Goal: Information Seeking & Learning: Learn about a topic

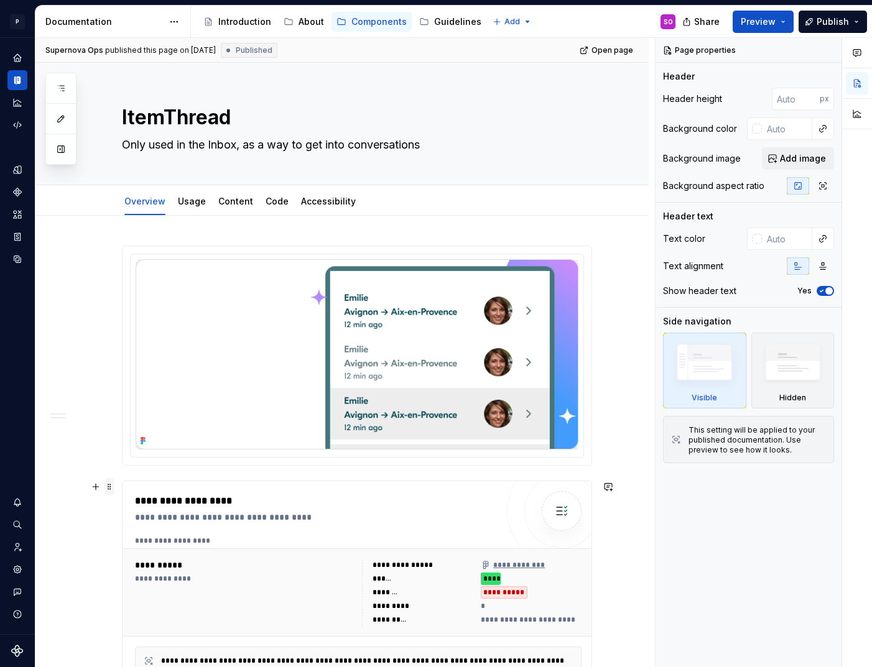
click at [114, 484] on span at bounding box center [110, 486] width 10 height 17
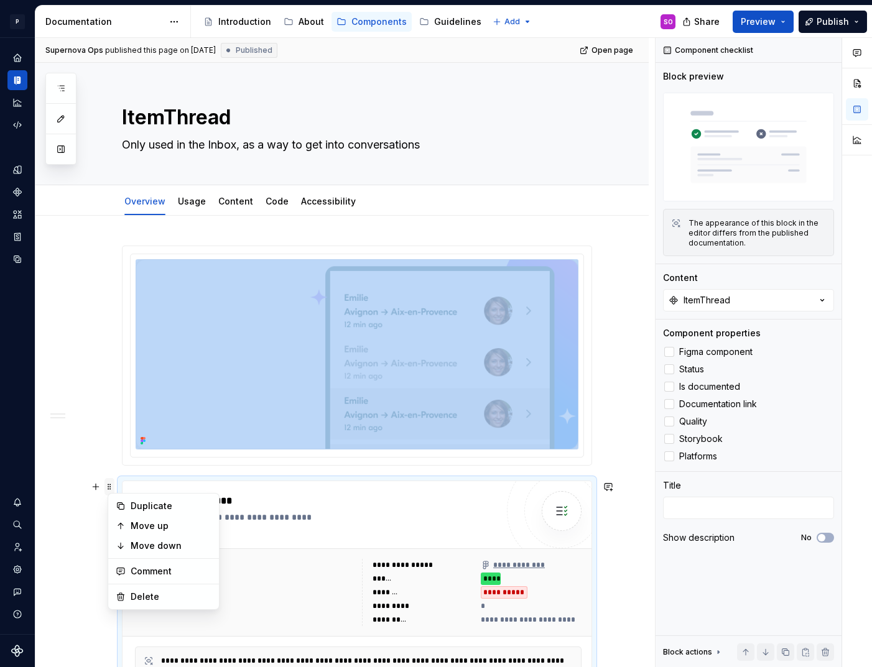
scroll to position [29, 0]
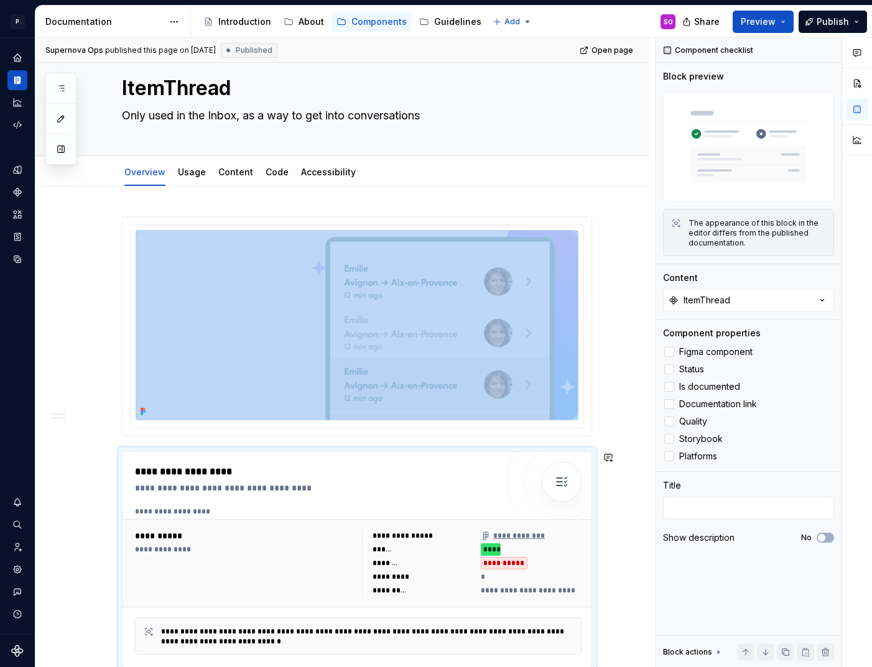
copy div
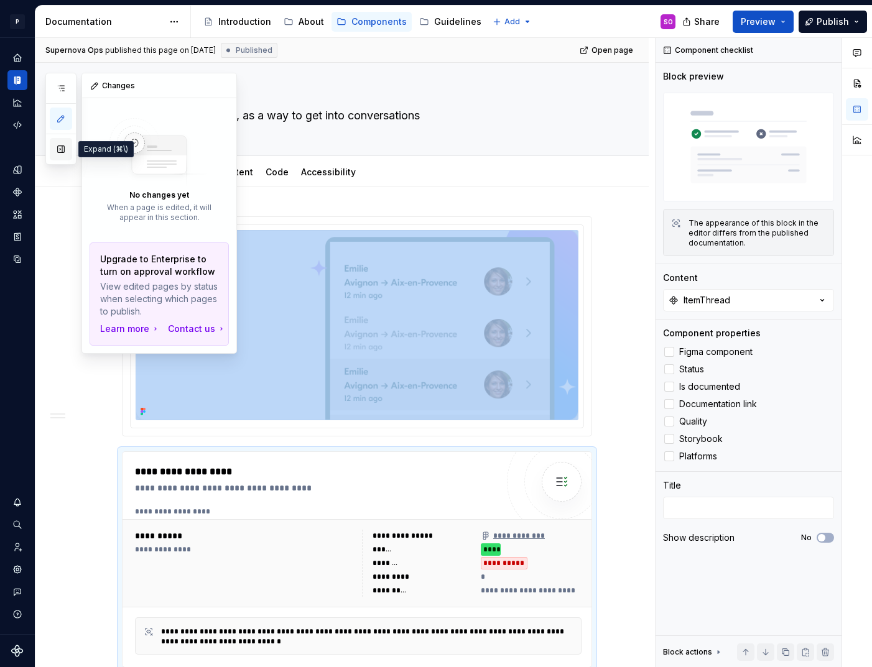
click at [60, 151] on button "button" at bounding box center [61, 149] width 22 height 22
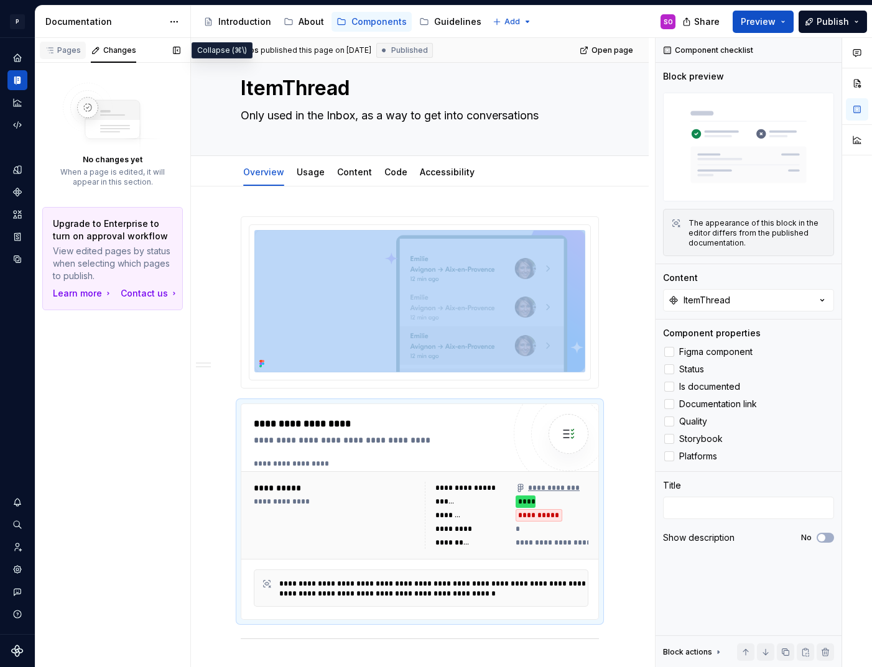
click at [63, 50] on div "Pages" at bounding box center [63, 50] width 36 height 10
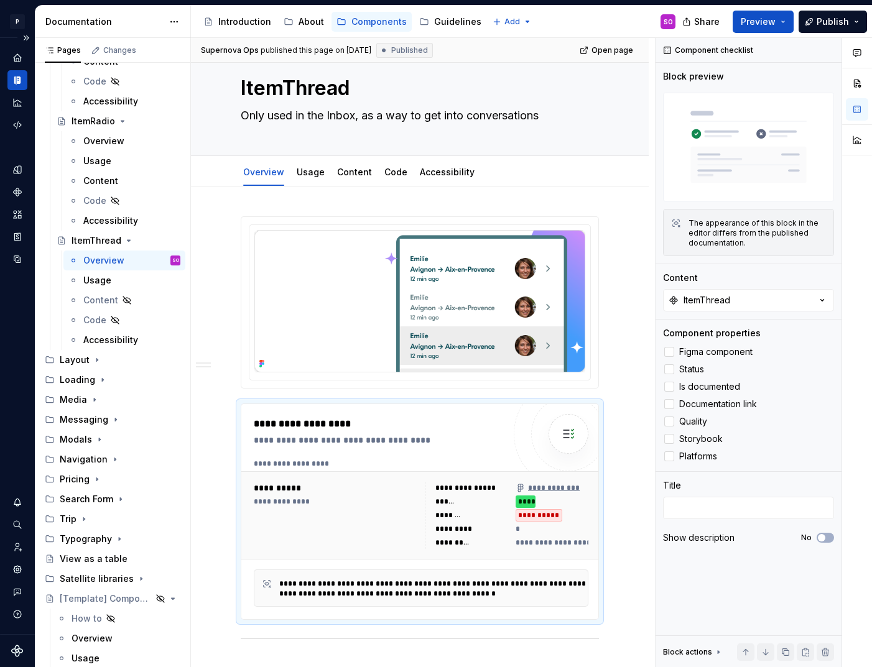
scroll to position [2807, 0]
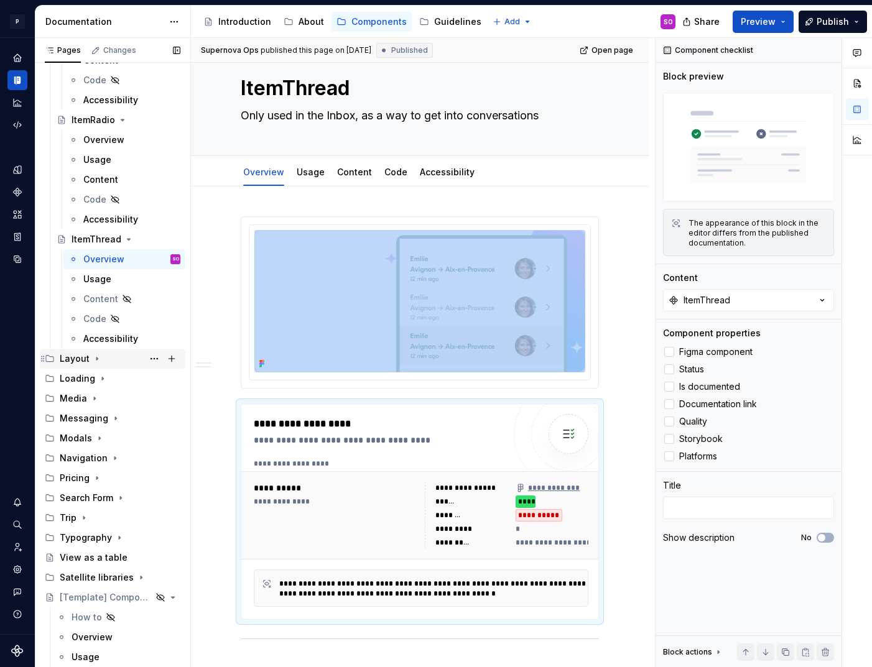
click at [88, 358] on div "Layout" at bounding box center [120, 358] width 121 height 17
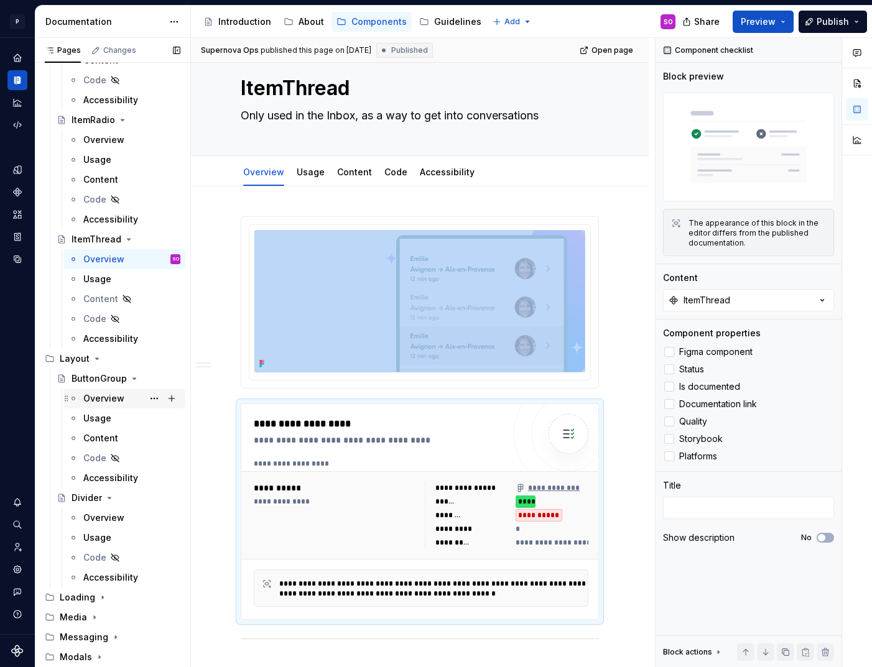
click at [116, 393] on div "Overview" at bounding box center [103, 399] width 41 height 12
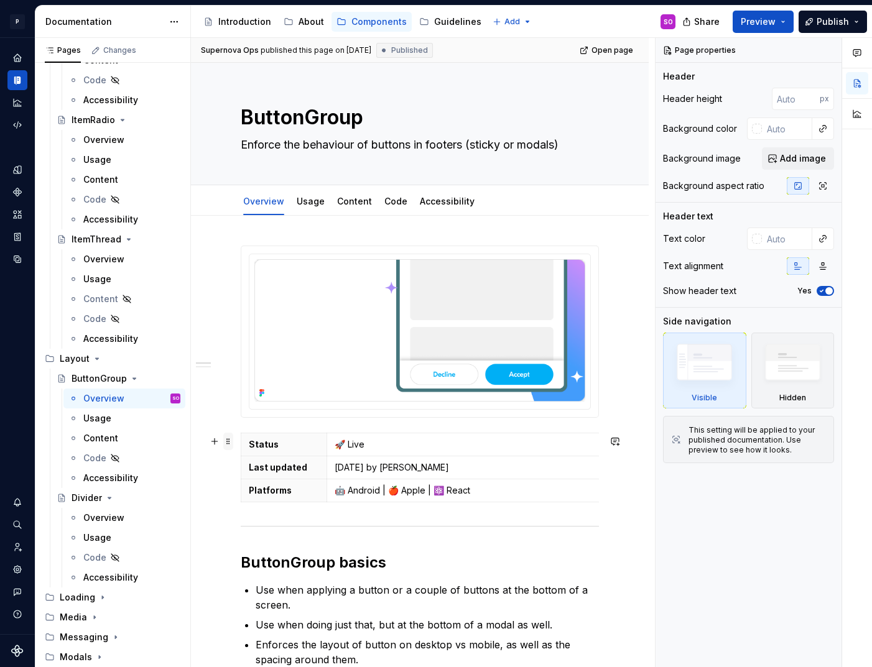
type textarea "*"
click at [231, 439] on span at bounding box center [228, 441] width 10 height 17
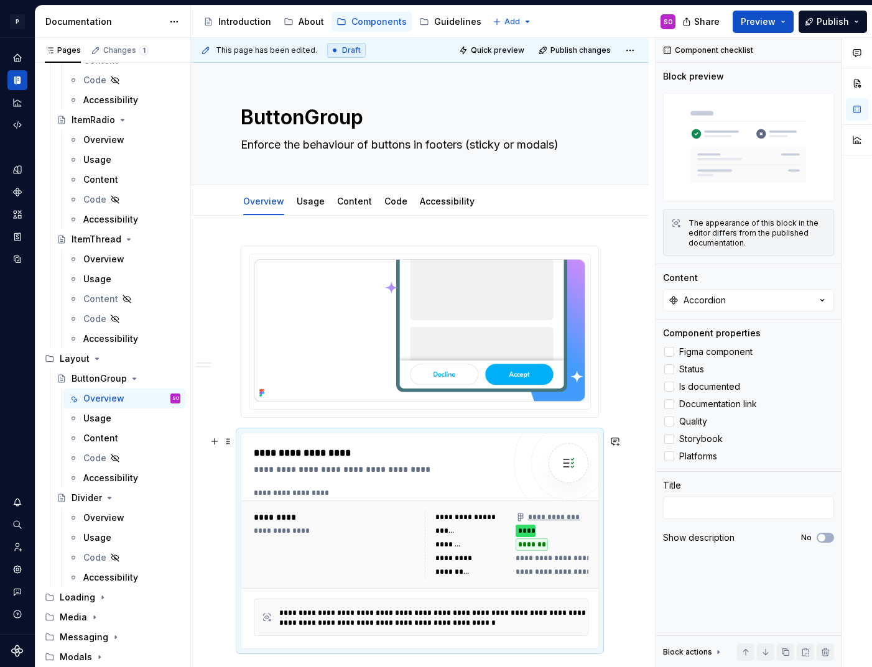
click at [343, 466] on div "**********" at bounding box center [382, 469] width 256 height 12
click at [765, 300] on button "Accordion" at bounding box center [748, 300] width 171 height 22
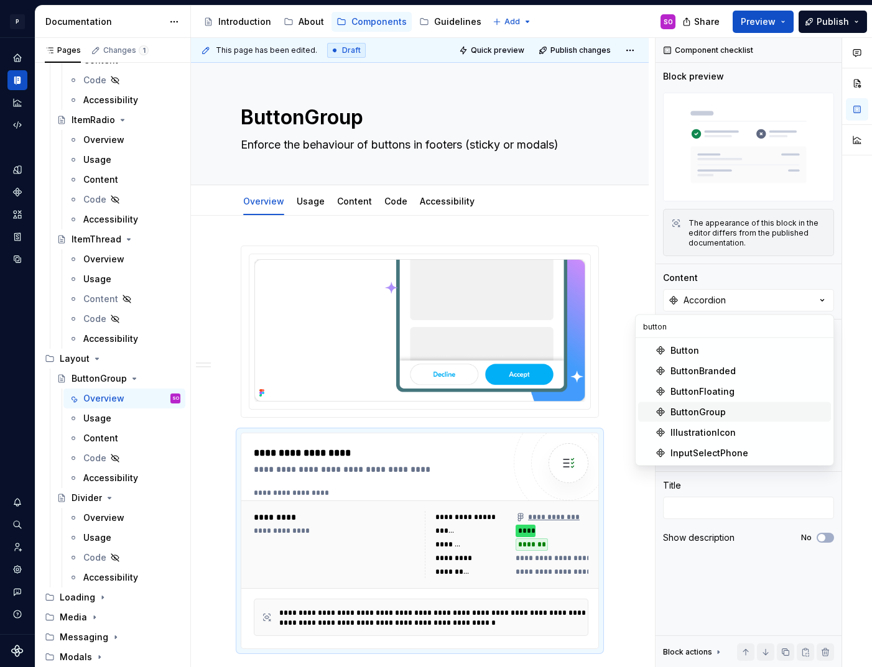
type input "button"
click at [730, 407] on div "ButtonGroup" at bounding box center [749, 412] width 156 height 12
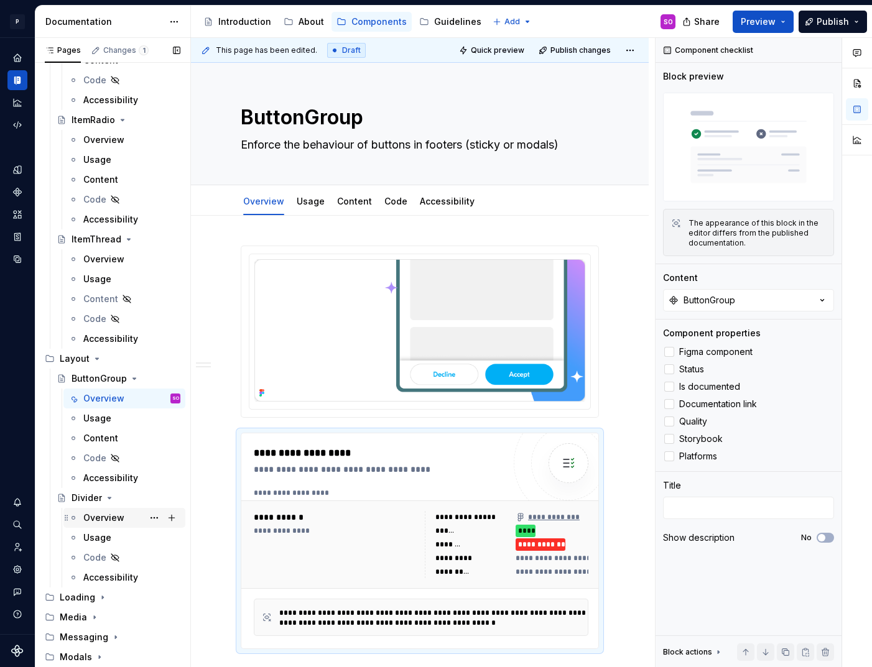
click at [97, 519] on div "Overview" at bounding box center [103, 518] width 41 height 12
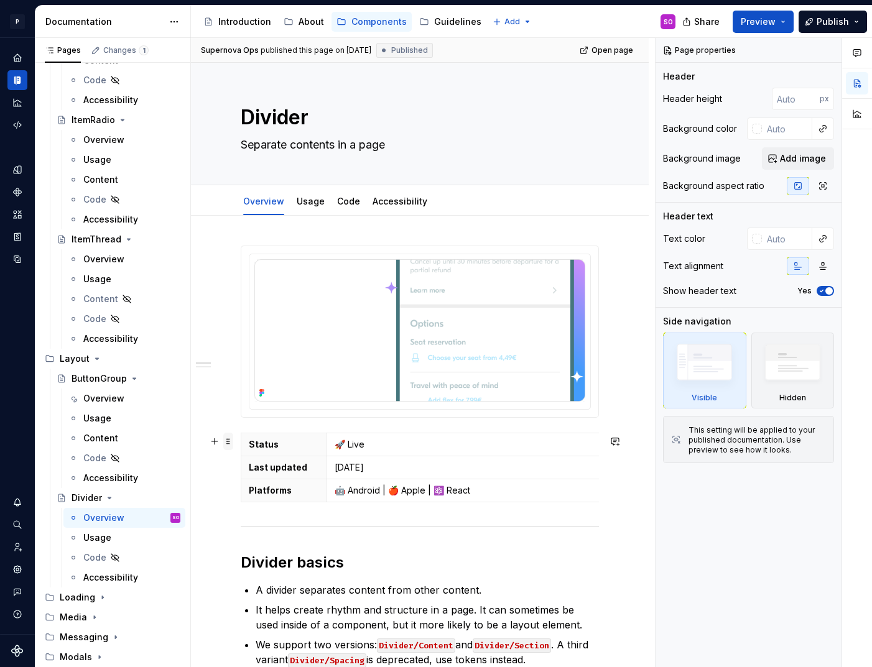
click at [228, 443] on span at bounding box center [228, 441] width 10 height 17
type textarea "*"
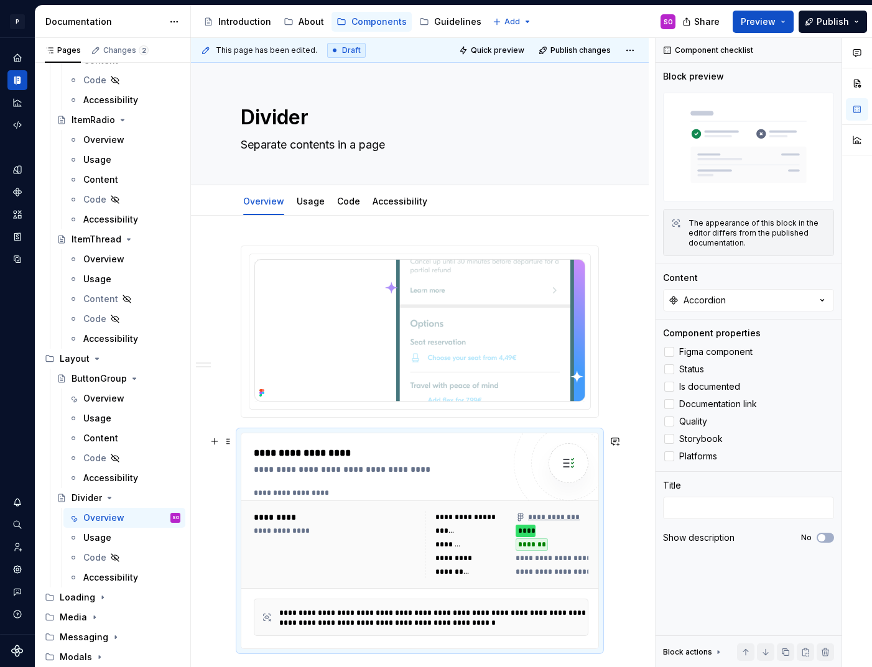
click at [390, 498] on div "**********" at bounding box center [424, 493] width 341 height 10
click at [769, 291] on button "Accordion" at bounding box center [748, 300] width 171 height 22
type input "divider"
click at [699, 346] on div "Divider" at bounding box center [686, 351] width 30 height 12
click at [93, 599] on div "Loading" at bounding box center [120, 597] width 121 height 17
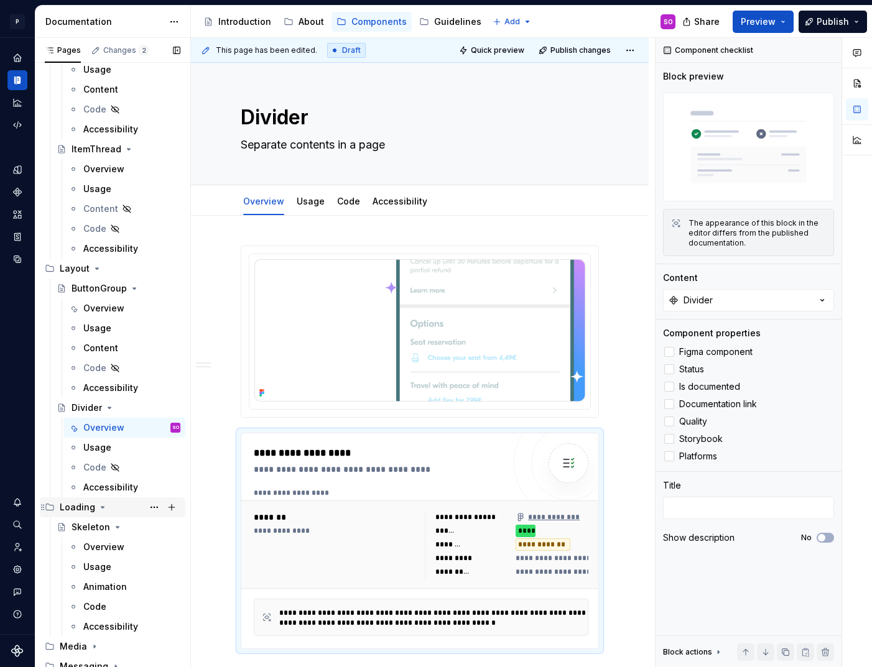
scroll to position [2907, 0]
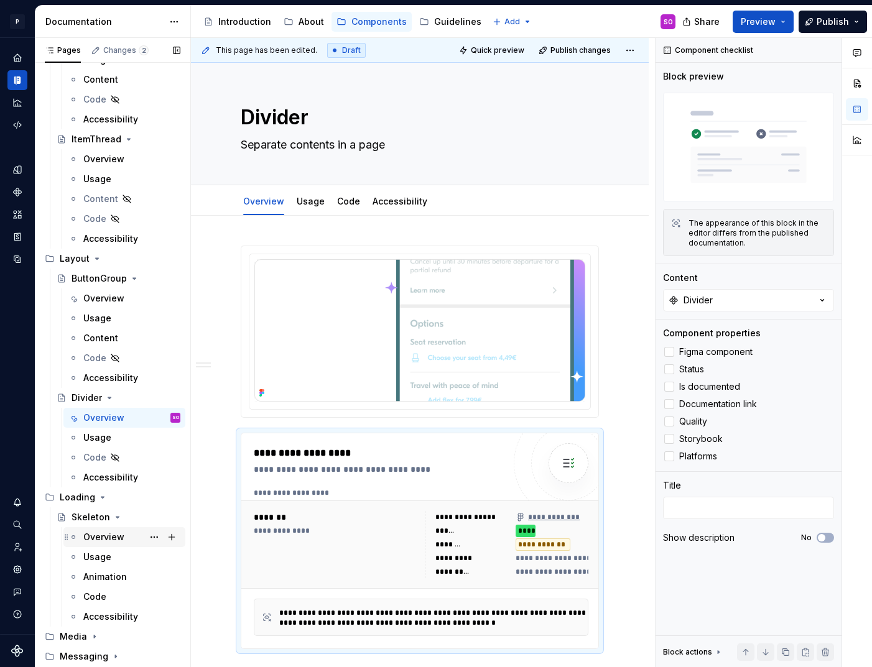
click at [110, 541] on div "Overview" at bounding box center [103, 537] width 41 height 12
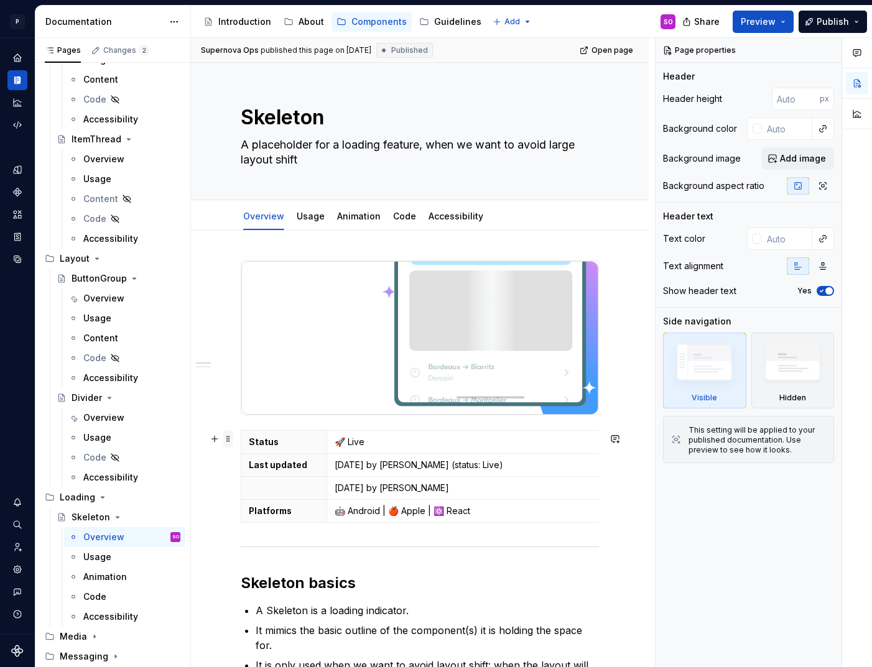
click at [230, 444] on span at bounding box center [228, 438] width 10 height 17
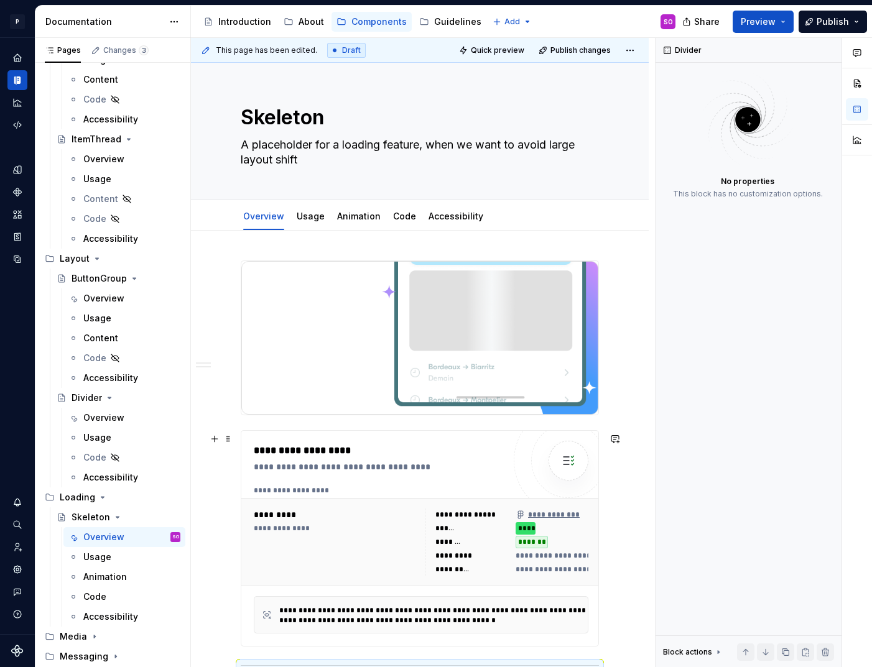
click at [361, 458] on div "**********" at bounding box center [382, 451] width 256 height 15
type textarea "*"
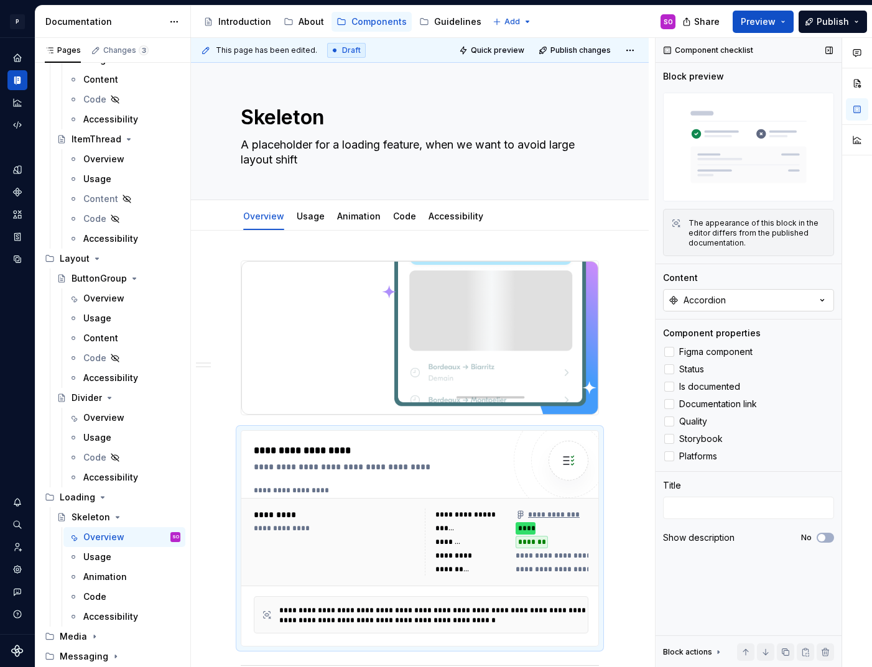
click at [761, 297] on button "Accordion" at bounding box center [748, 300] width 171 height 22
type input "skel"
click at [730, 350] on div "Skeleton" at bounding box center [749, 351] width 156 height 12
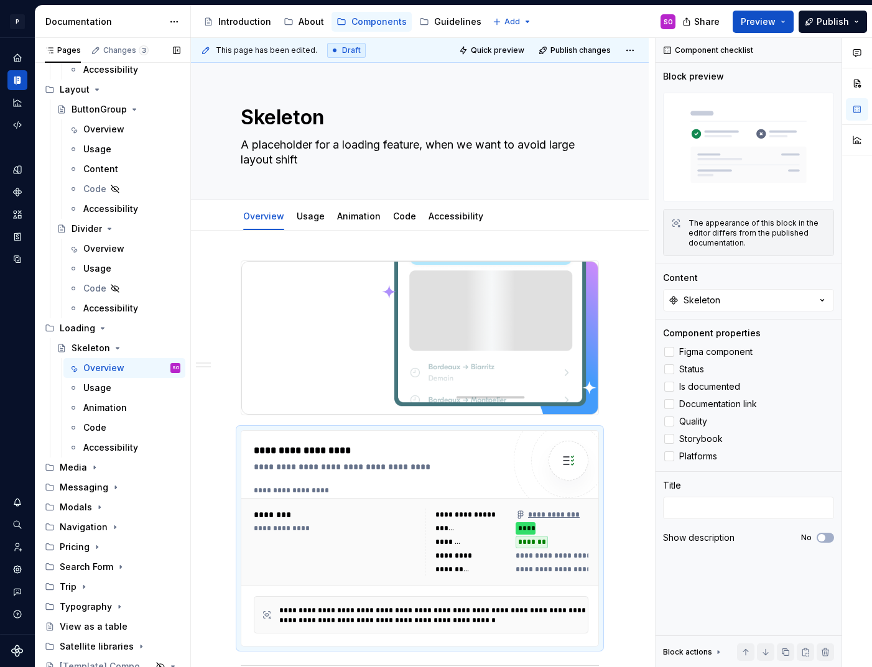
scroll to position [3085, 0]
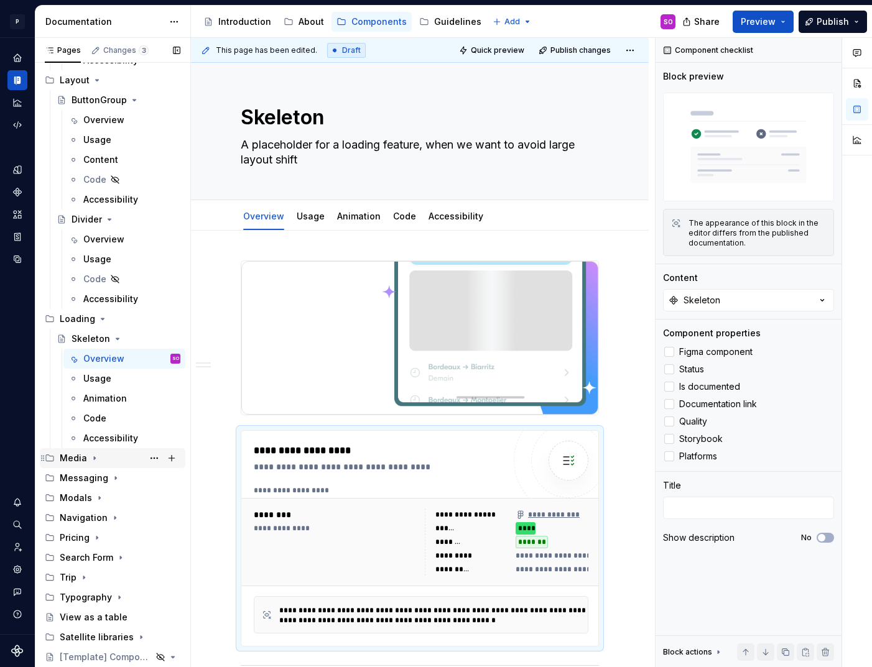
click at [86, 460] on div "Media" at bounding box center [120, 458] width 121 height 17
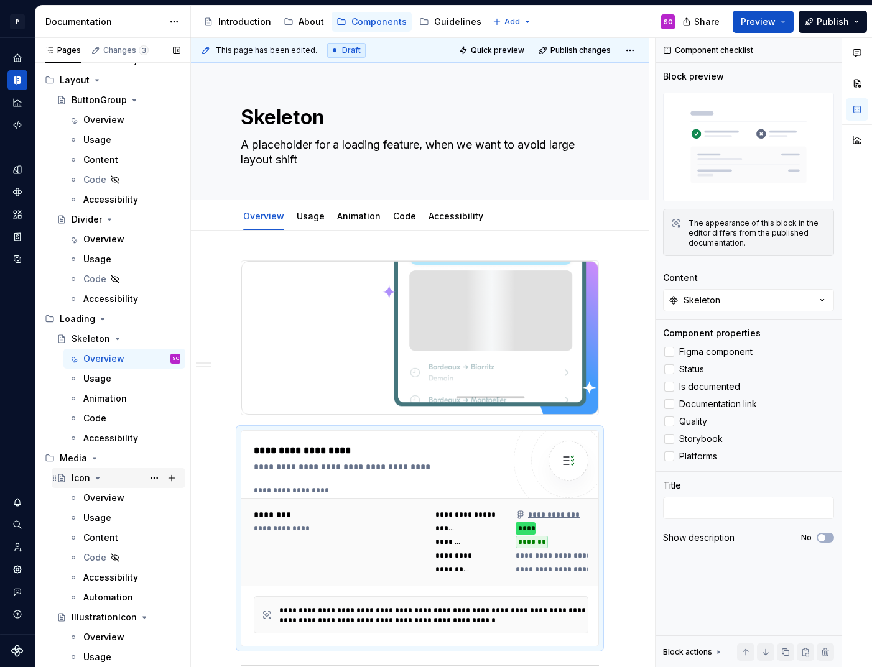
click at [103, 480] on div "Icon" at bounding box center [126, 478] width 109 height 17
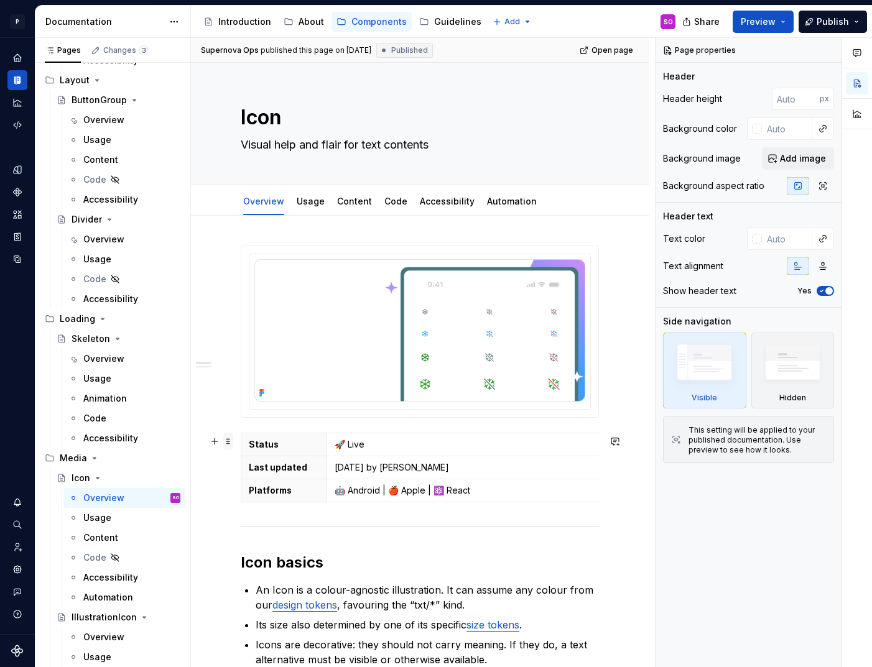
click at [230, 444] on span at bounding box center [228, 441] width 10 height 17
type textarea "*"
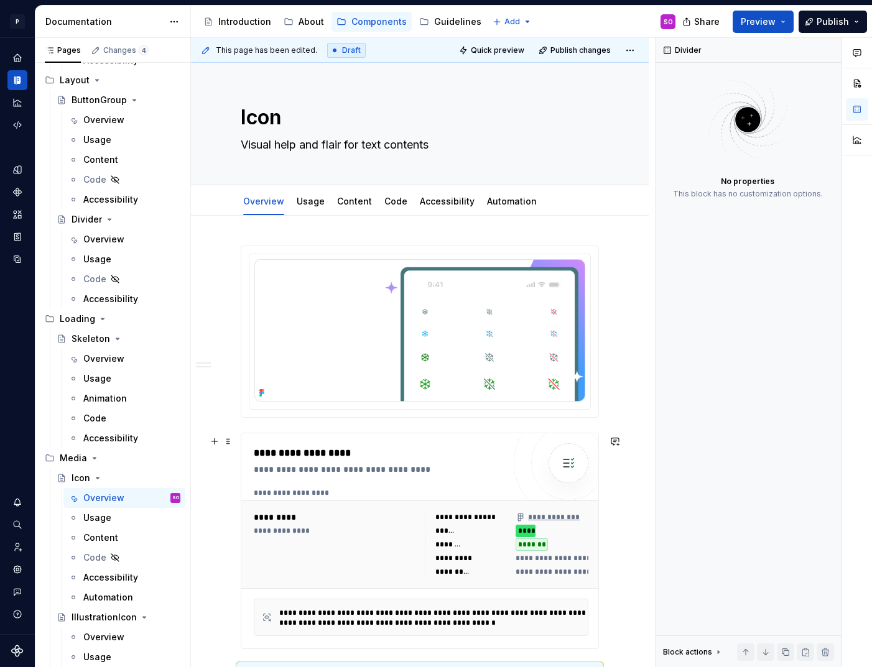
click at [365, 478] on div "**********" at bounding box center [379, 541] width 250 height 190
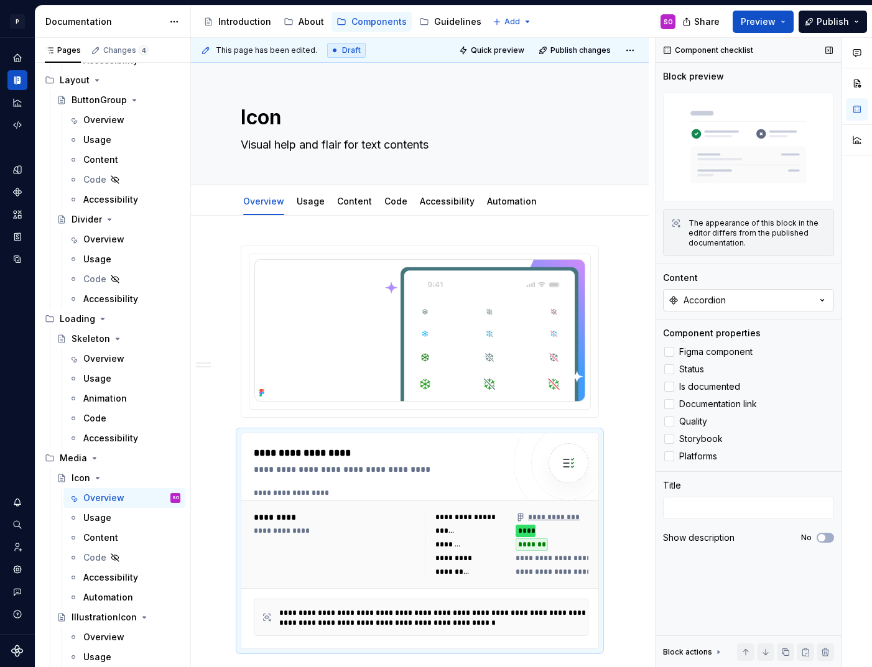
click at [746, 302] on button "Accordion" at bounding box center [748, 300] width 171 height 22
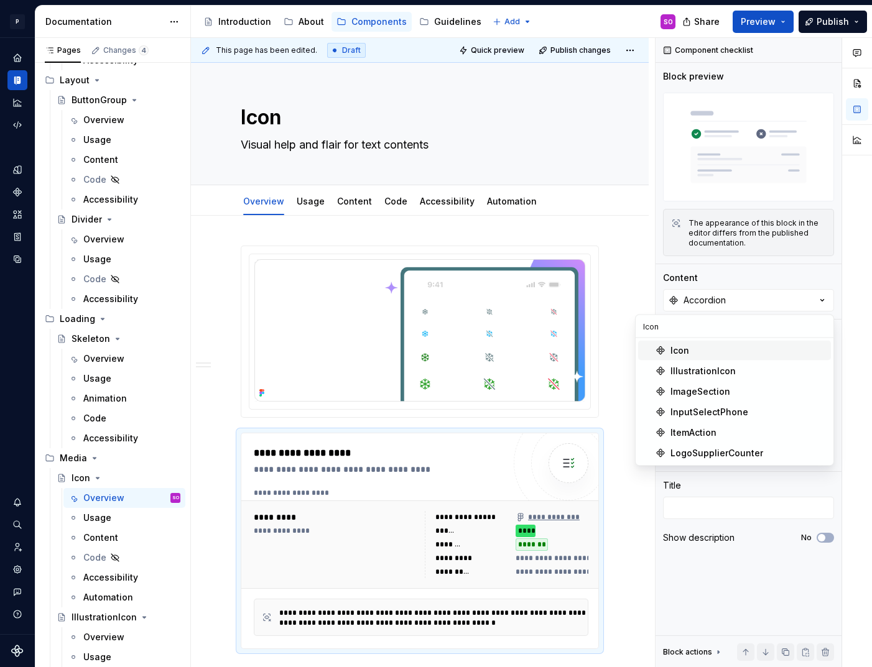
type input "Icon"
click at [699, 349] on div "Icon" at bounding box center [749, 351] width 156 height 12
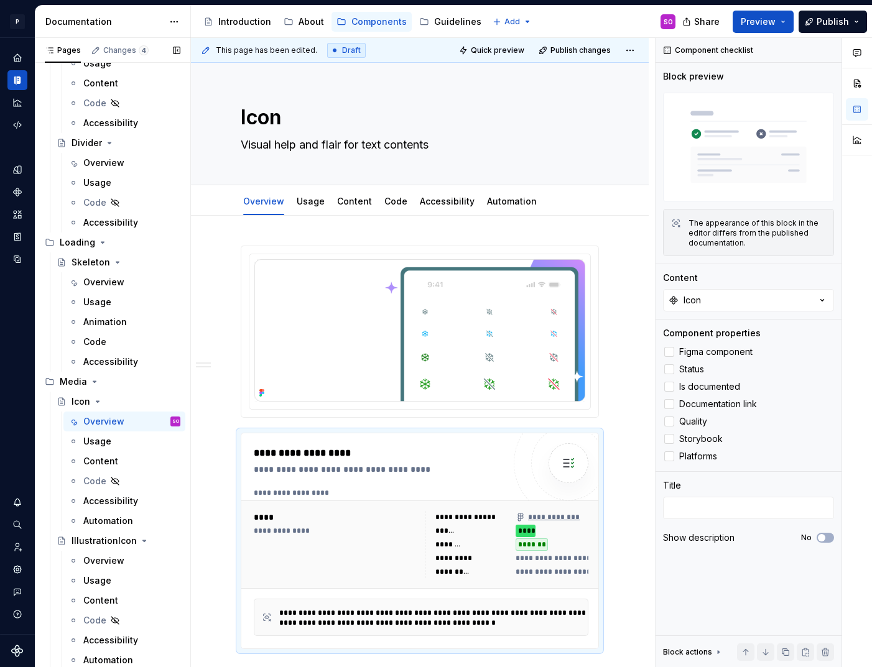
scroll to position [3239, 0]
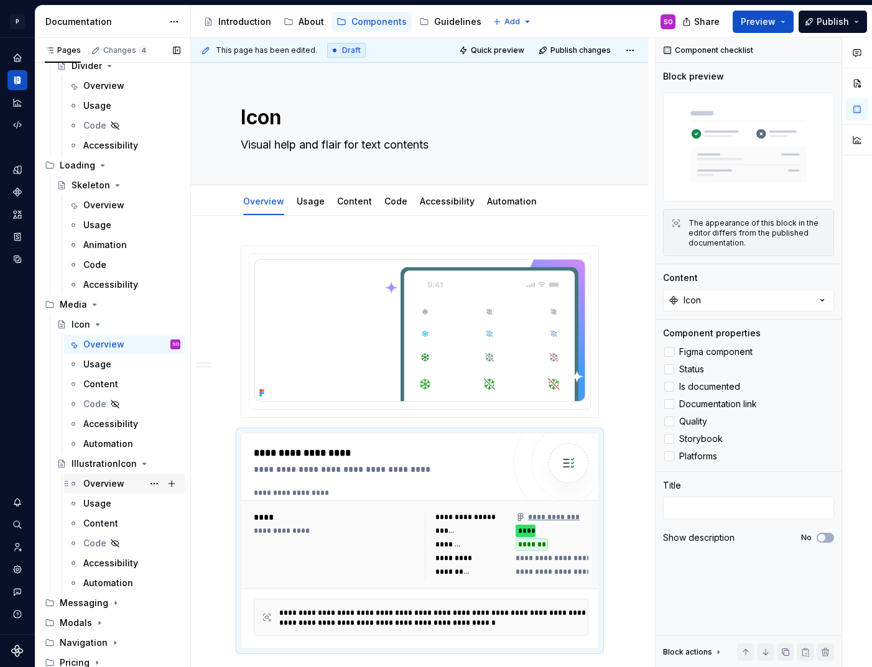
click at [112, 486] on div "Overview" at bounding box center [103, 484] width 41 height 12
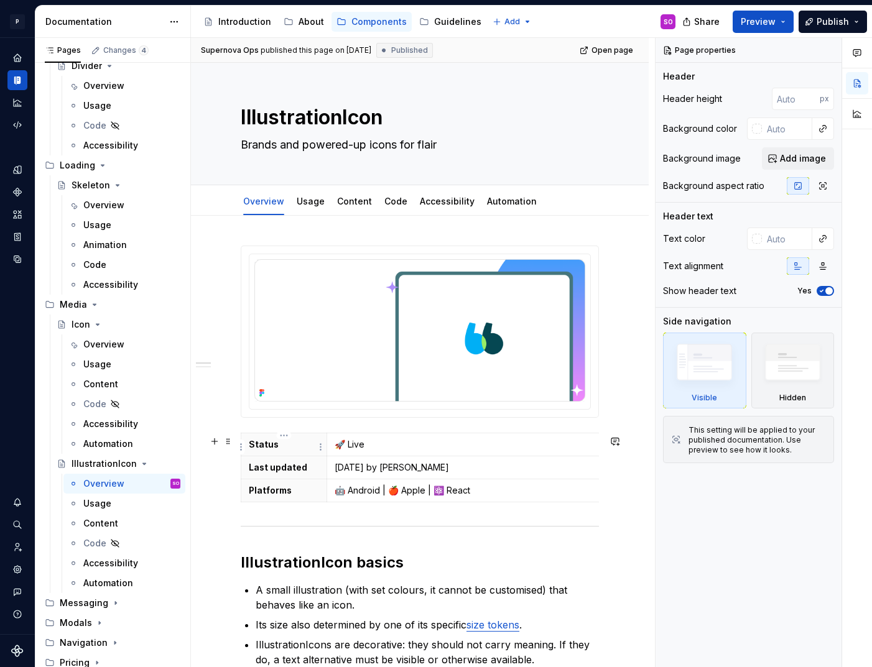
click at [235, 442] on div "**********" at bounding box center [420, 647] width 458 height 863
type textarea "*"
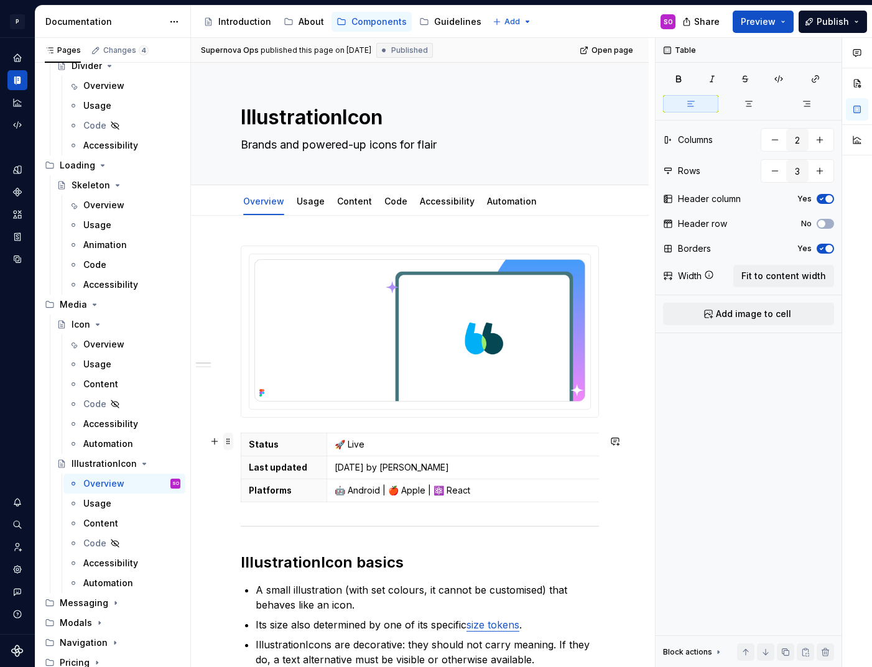
click at [230, 444] on span at bounding box center [228, 441] width 10 height 17
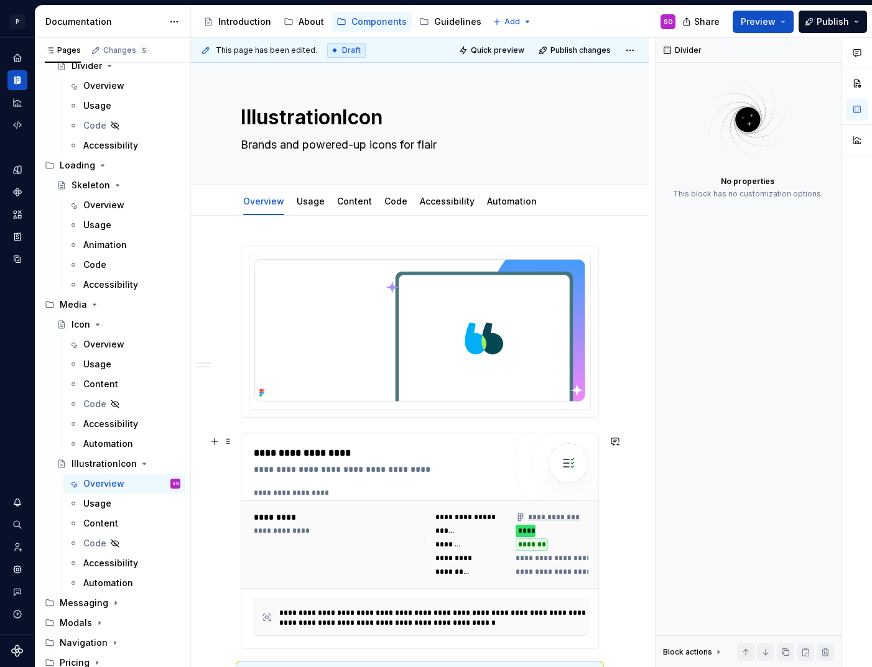
click at [415, 460] on div "**********" at bounding box center [382, 453] width 256 height 15
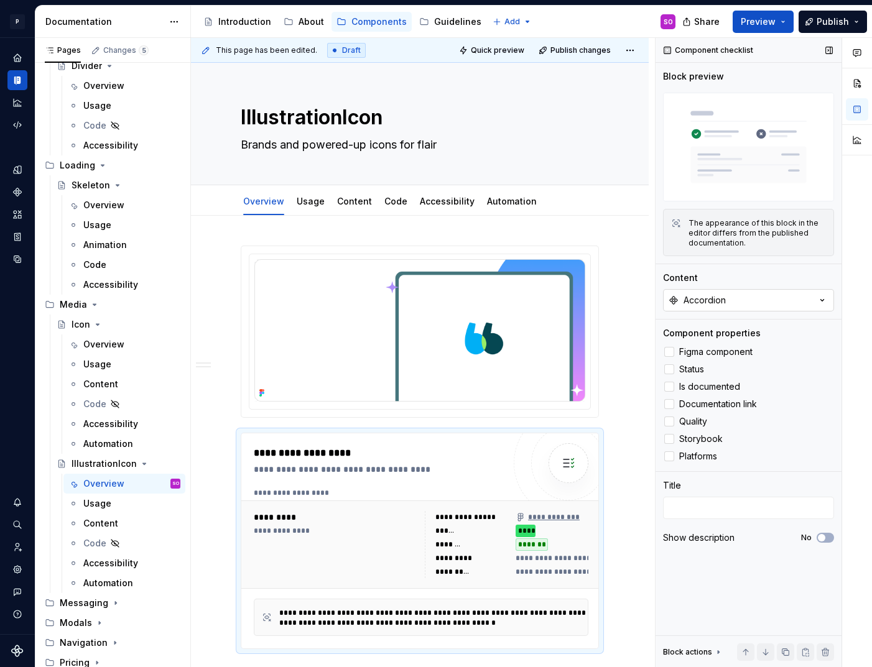
click at [715, 303] on div "Accordion" at bounding box center [705, 300] width 42 height 12
type input "illus"
click at [731, 348] on div "IllustrationIcon" at bounding box center [703, 351] width 65 height 12
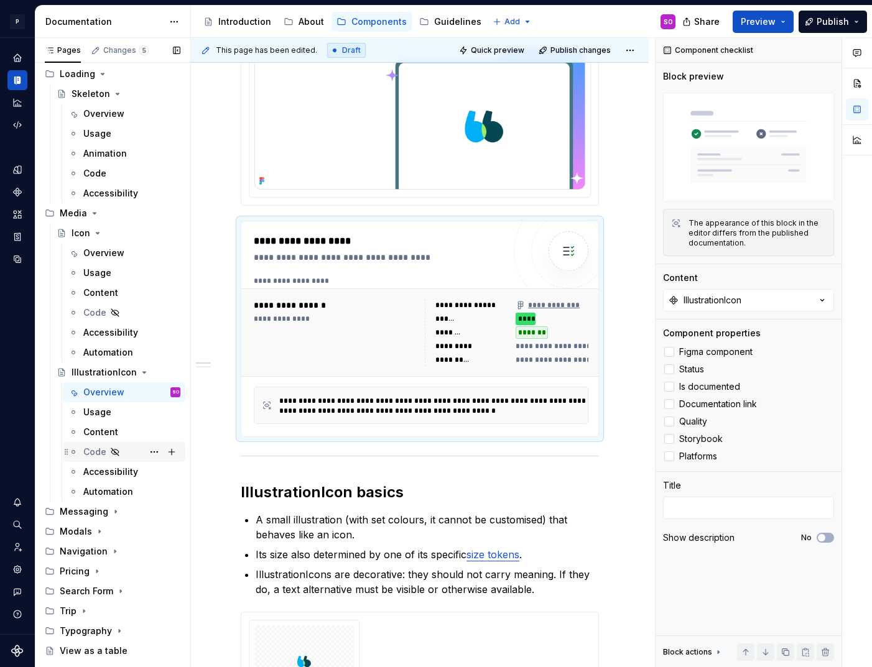
scroll to position [3360, 0]
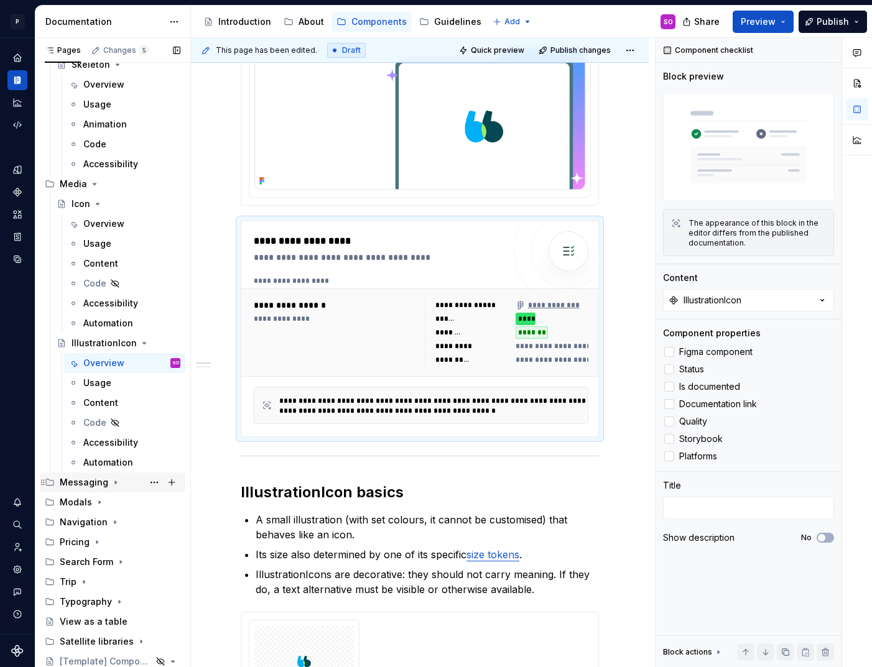
click at [100, 480] on div "Messaging" at bounding box center [84, 482] width 49 height 12
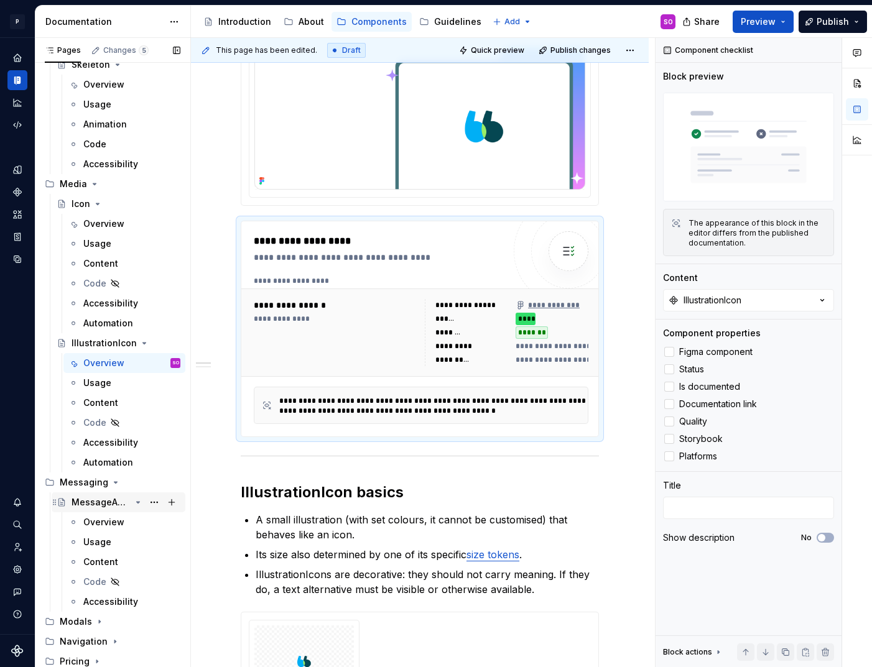
click at [109, 498] on div "MessageAdmin" at bounding box center [101, 502] width 59 height 12
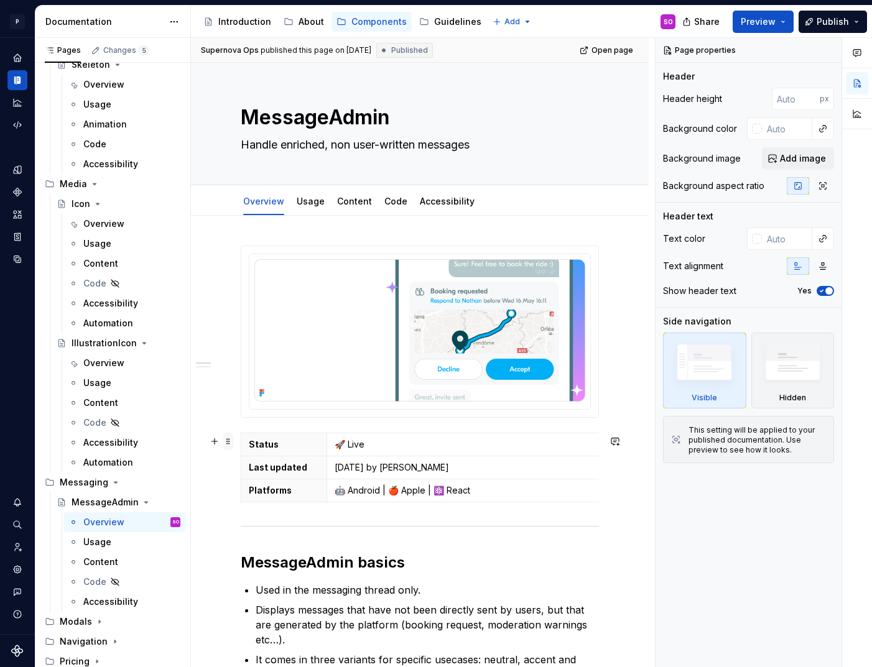
type textarea "*"
click at [230, 442] on span at bounding box center [228, 441] width 10 height 17
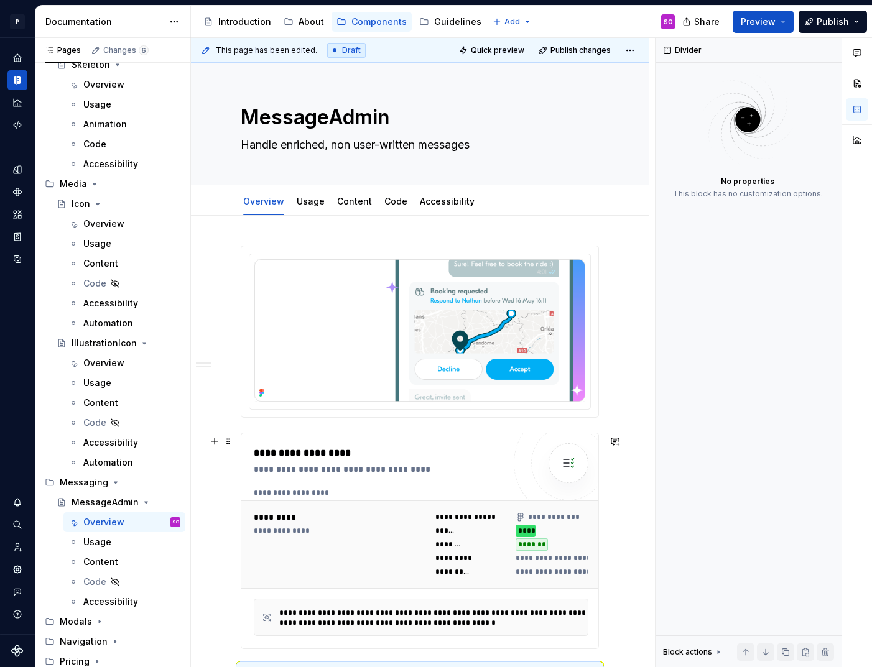
click at [458, 455] on div "**********" at bounding box center [382, 453] width 256 height 15
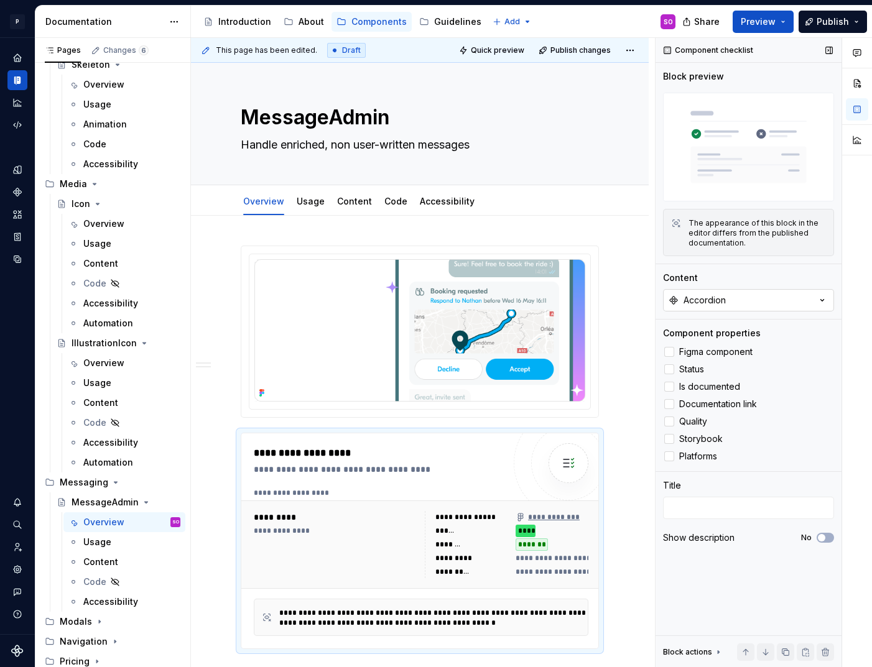
click at [776, 302] on button "Accordion" at bounding box center [748, 300] width 171 height 22
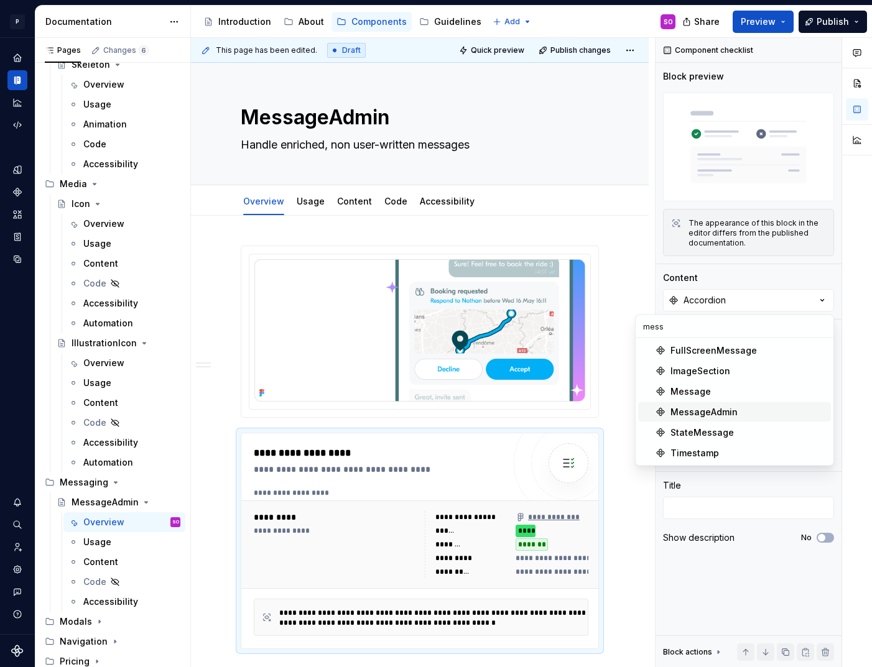
type input "mess"
click at [741, 411] on div "MessageAdmin" at bounding box center [749, 412] width 156 height 12
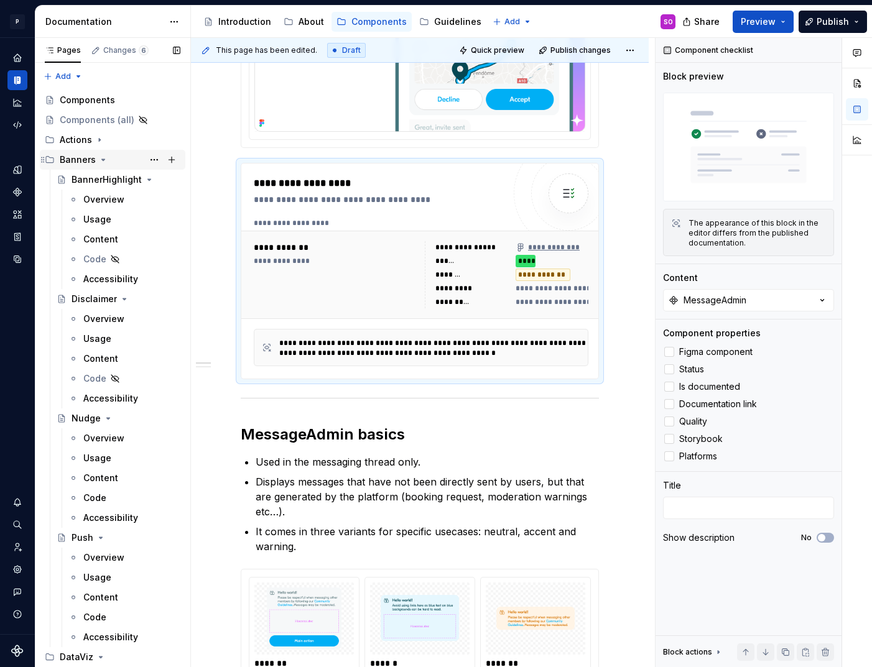
click at [104, 158] on icon "Page tree" at bounding box center [103, 160] width 10 height 10
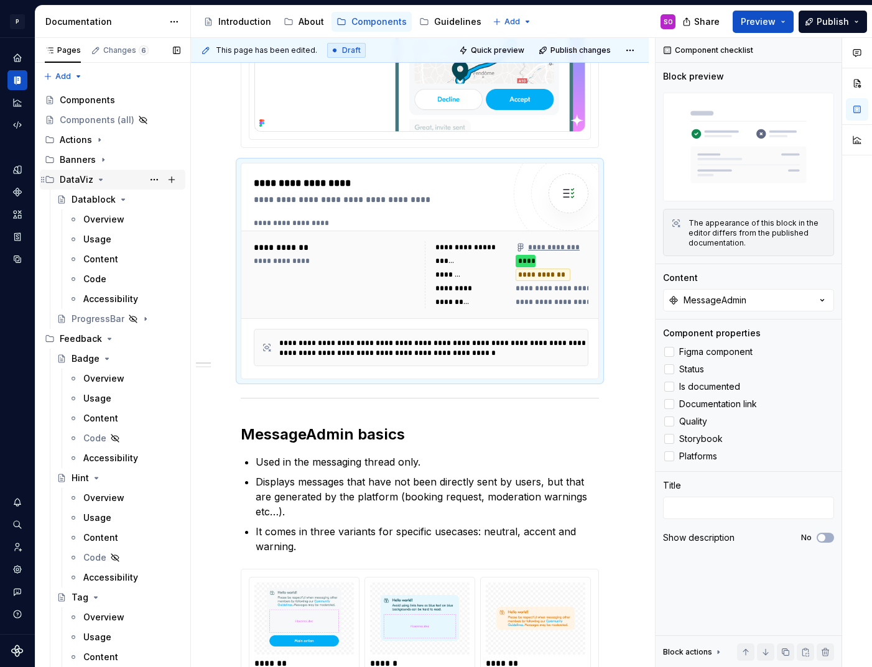
click at [102, 172] on div "DataViz" at bounding box center [120, 179] width 121 height 17
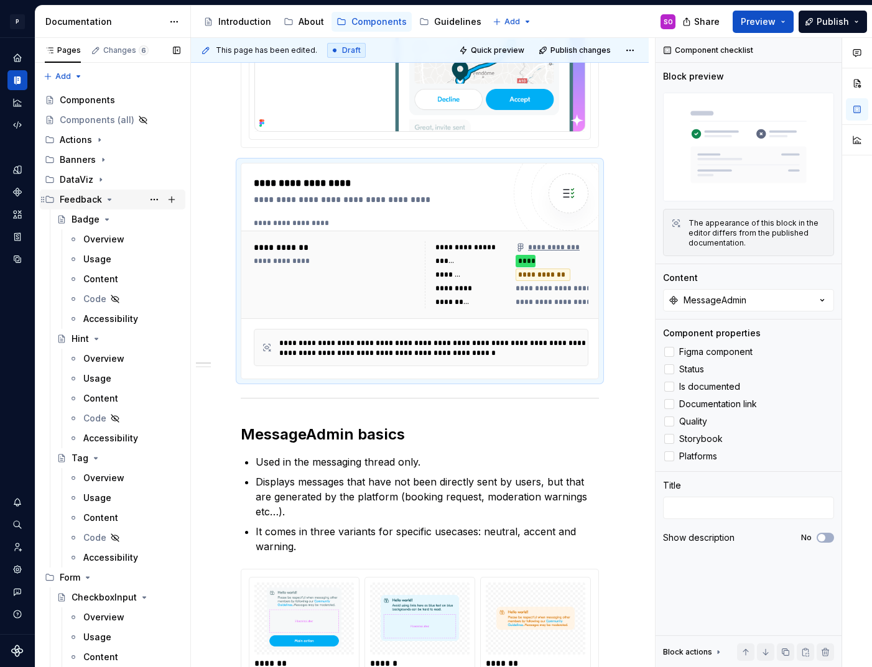
click at [105, 195] on icon "Page tree" at bounding box center [110, 200] width 10 height 10
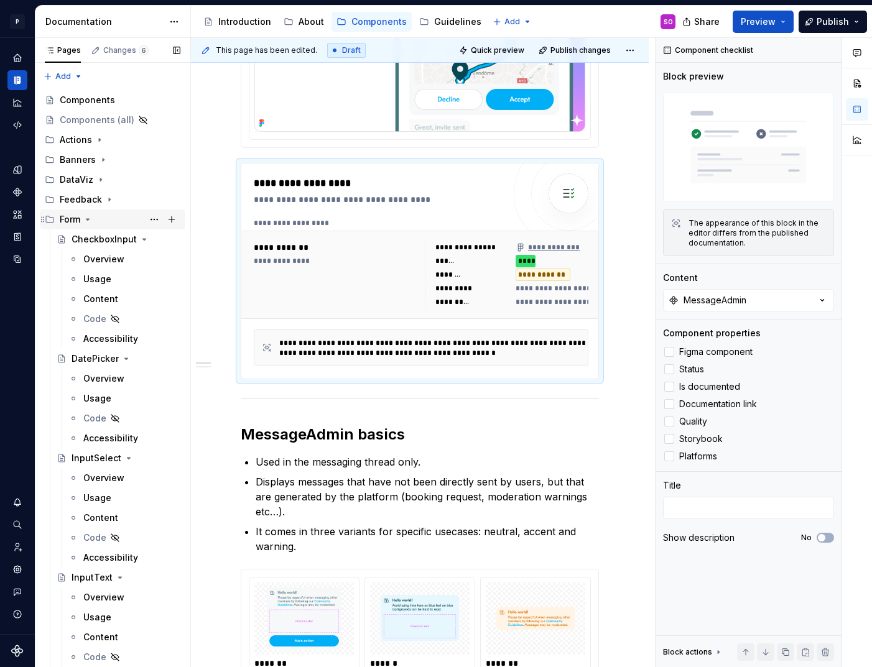
click at [90, 220] on icon "Page tree" at bounding box center [88, 220] width 10 height 10
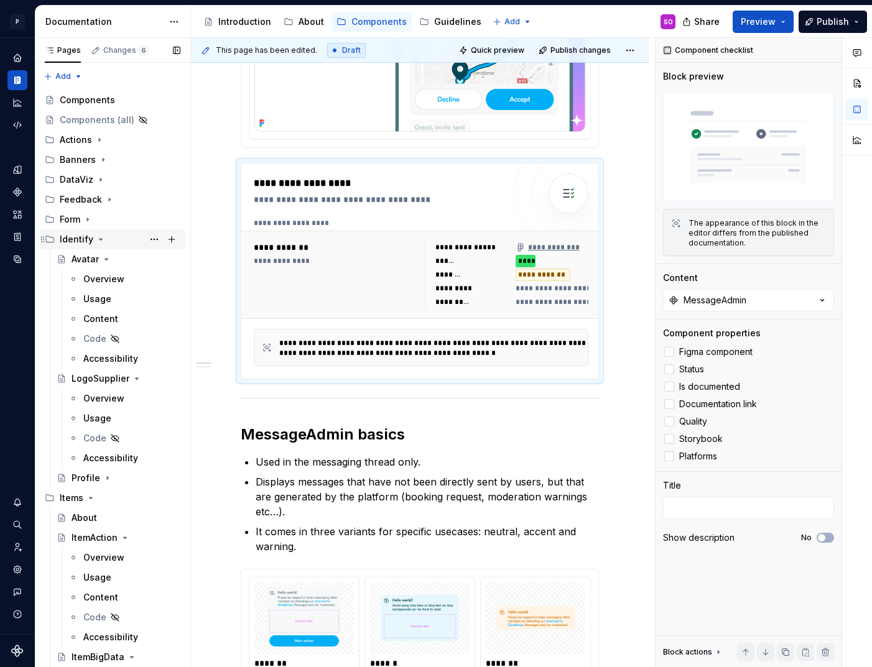
click at [96, 239] on icon "Page tree" at bounding box center [101, 240] width 10 height 10
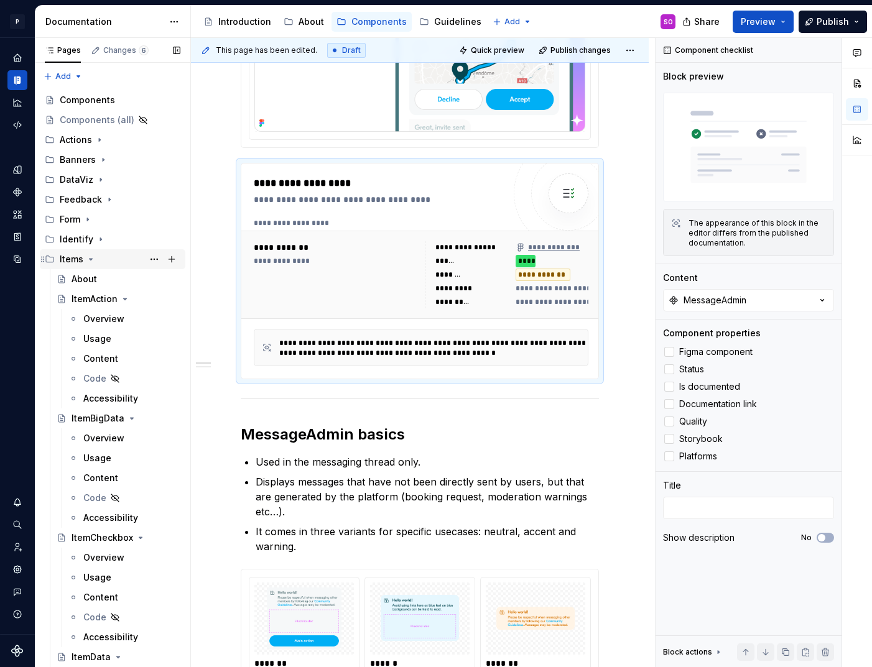
click at [93, 256] on icon "Page tree" at bounding box center [91, 259] width 10 height 10
click at [93, 277] on icon "Page tree" at bounding box center [97, 279] width 10 height 10
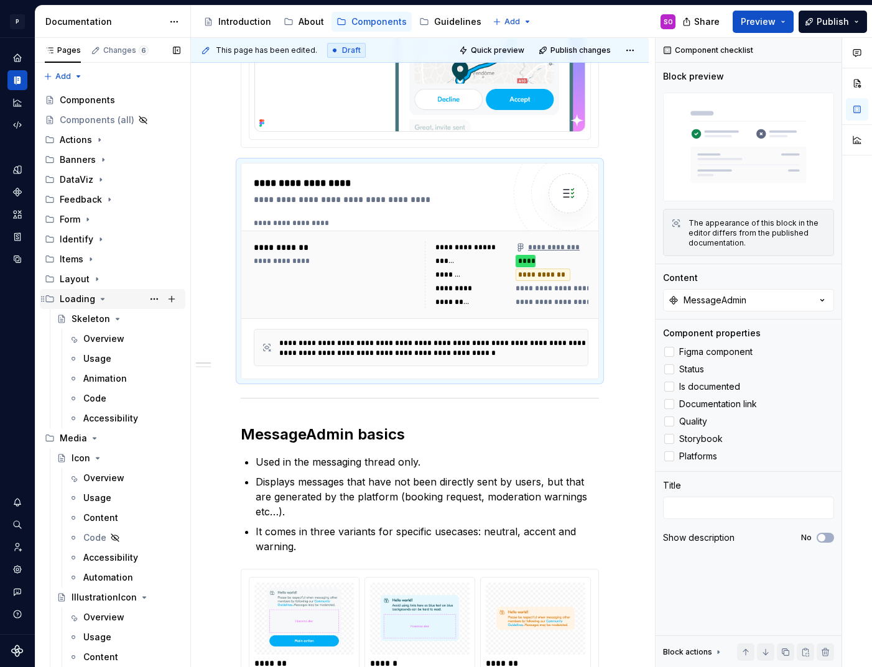
click at [98, 295] on icon "Page tree" at bounding box center [103, 299] width 10 height 10
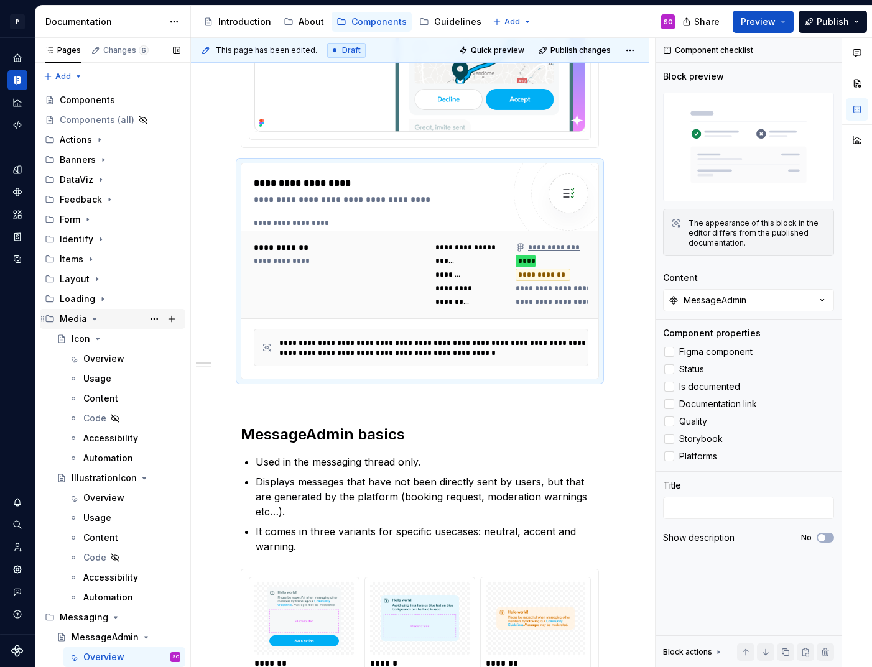
click at [90, 316] on icon "Page tree" at bounding box center [95, 319] width 10 height 10
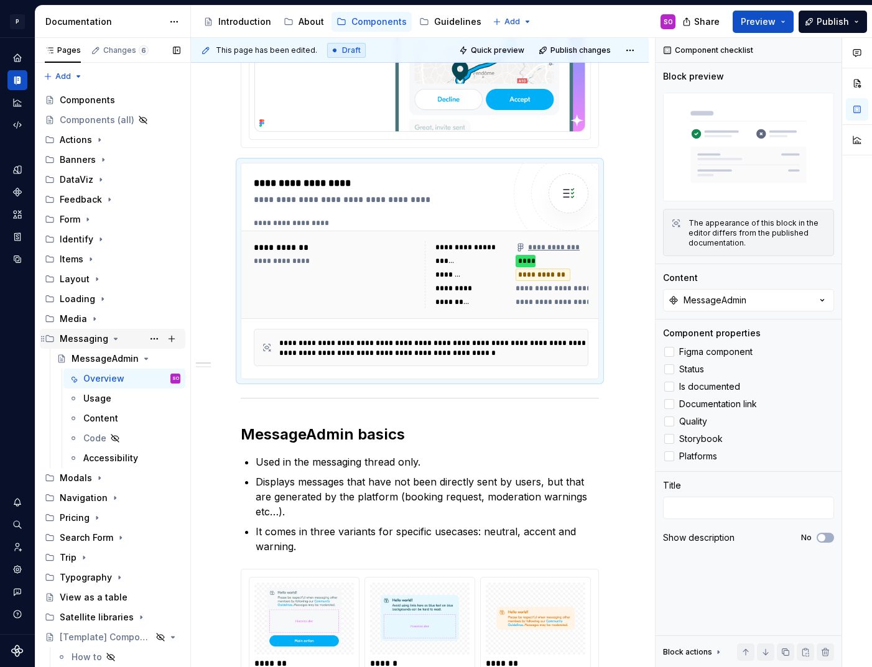
click at [114, 334] on icon "Page tree" at bounding box center [116, 339] width 10 height 10
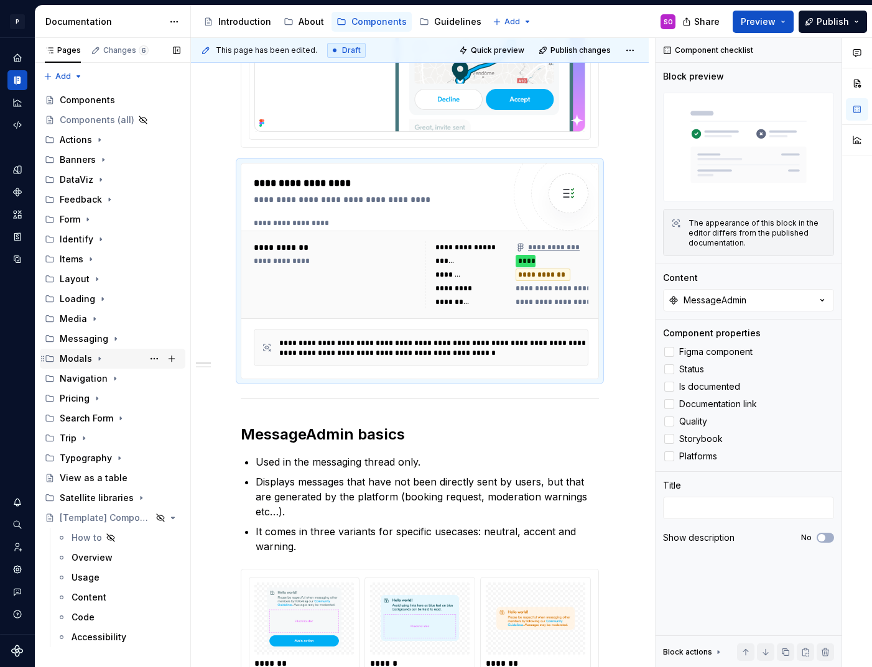
click at [98, 355] on icon "Page tree" at bounding box center [100, 359] width 10 height 10
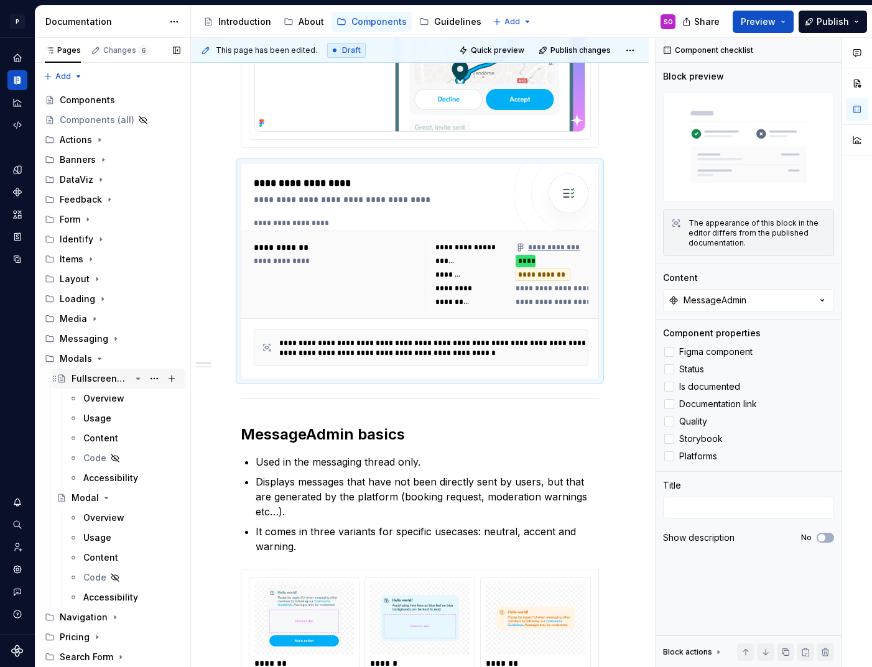
click at [104, 376] on div "FullscreenMessage" at bounding box center [101, 379] width 59 height 12
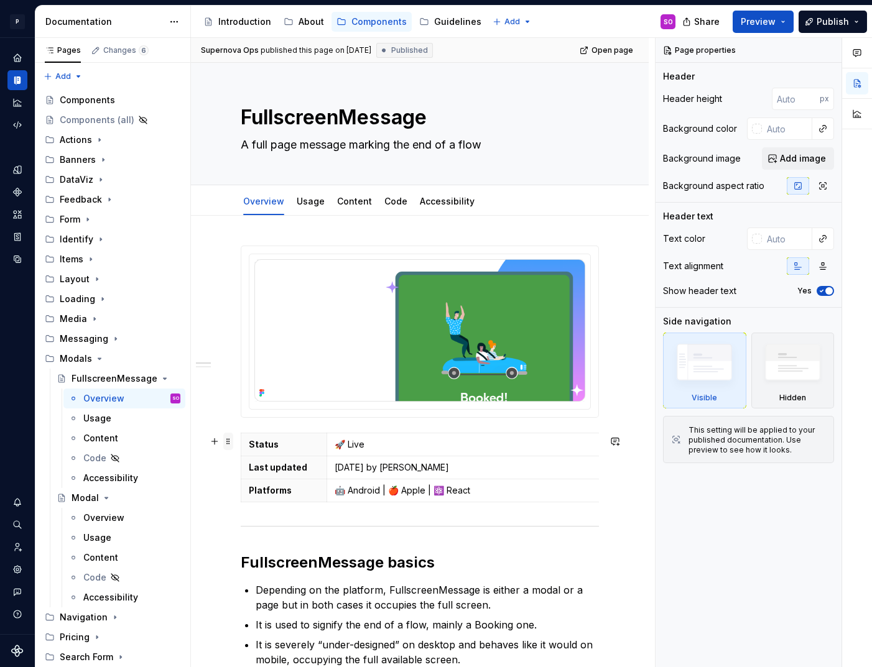
type textarea "*"
click at [228, 444] on span at bounding box center [228, 441] width 10 height 17
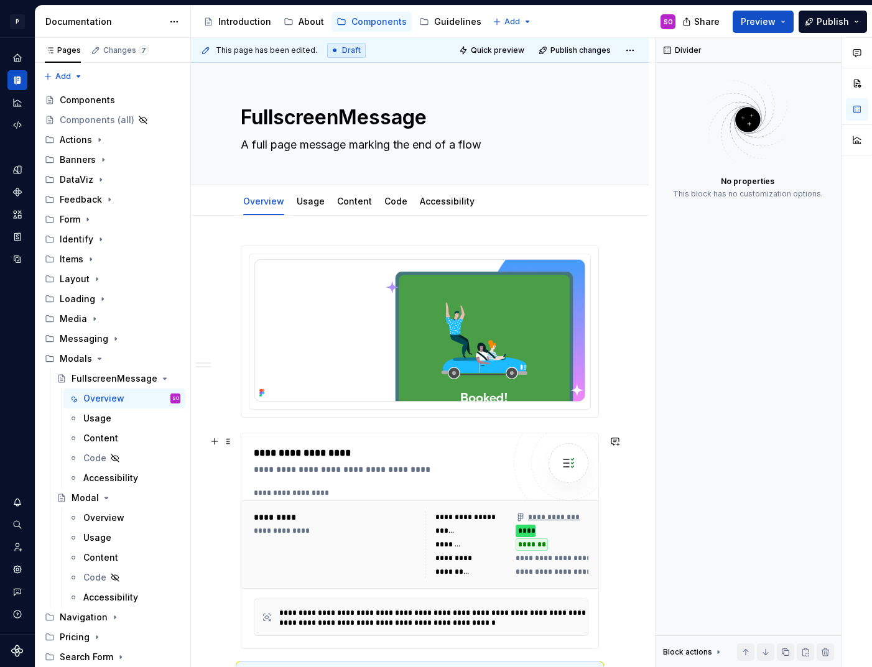
click at [363, 465] on div "**********" at bounding box center [379, 461] width 250 height 30
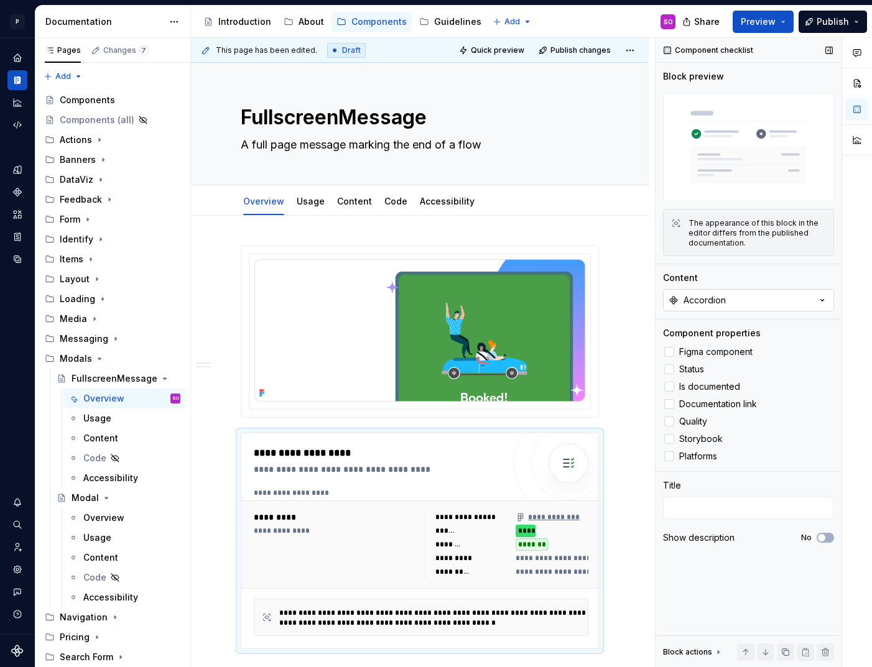
click at [741, 302] on button "Accordion" at bounding box center [748, 300] width 171 height 22
type input "Fullscreenm"
click at [731, 347] on div "FullScreenMessage" at bounding box center [714, 351] width 86 height 12
click at [103, 516] on div "Overview" at bounding box center [103, 518] width 41 height 12
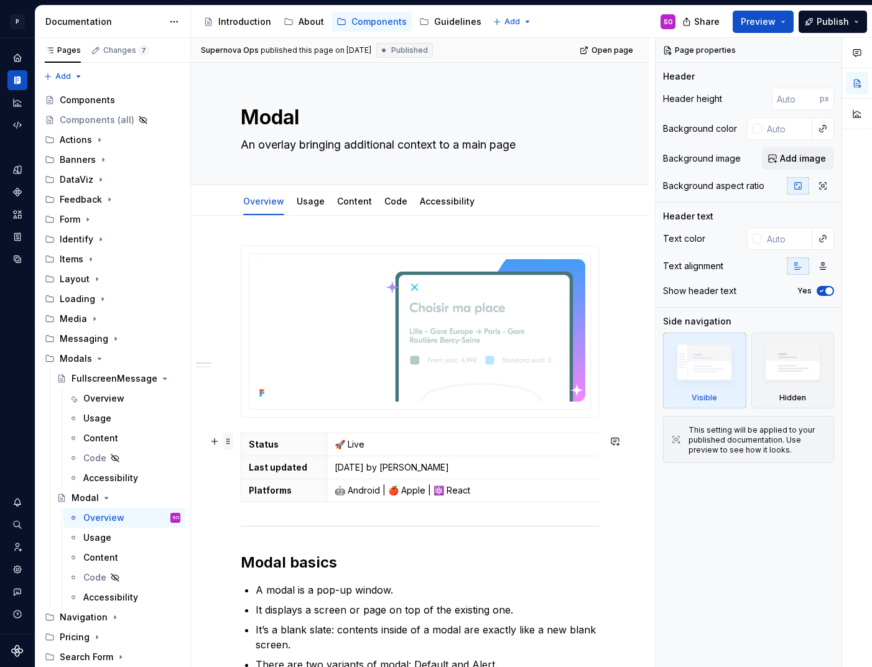
type textarea "*"
click at [228, 438] on span at bounding box center [228, 441] width 10 height 17
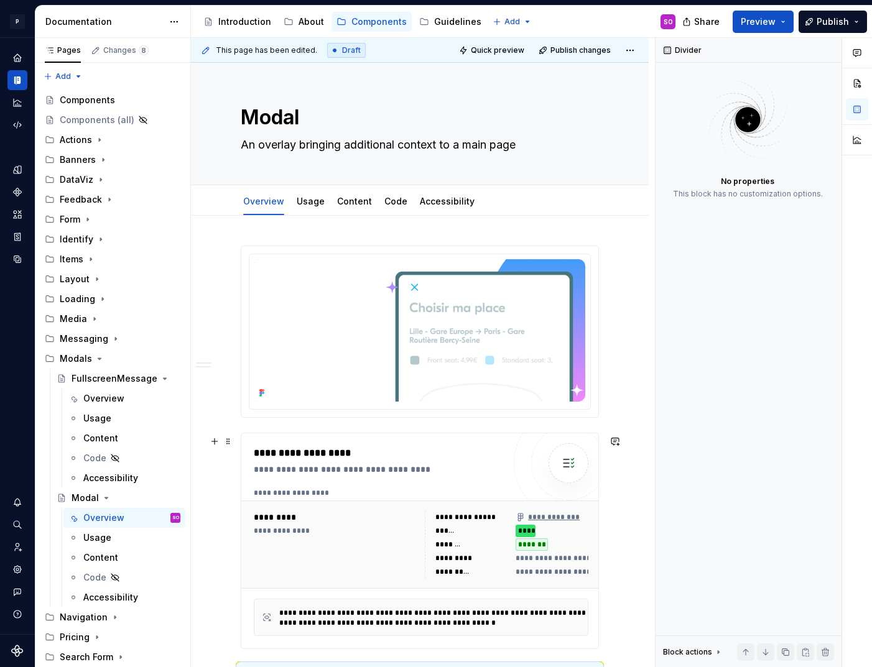
click at [417, 493] on div "**********" at bounding box center [424, 493] width 341 height 10
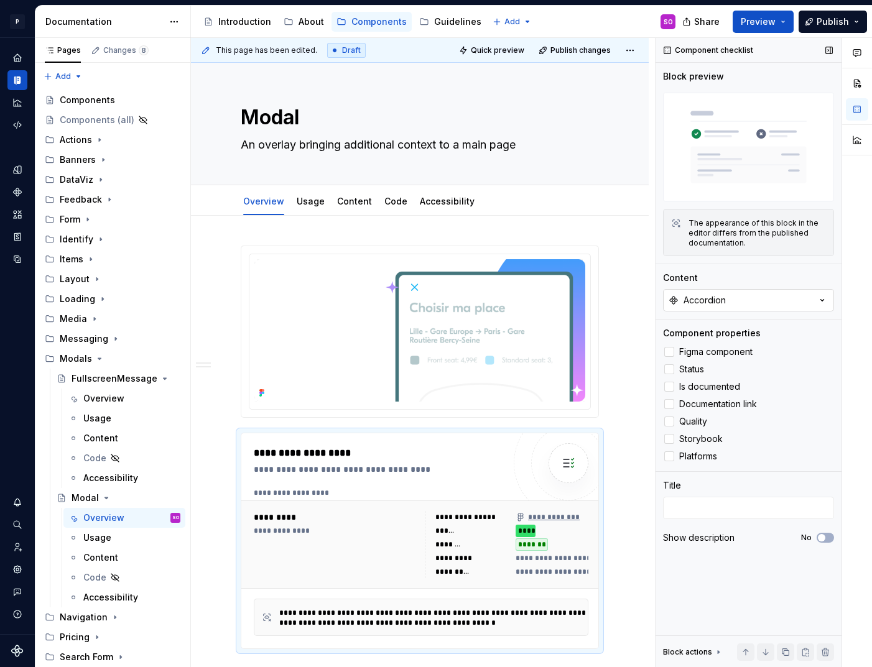
click at [742, 294] on button "Accordion" at bounding box center [748, 300] width 171 height 22
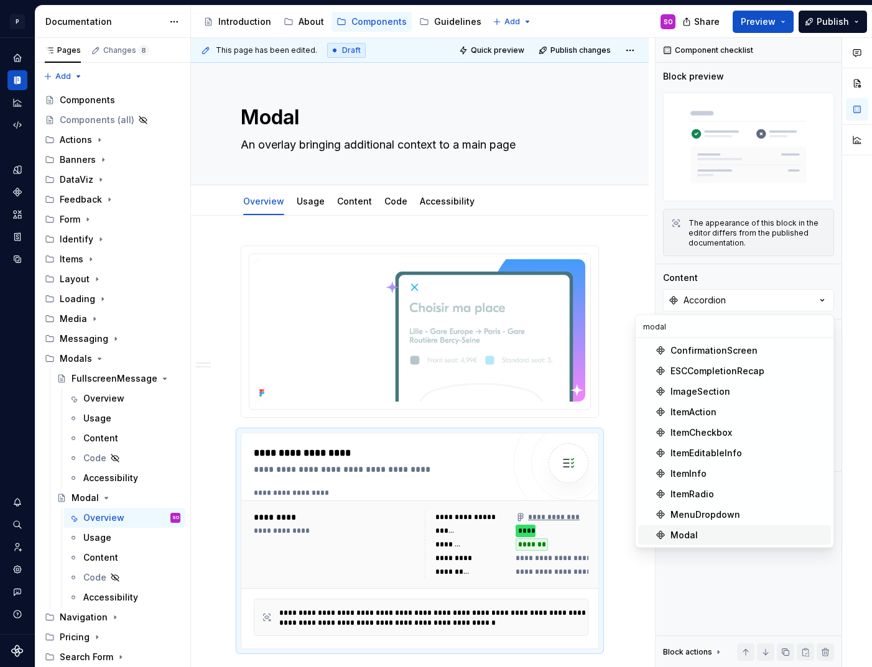
type input "modal"
click at [725, 529] on div "Modal" at bounding box center [749, 535] width 156 height 12
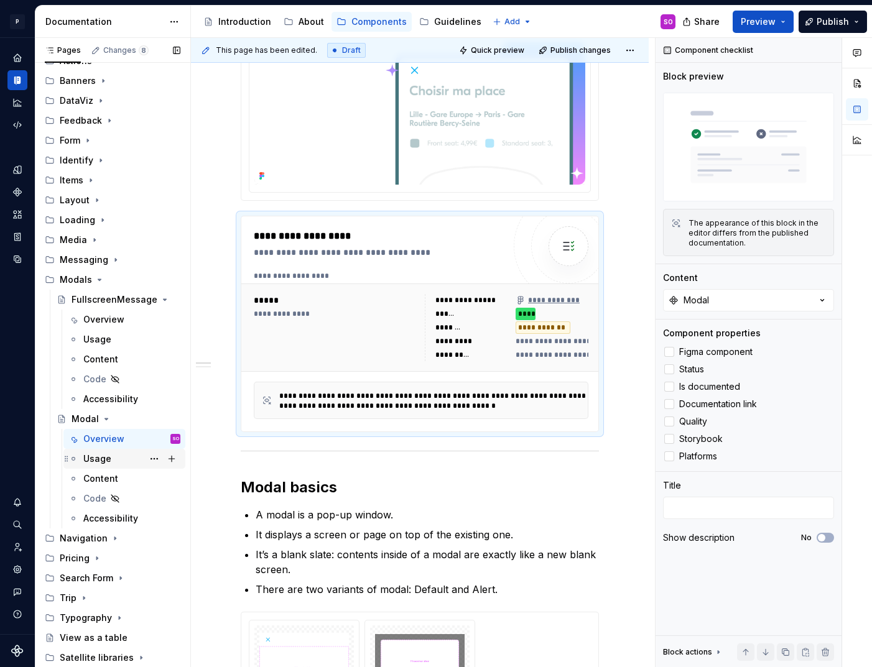
scroll to position [162, 0]
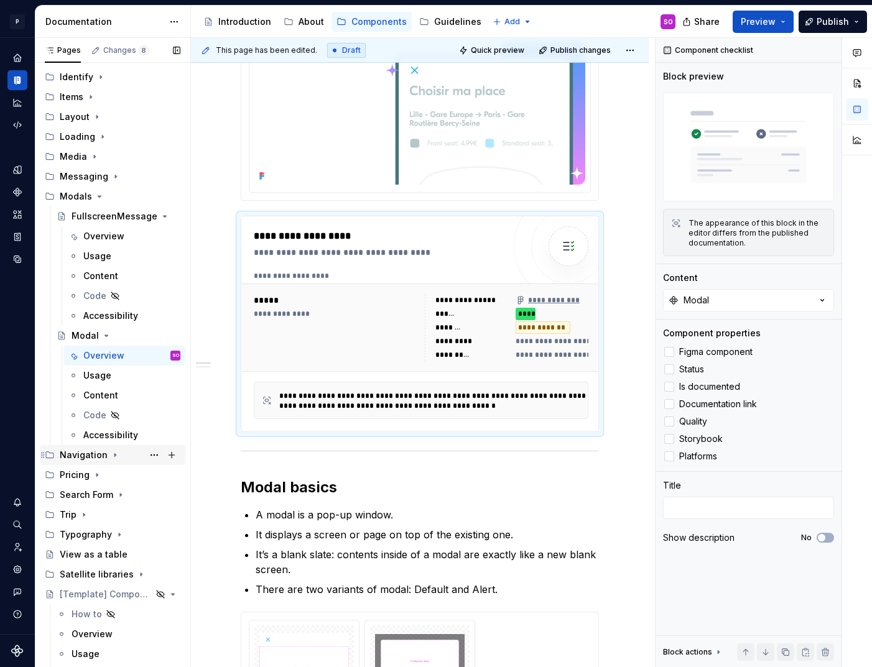
click at [90, 456] on div "Navigation" at bounding box center [84, 455] width 48 height 12
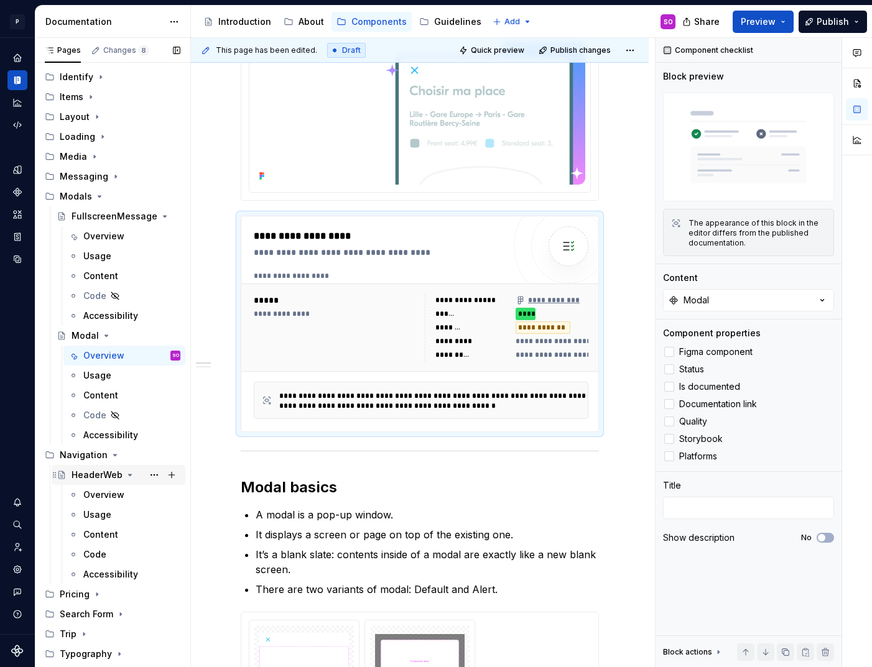
click at [100, 476] on div "HeaderWeb" at bounding box center [97, 475] width 51 height 12
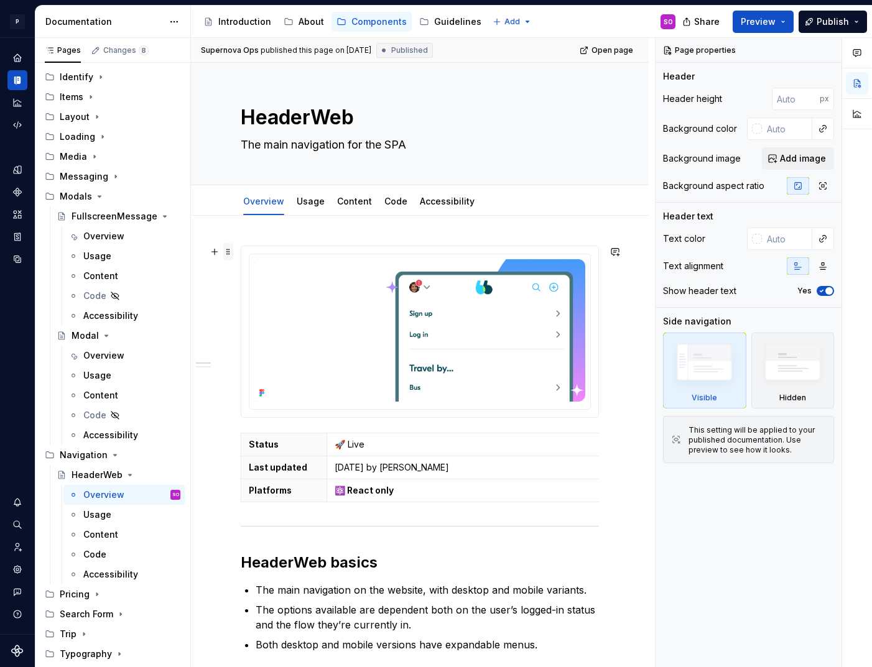
type textarea "*"
click at [226, 254] on span at bounding box center [228, 251] width 10 height 17
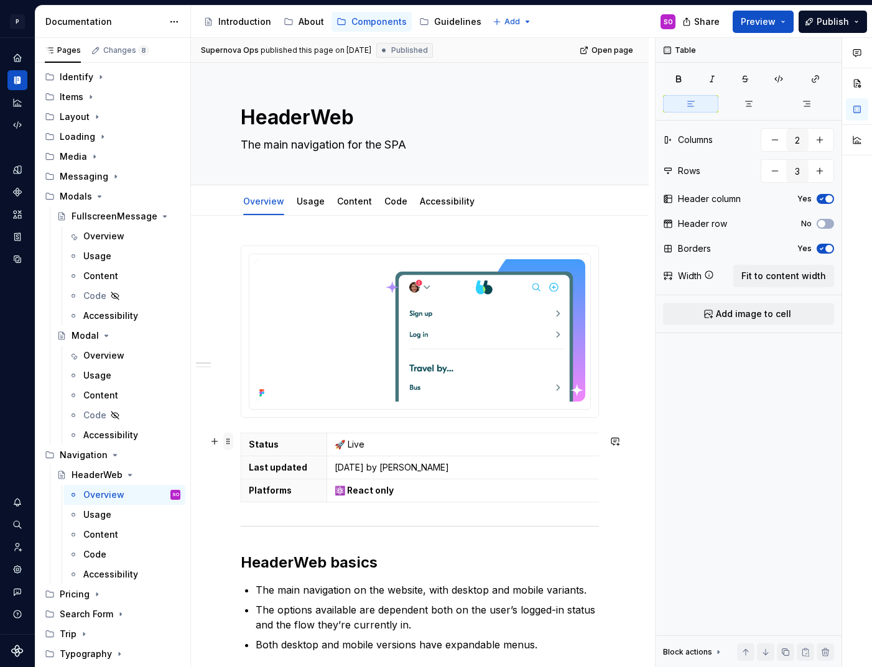
click at [228, 444] on span at bounding box center [228, 441] width 10 height 17
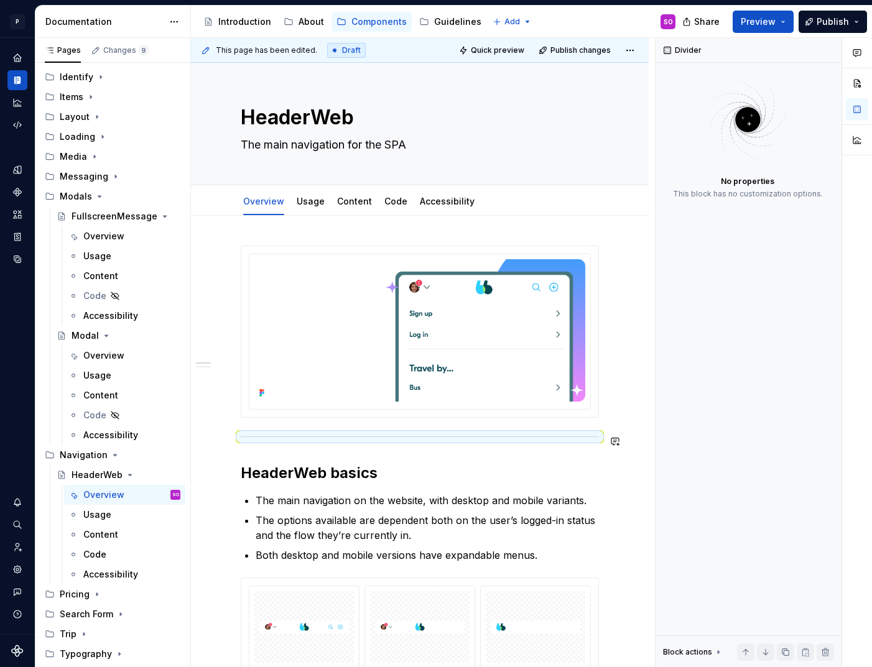
click at [263, 429] on div "HeaderWeb basics The main navigation on the website, with desktop and mobile va…" at bounding box center [420, 554] width 358 height 617
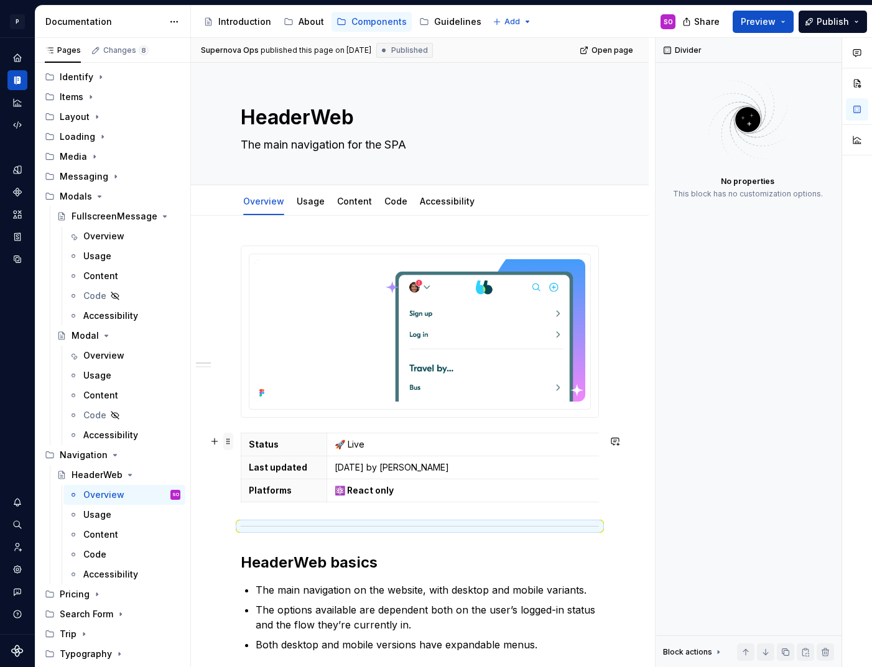
click at [228, 442] on span at bounding box center [228, 441] width 10 height 17
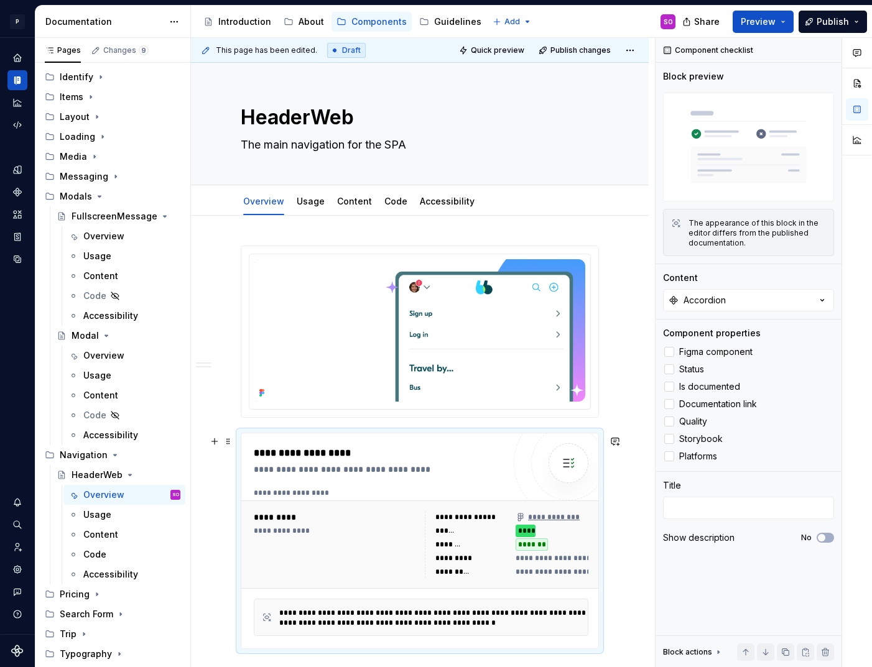
click at [351, 473] on div "**********" at bounding box center [382, 469] width 256 height 12
click at [718, 303] on div "Accordion" at bounding box center [705, 300] width 42 height 12
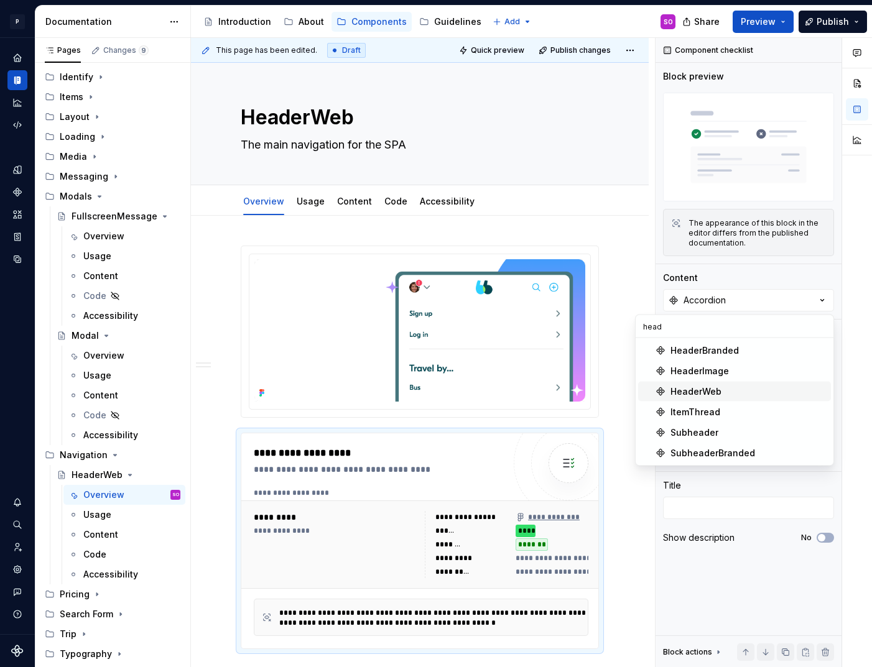
type input "head"
click at [720, 389] on div "HeaderWeb" at bounding box center [749, 392] width 156 height 12
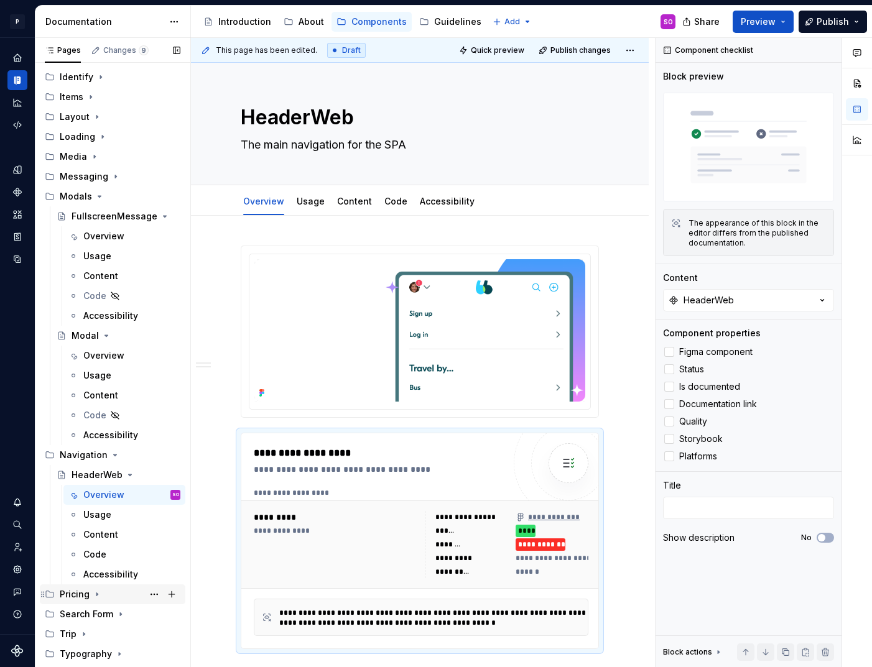
click at [80, 590] on div "Pricing" at bounding box center [75, 594] width 30 height 12
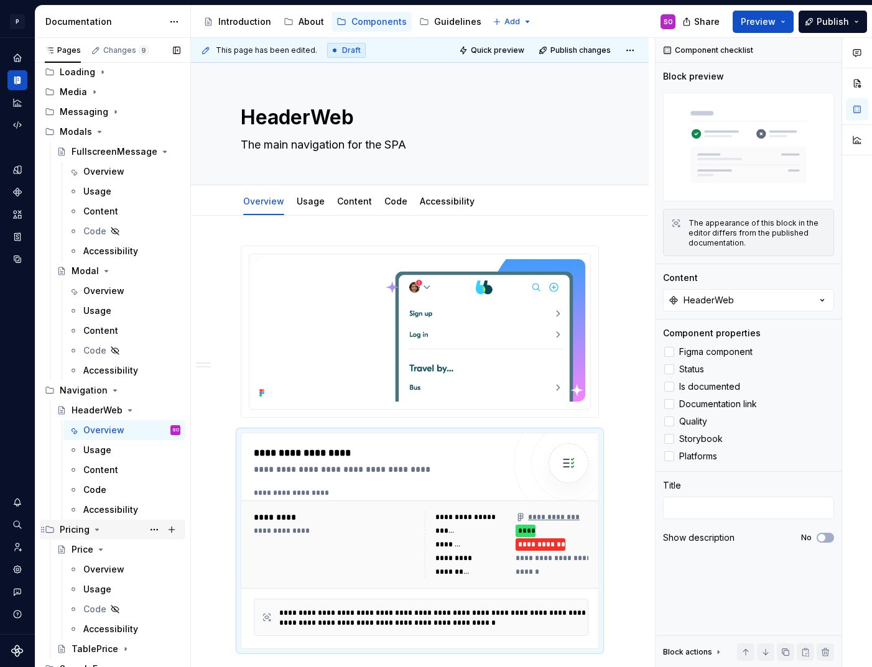
scroll to position [279, 0]
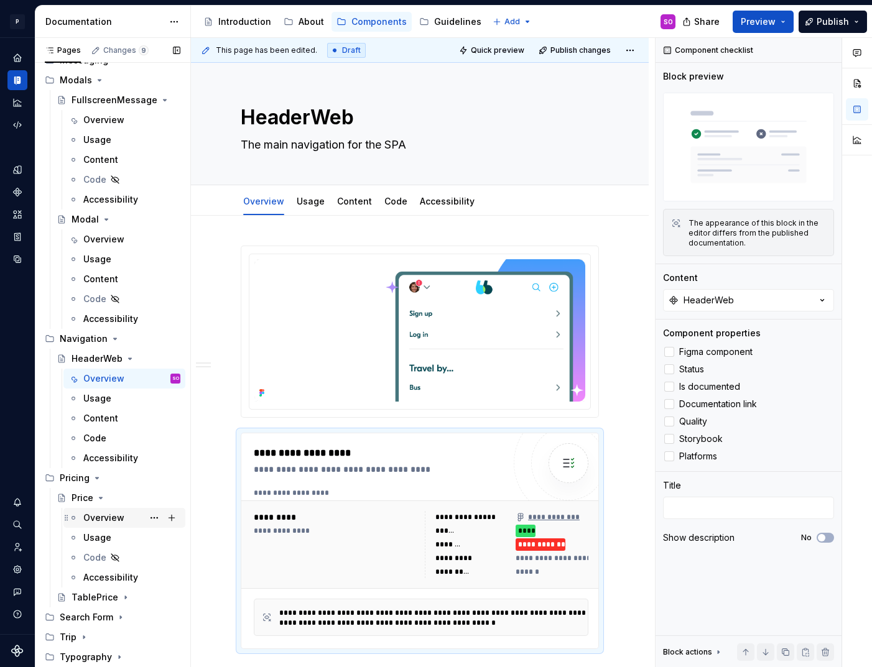
click at [102, 511] on div "Overview" at bounding box center [131, 517] width 97 height 17
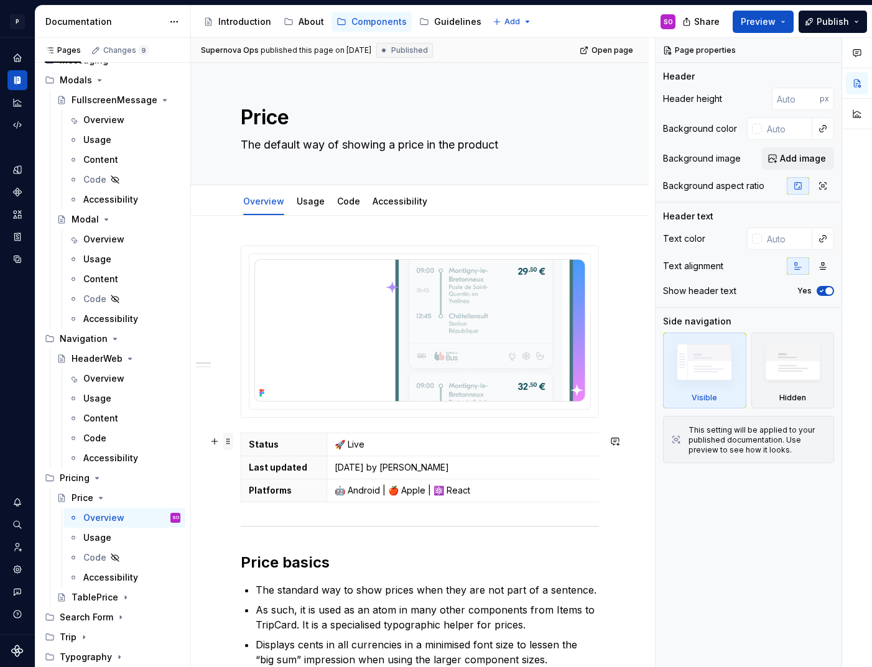
click at [228, 442] on span at bounding box center [228, 441] width 10 height 17
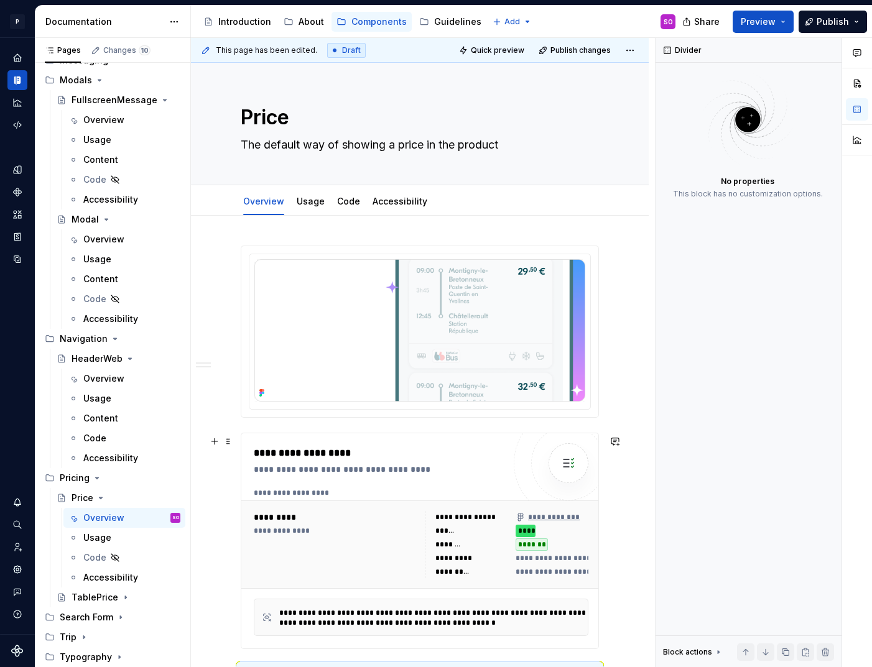
click at [356, 457] on div "**********" at bounding box center [382, 453] width 256 height 15
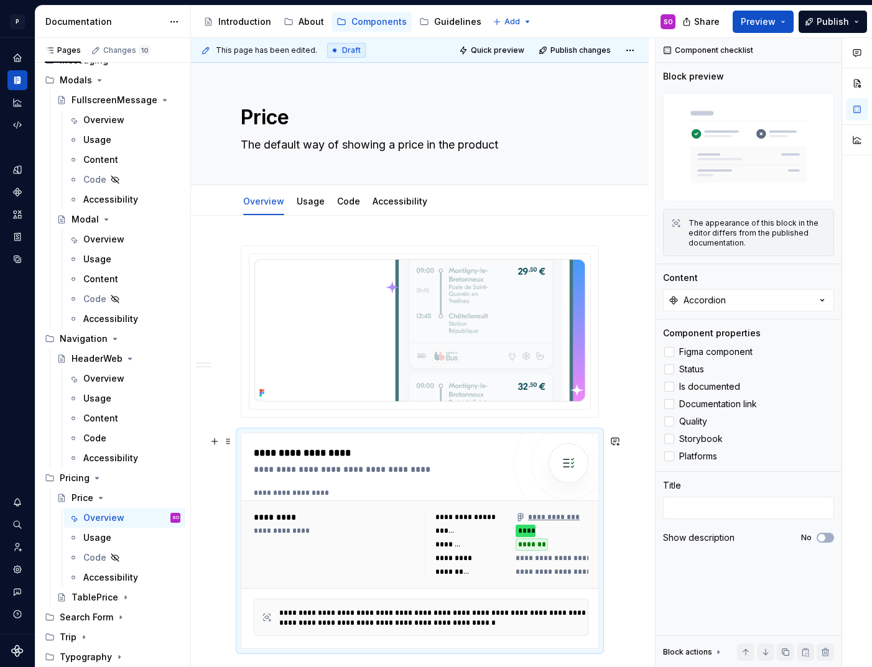
type textarea "*"
click at [730, 302] on button "Accordion" at bounding box center [748, 300] width 171 height 22
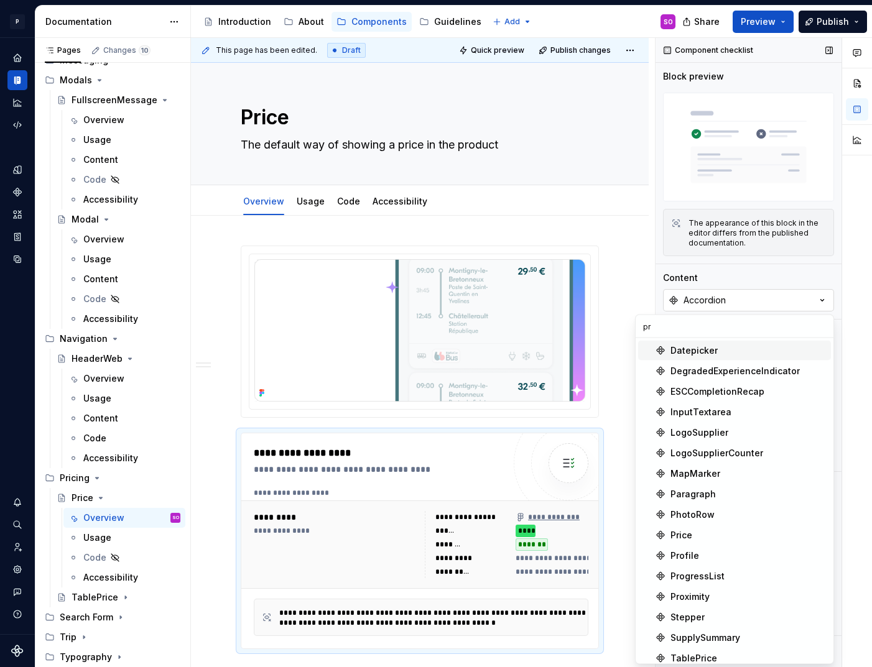
type input "pri"
type textarea "*"
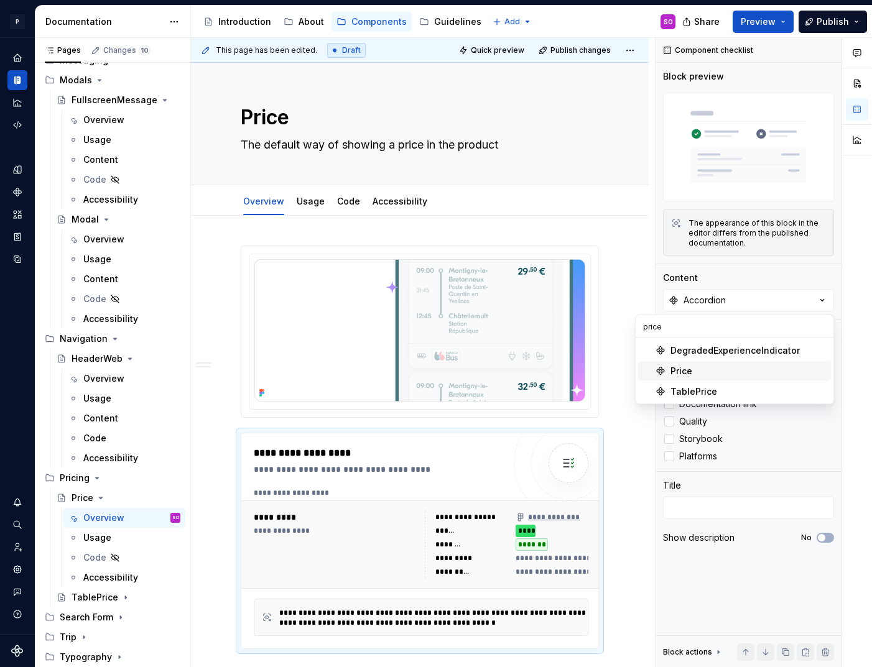
type input "price"
click at [694, 370] on div "Price" at bounding box center [749, 371] width 156 height 12
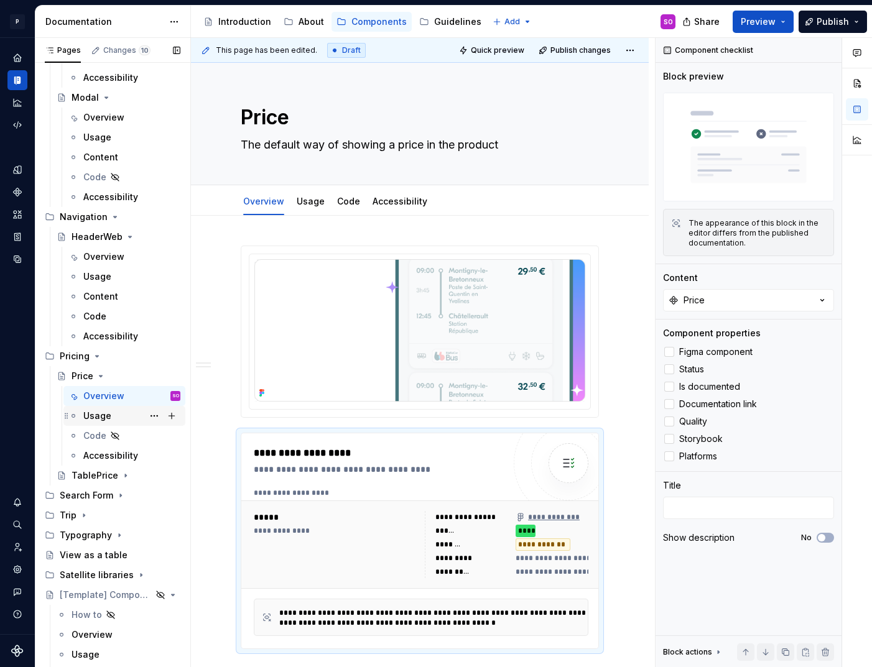
scroll to position [455, 0]
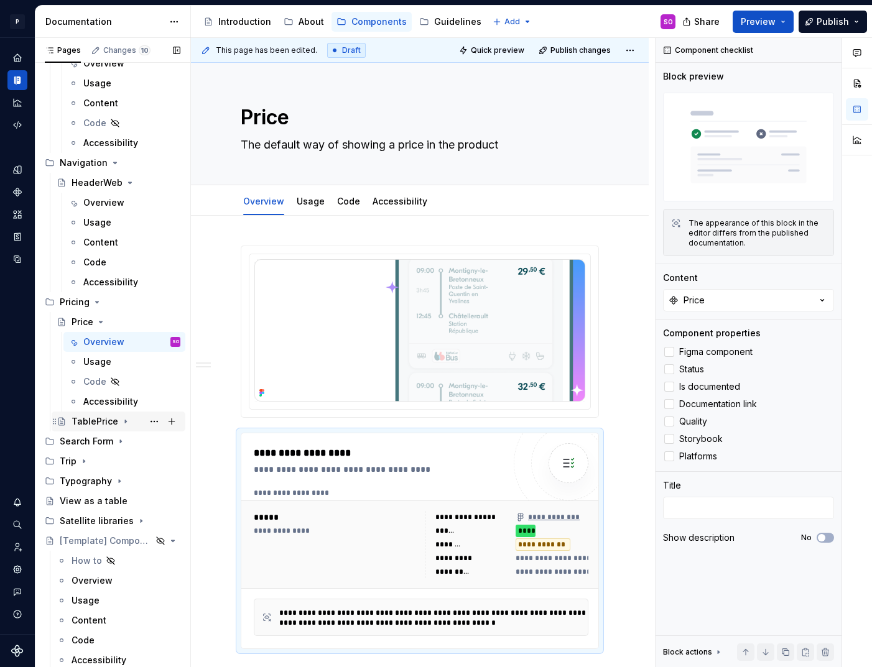
click at [96, 416] on div "TablePrice" at bounding box center [95, 422] width 47 height 12
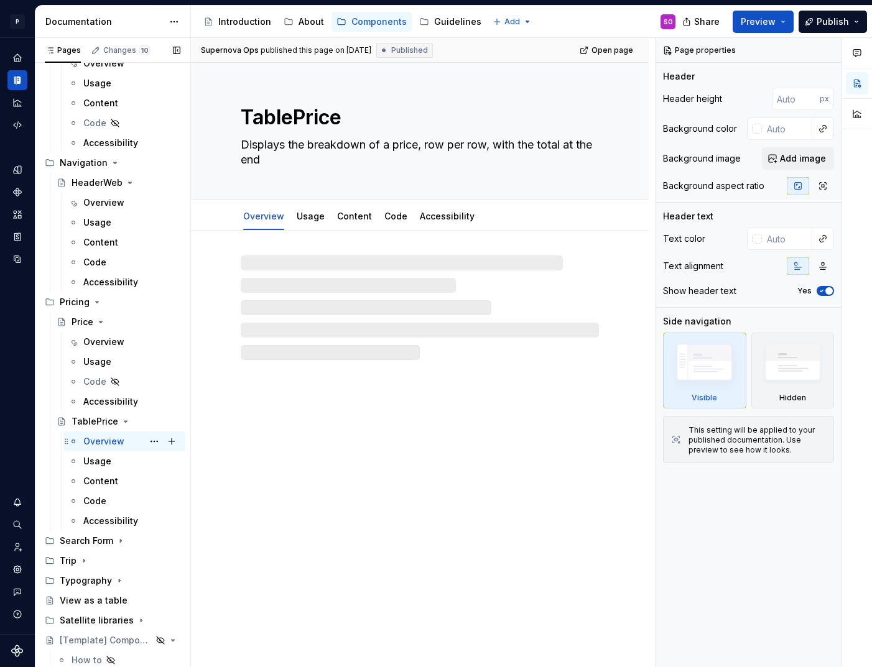
click at [93, 445] on div "Overview" at bounding box center [103, 441] width 41 height 12
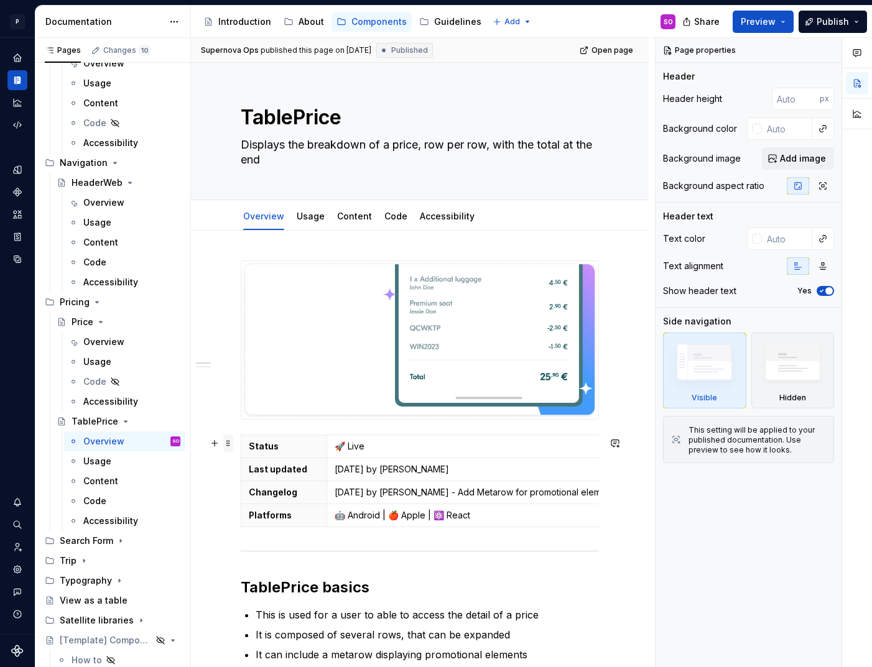
type textarea "*"
click at [228, 445] on span at bounding box center [228, 443] width 10 height 17
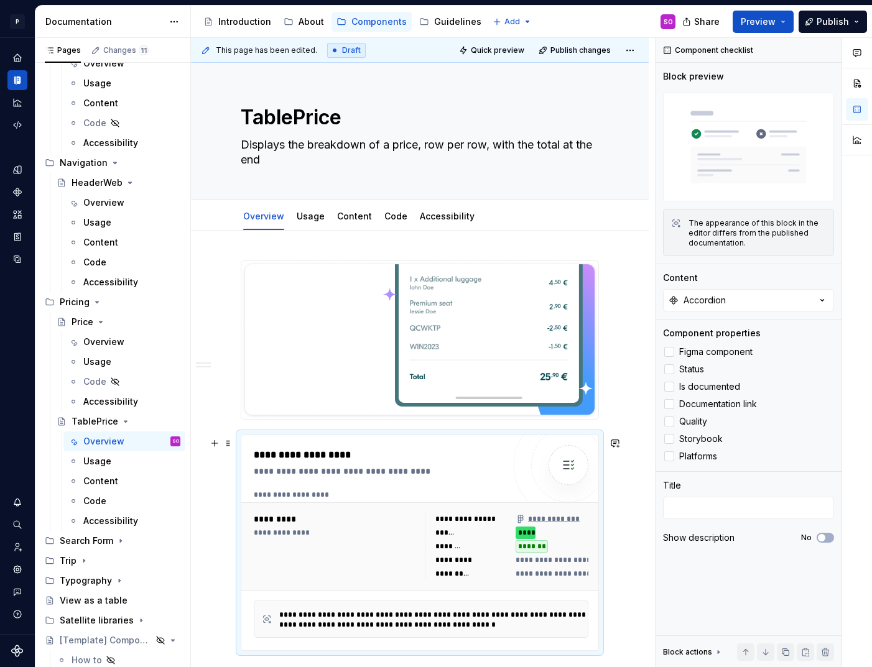
click at [342, 477] on div "**********" at bounding box center [382, 471] width 256 height 12
click at [723, 296] on div "Accordion" at bounding box center [705, 300] width 42 height 12
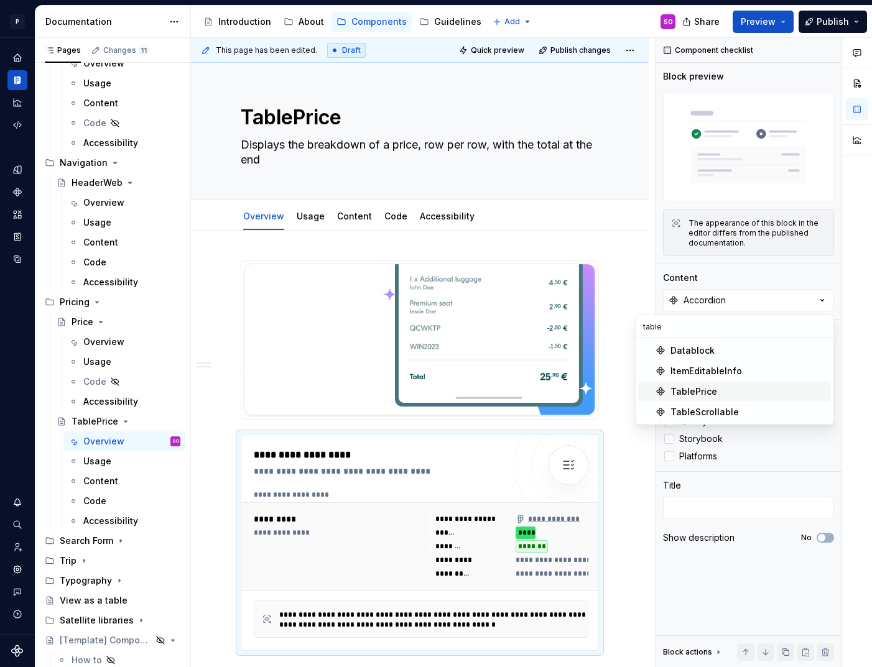
type input "table"
click at [709, 388] on div "TablePrice" at bounding box center [694, 392] width 47 height 12
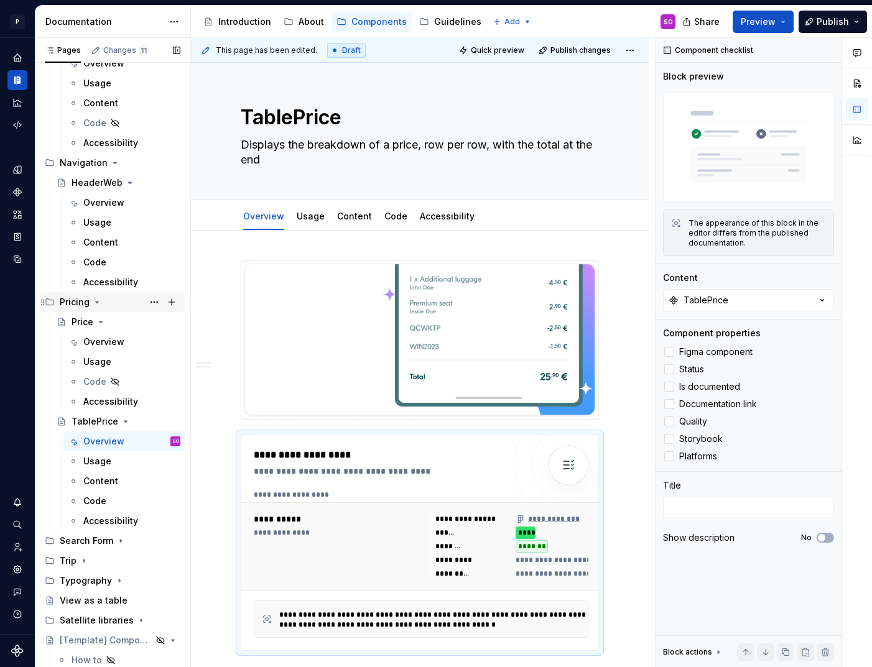
click at [98, 300] on icon "Page tree" at bounding box center [97, 302] width 10 height 10
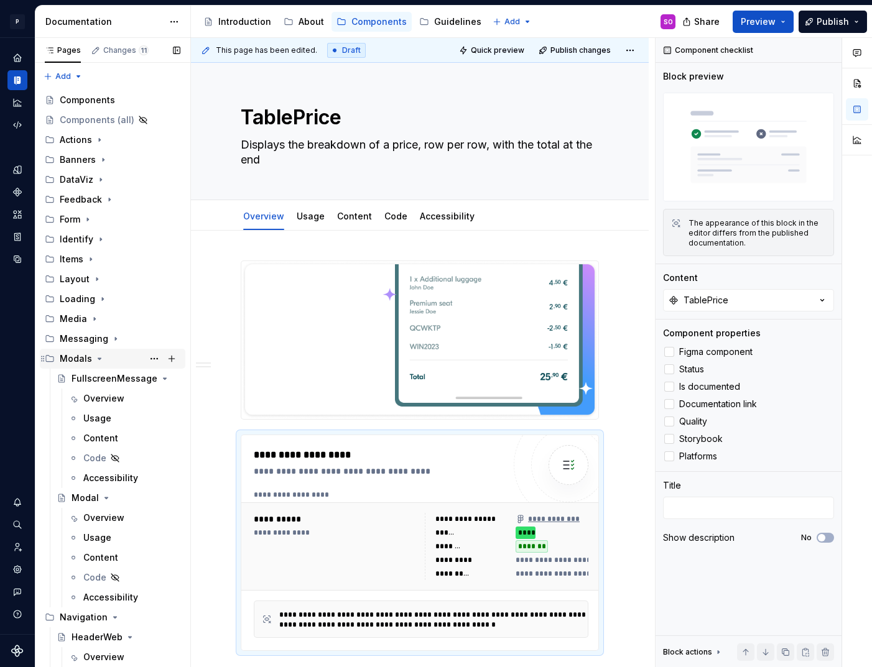
click at [100, 355] on icon "Page tree" at bounding box center [100, 359] width 10 height 10
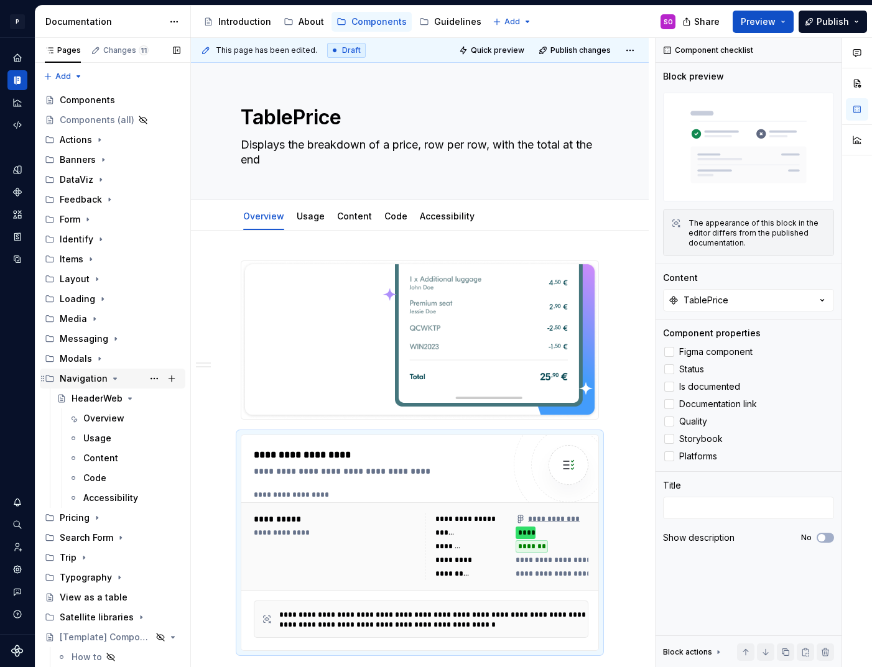
click at [110, 376] on icon "Page tree" at bounding box center [115, 379] width 10 height 10
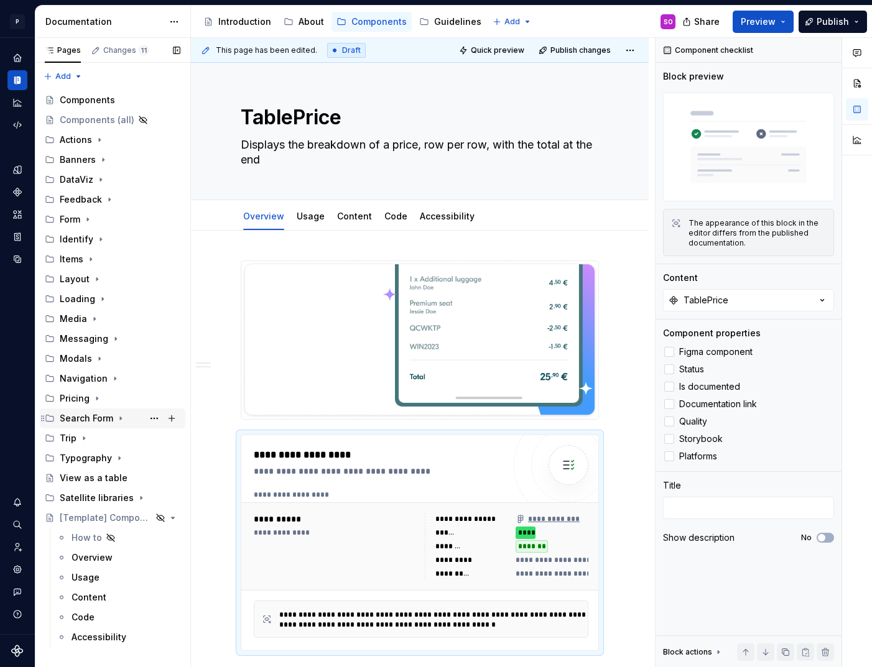
click at [118, 417] on icon "Page tree" at bounding box center [121, 419] width 10 height 10
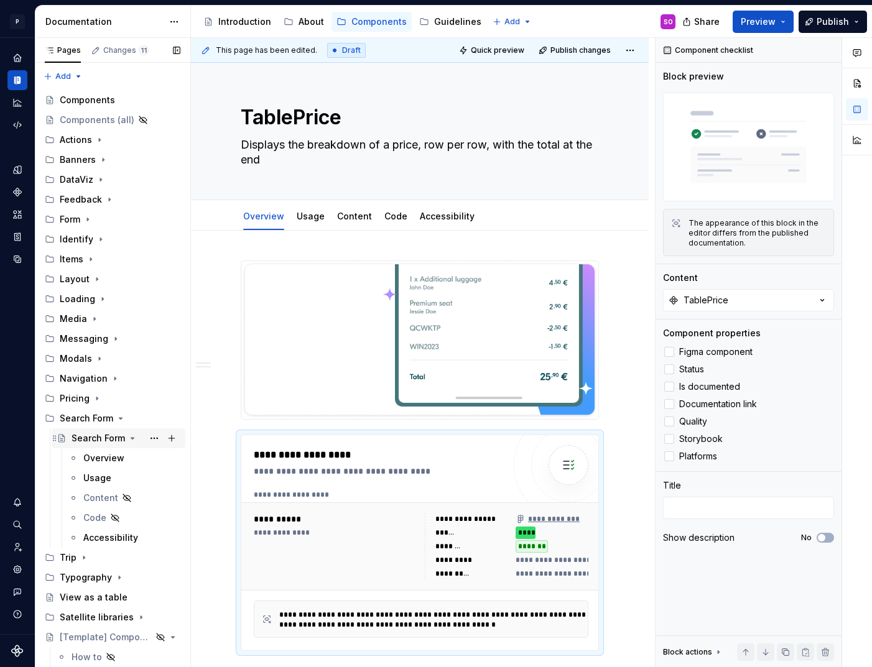
click at [108, 439] on div "Search Form" at bounding box center [98, 438] width 53 height 12
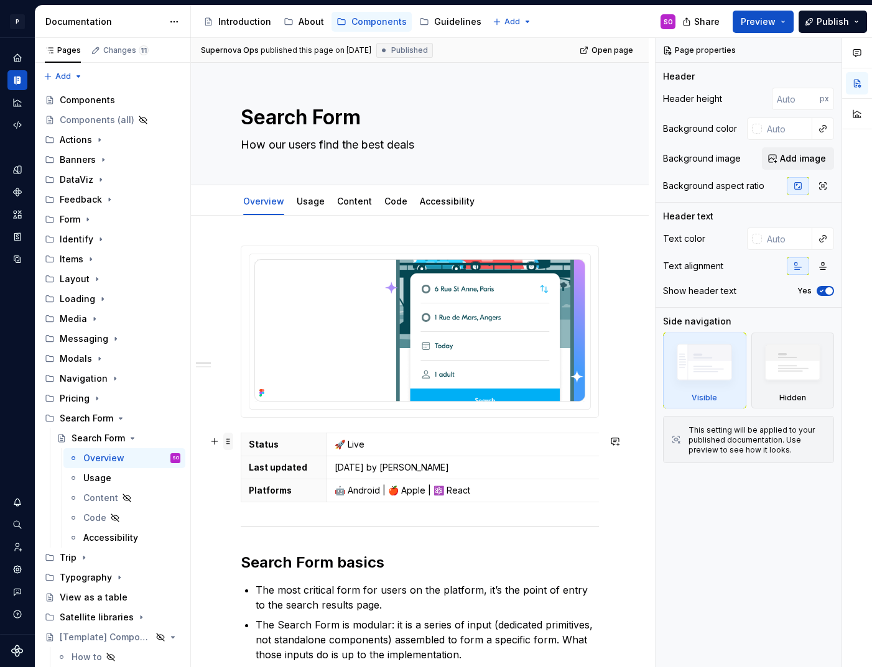
type textarea "*"
click at [230, 445] on span at bounding box center [228, 441] width 10 height 17
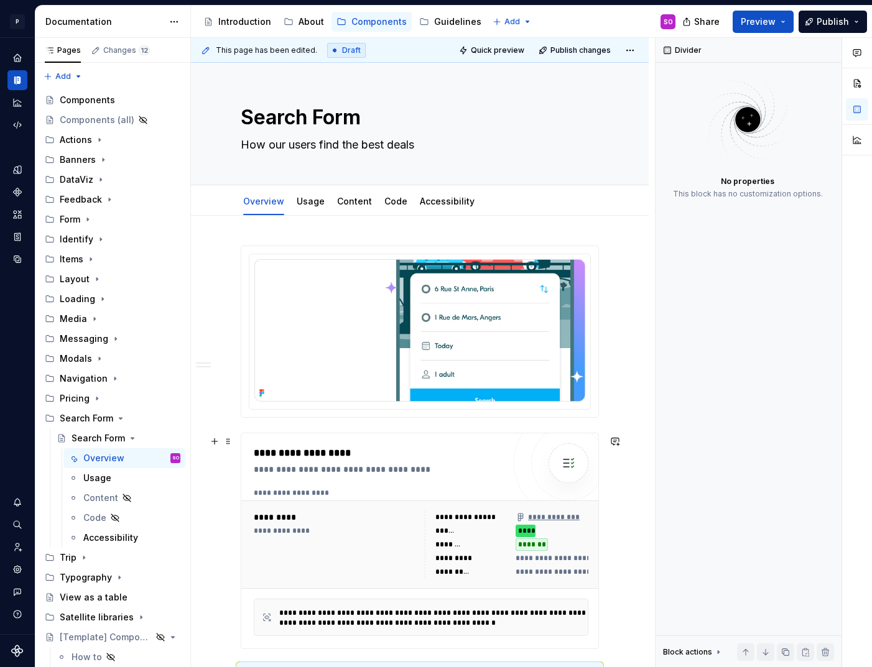
click at [362, 467] on div "**********" at bounding box center [382, 469] width 256 height 12
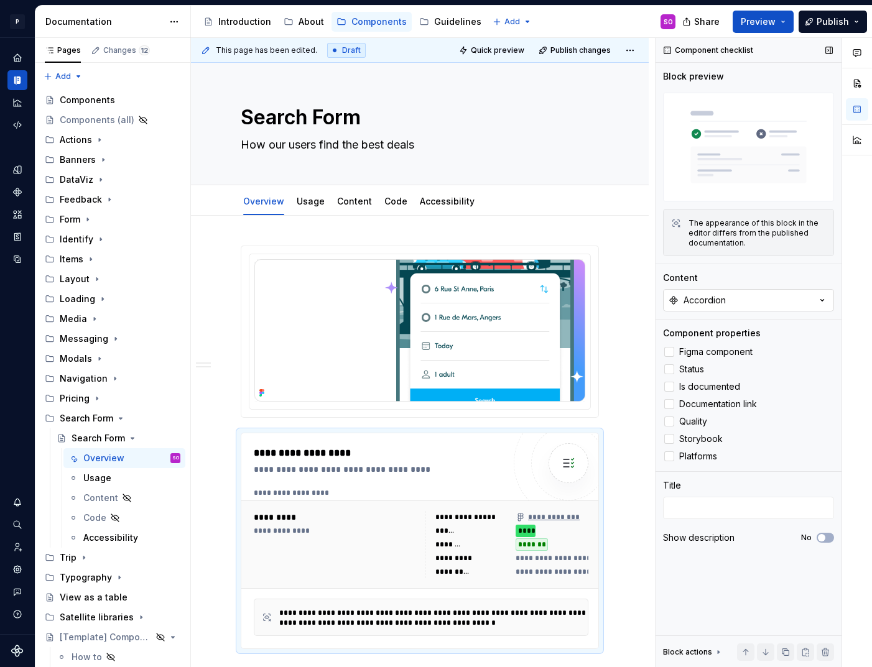
click at [730, 305] on button "Accordion" at bounding box center [748, 300] width 171 height 22
type input "searchf"
click at [728, 365] on div "SearchForm" at bounding box center [749, 371] width 156 height 12
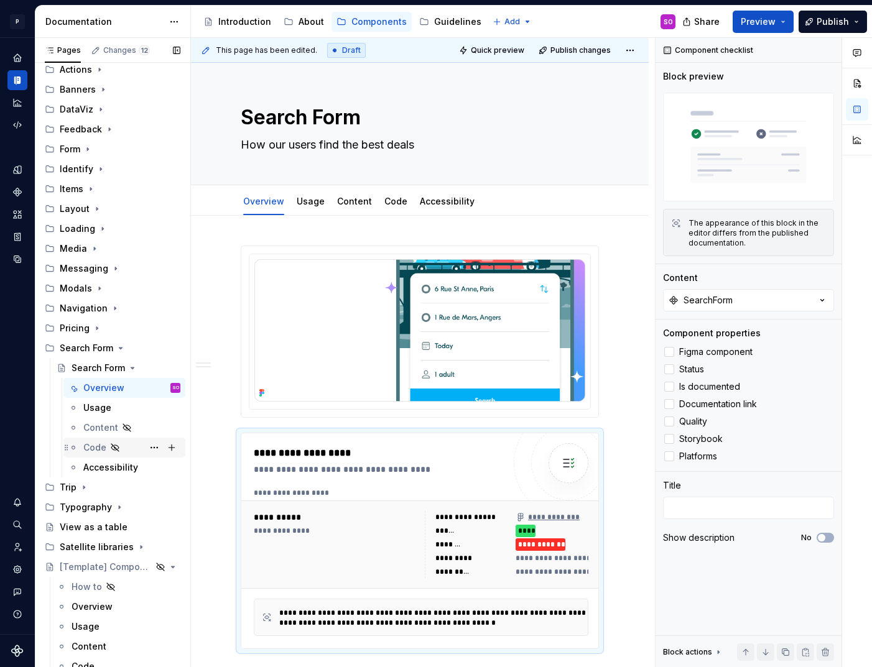
scroll to position [96, 0]
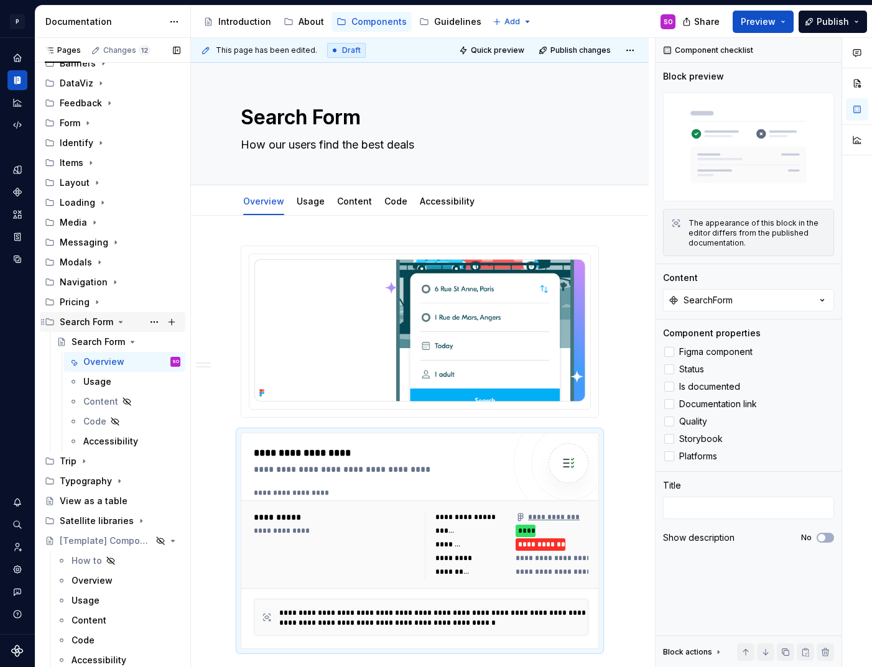
click at [119, 326] on icon "Page tree" at bounding box center [121, 322] width 10 height 10
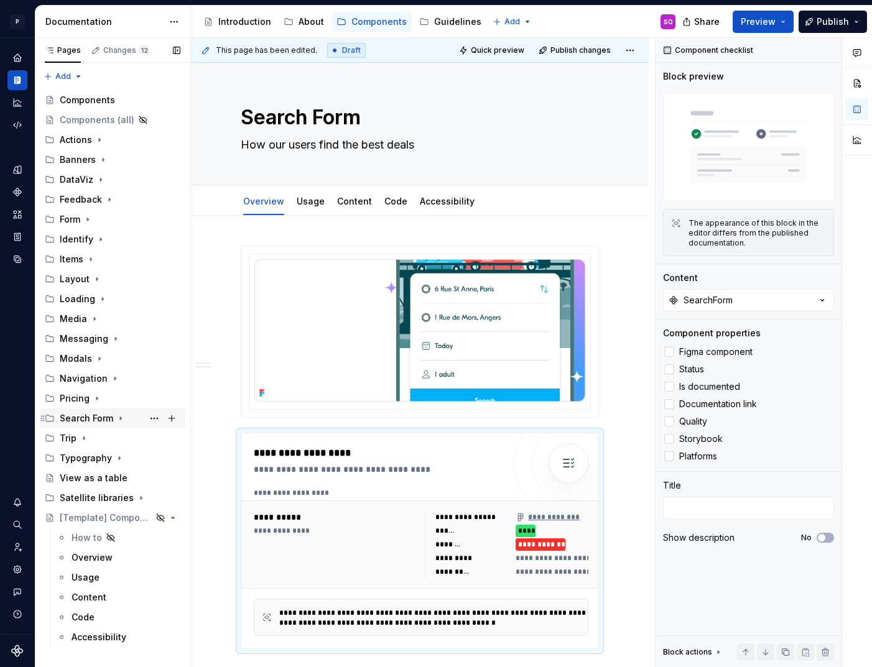
scroll to position [0, 0]
click at [85, 437] on icon "Page tree" at bounding box center [84, 439] width 10 height 10
click at [95, 458] on div "Itinerary" at bounding box center [90, 458] width 36 height 12
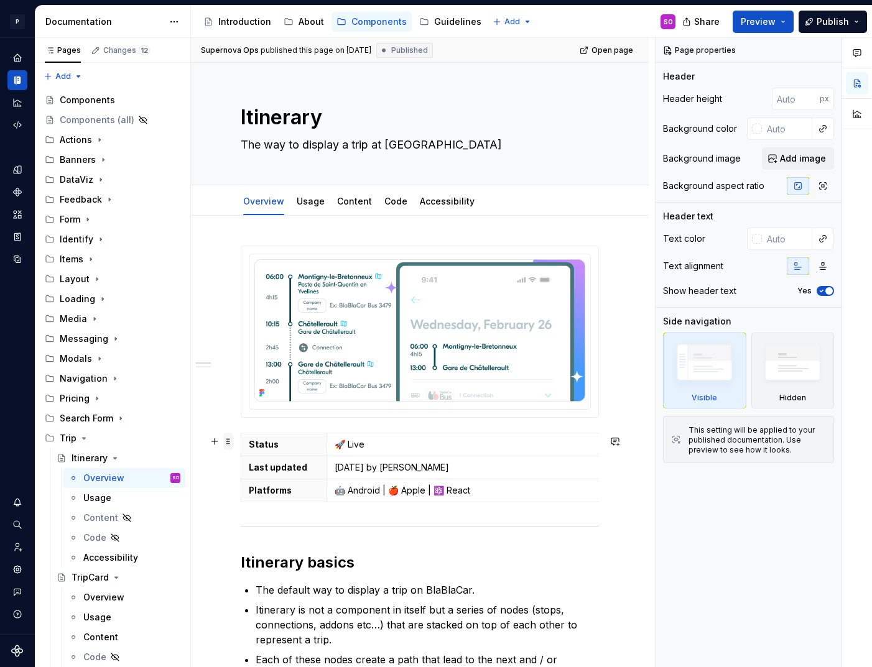
type textarea "*"
click at [229, 444] on span at bounding box center [228, 441] width 10 height 17
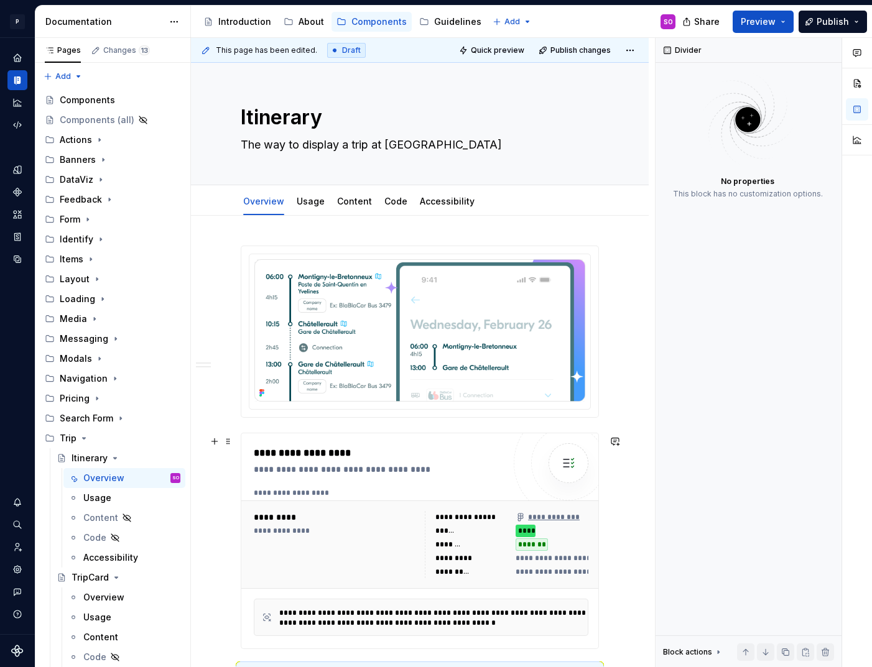
click at [397, 467] on div "**********" at bounding box center [382, 469] width 256 height 12
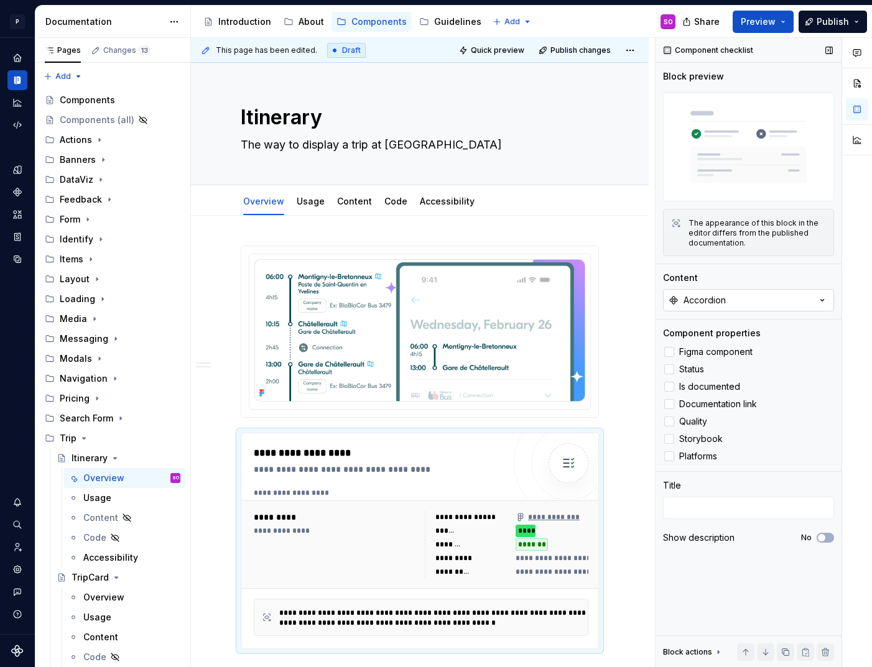
click at [732, 299] on button "Accordion" at bounding box center [748, 300] width 171 height 22
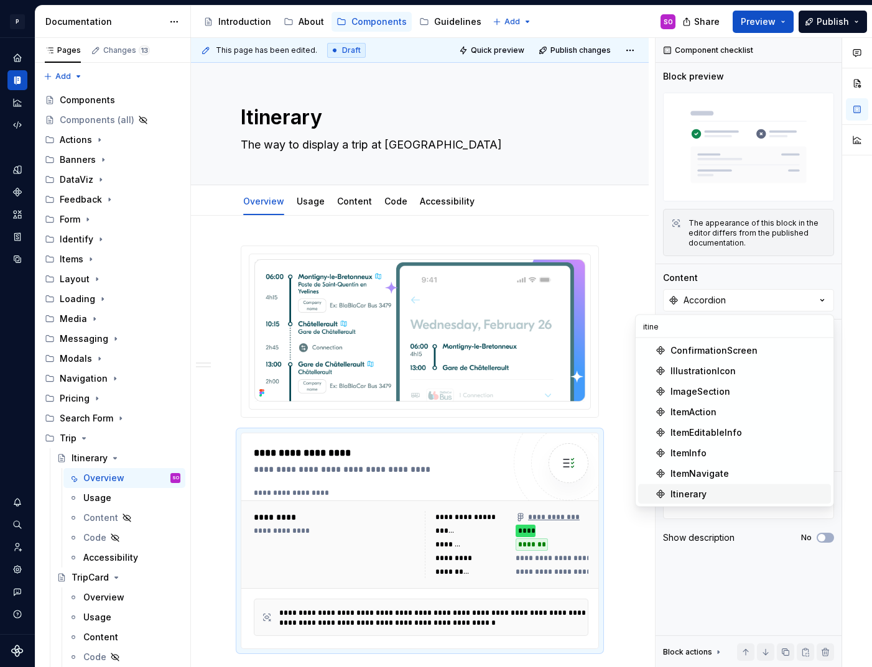
type input "itine"
click at [717, 491] on div "Itinerary" at bounding box center [749, 494] width 156 height 12
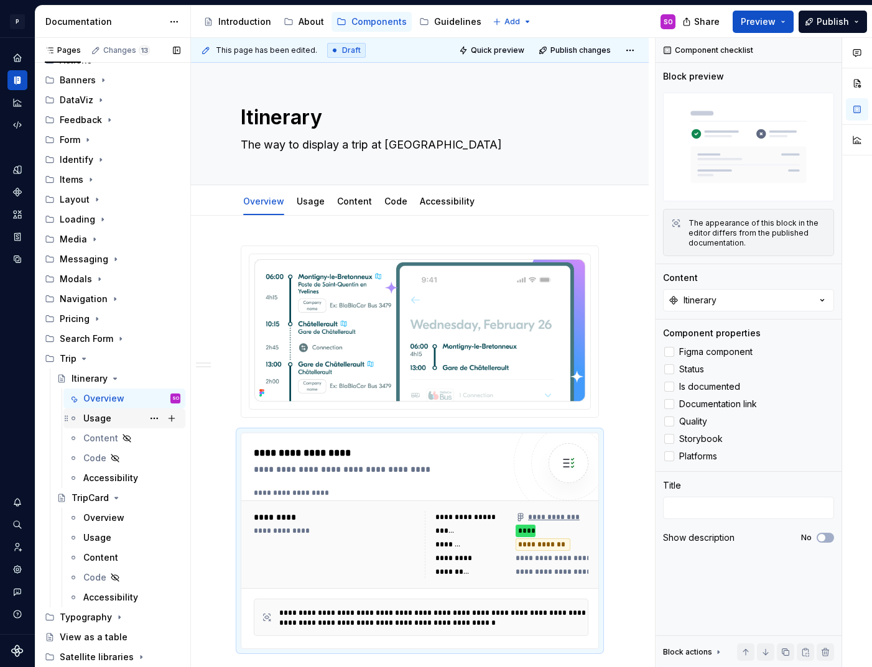
scroll to position [96, 0]
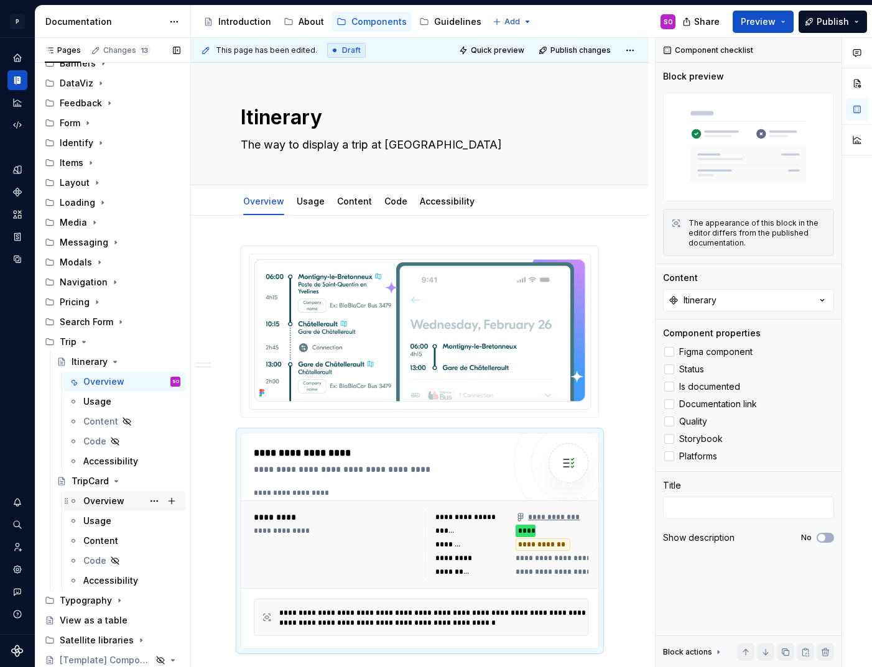
click at [106, 506] on div "Overview" at bounding box center [103, 501] width 41 height 12
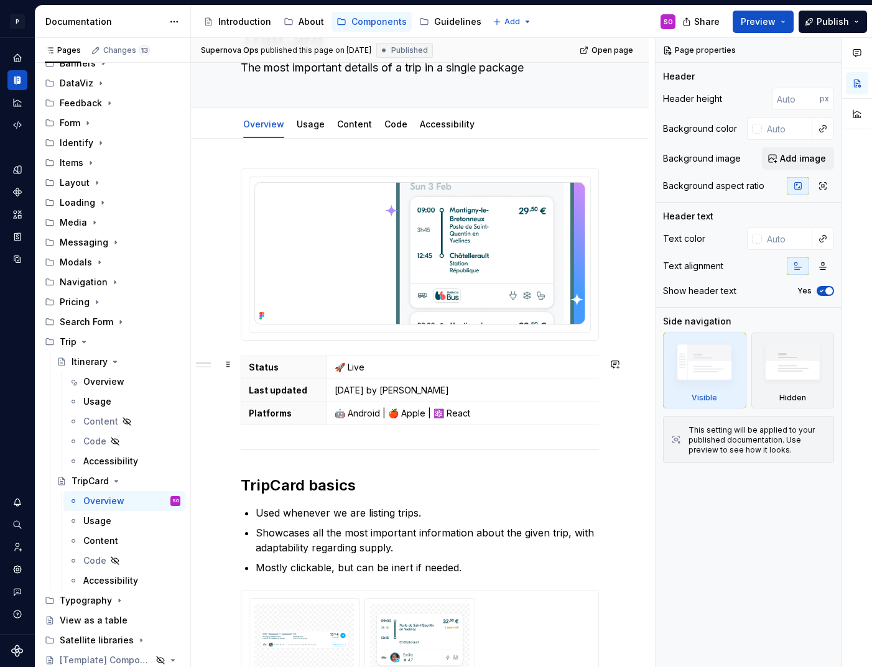
scroll to position [111, 0]
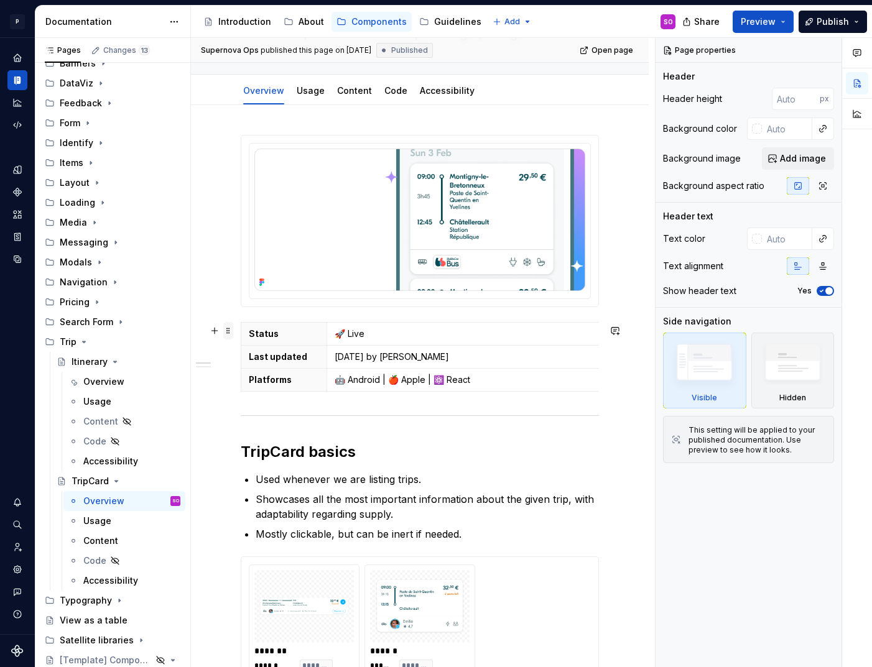
click at [228, 332] on span at bounding box center [228, 330] width 10 height 17
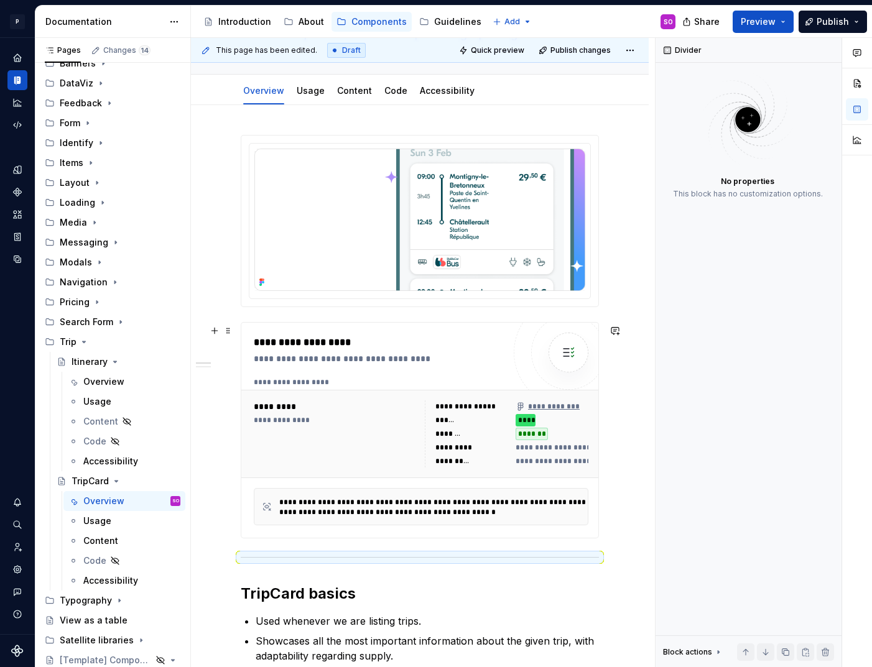
click at [340, 371] on div "**********" at bounding box center [379, 430] width 250 height 190
type textarea "*"
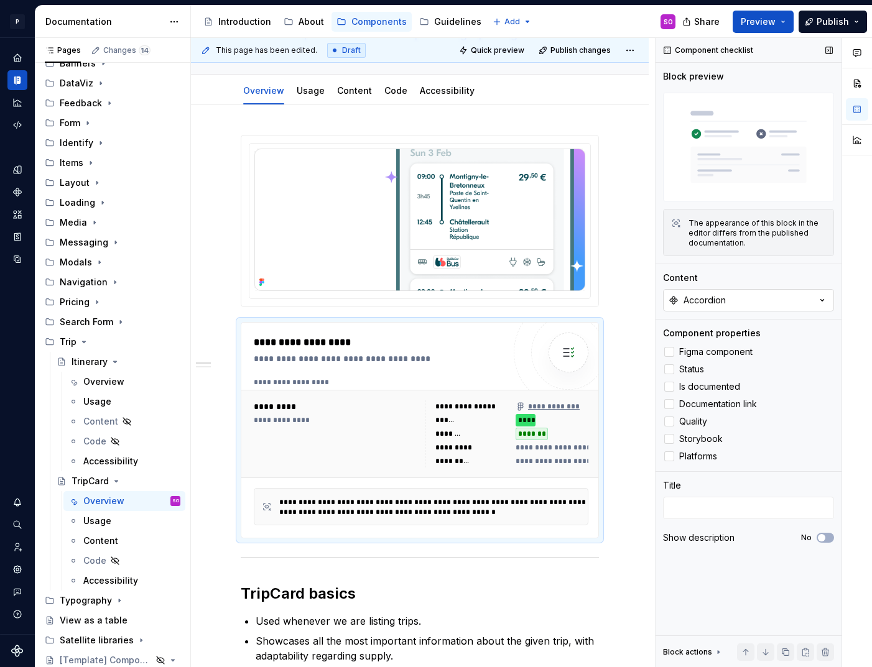
click at [732, 302] on button "Accordion" at bounding box center [748, 300] width 171 height 22
type input "tripc"
click at [719, 346] on div "TripCard" at bounding box center [749, 351] width 156 height 12
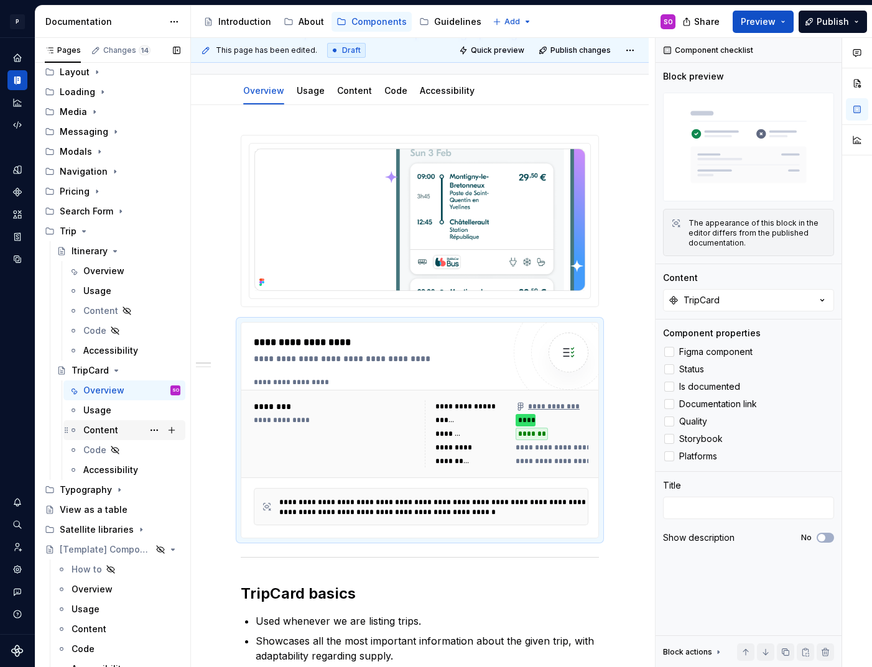
scroll to position [211, 0]
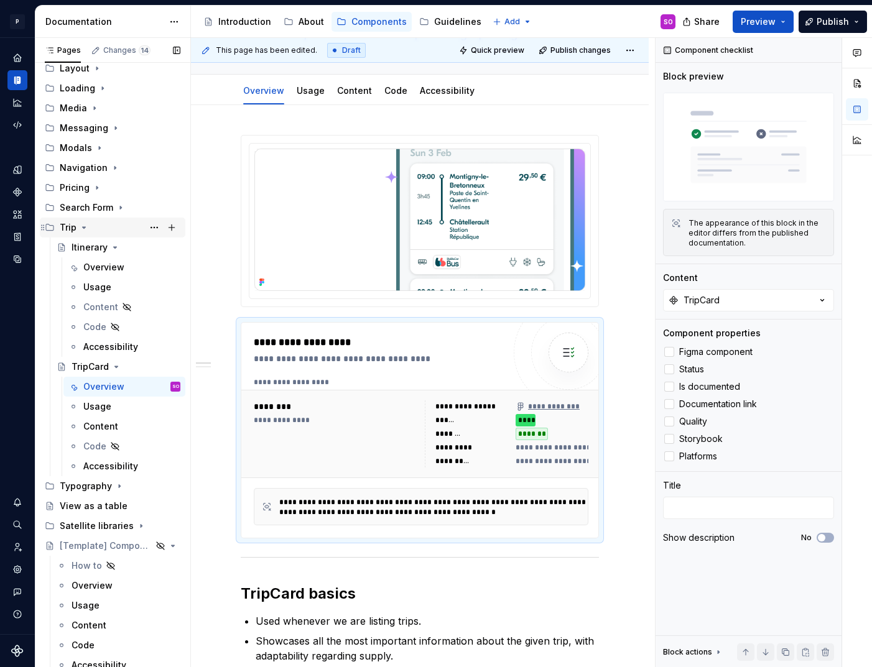
click at [87, 228] on icon "Page tree" at bounding box center [84, 228] width 10 height 10
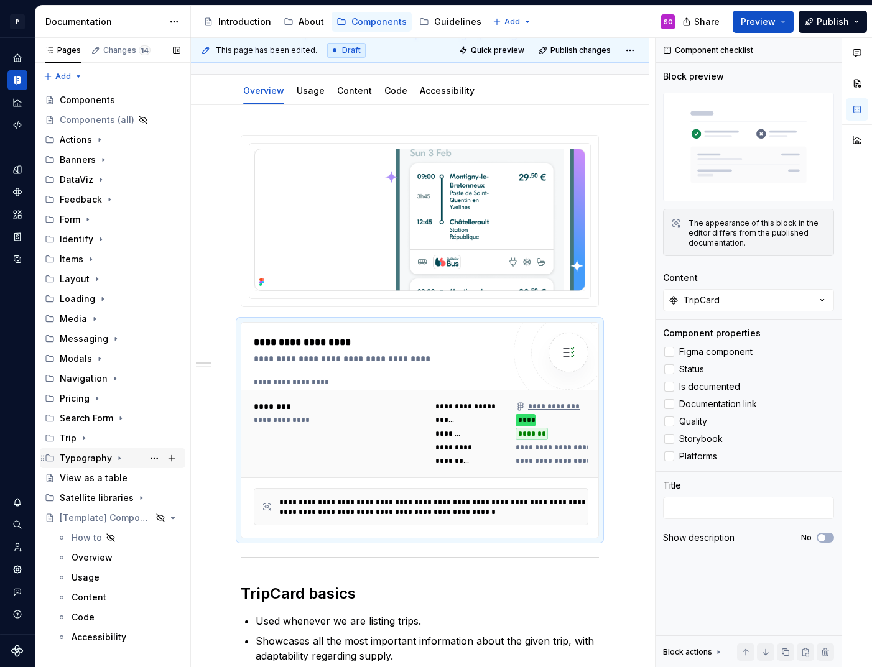
click at [114, 455] on icon "Page tree" at bounding box center [119, 458] width 10 height 10
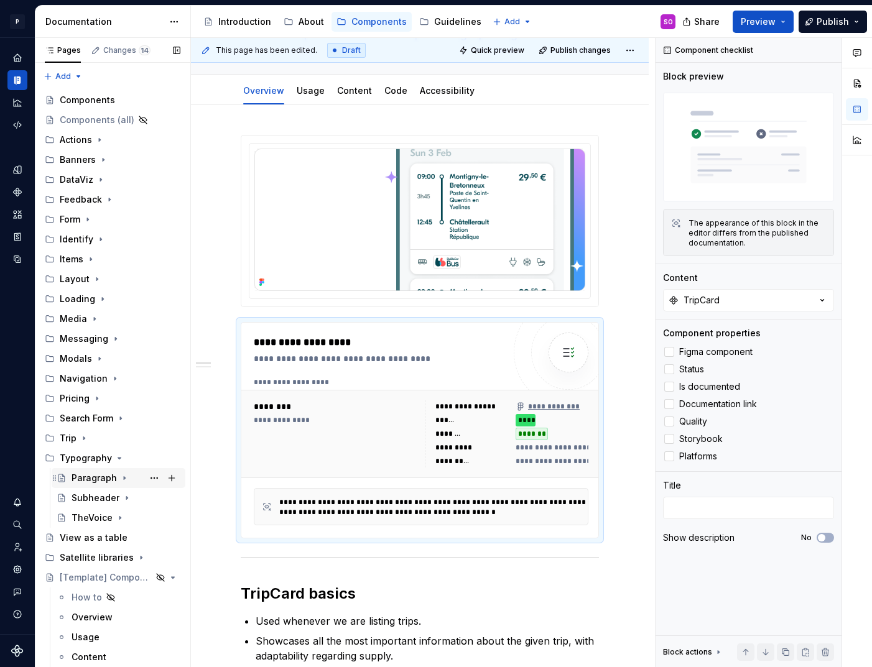
click at [101, 480] on div "Paragraph" at bounding box center [94, 478] width 45 height 12
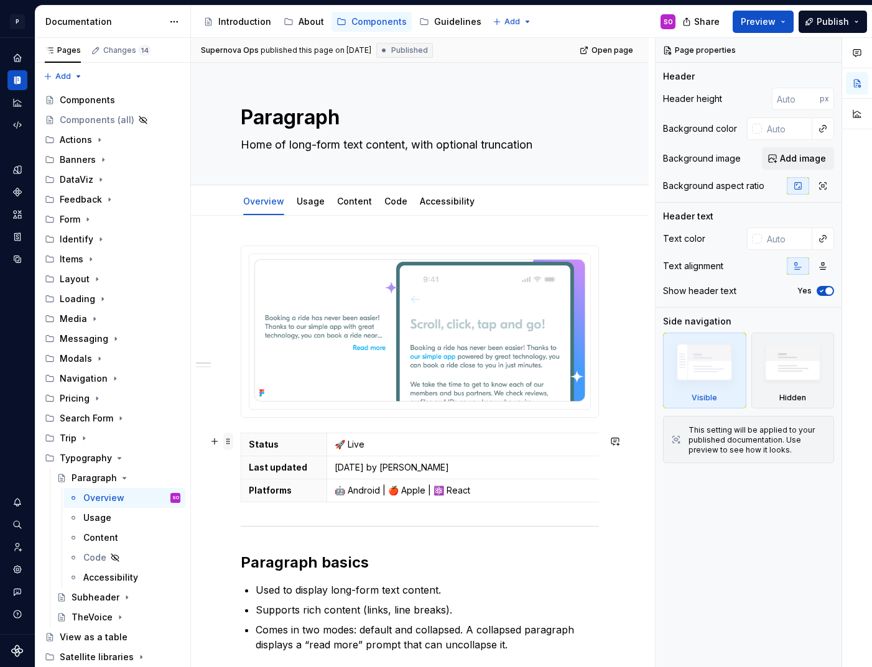
type textarea "*"
click at [231, 439] on span at bounding box center [228, 441] width 10 height 17
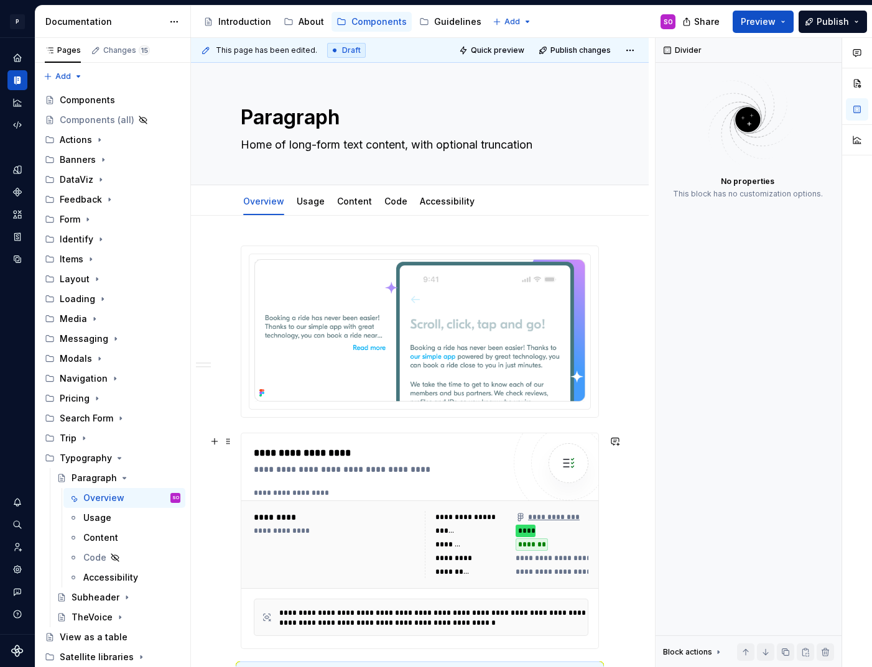
click at [327, 467] on div "**********" at bounding box center [382, 469] width 256 height 12
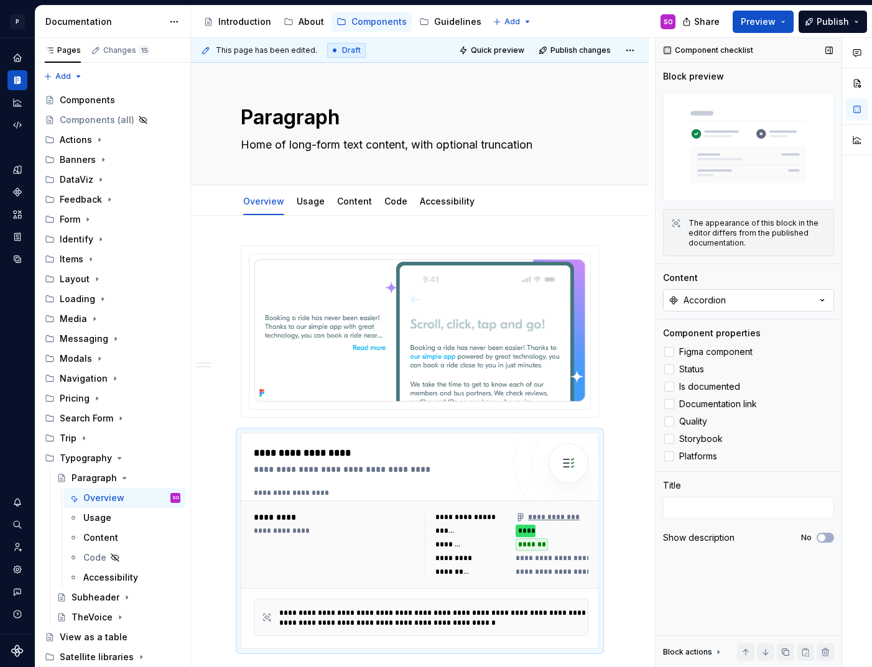
click at [718, 295] on div "Accordion" at bounding box center [705, 300] width 42 height 12
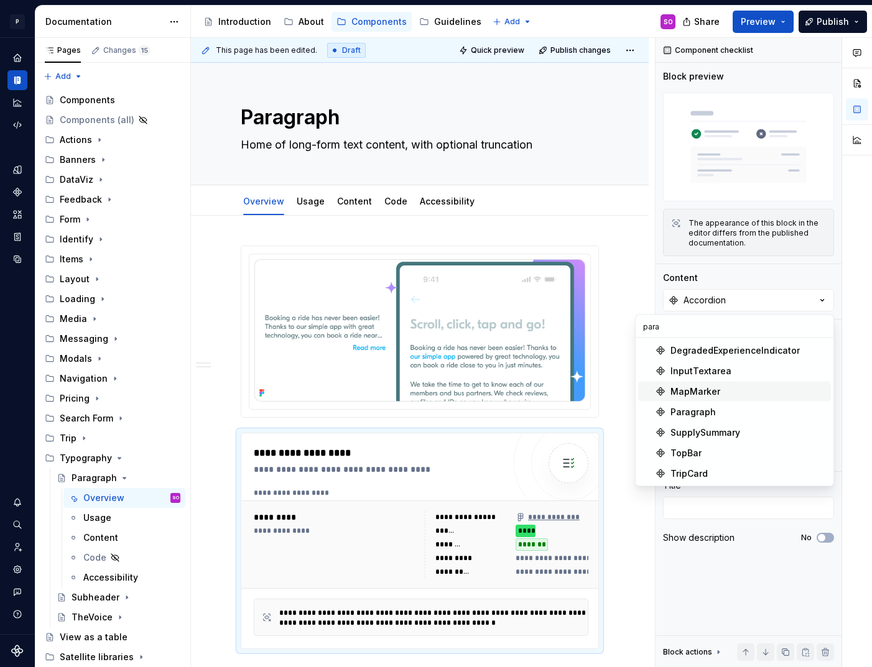
type input "para"
click at [707, 406] on div "Paragraph" at bounding box center [693, 412] width 45 height 12
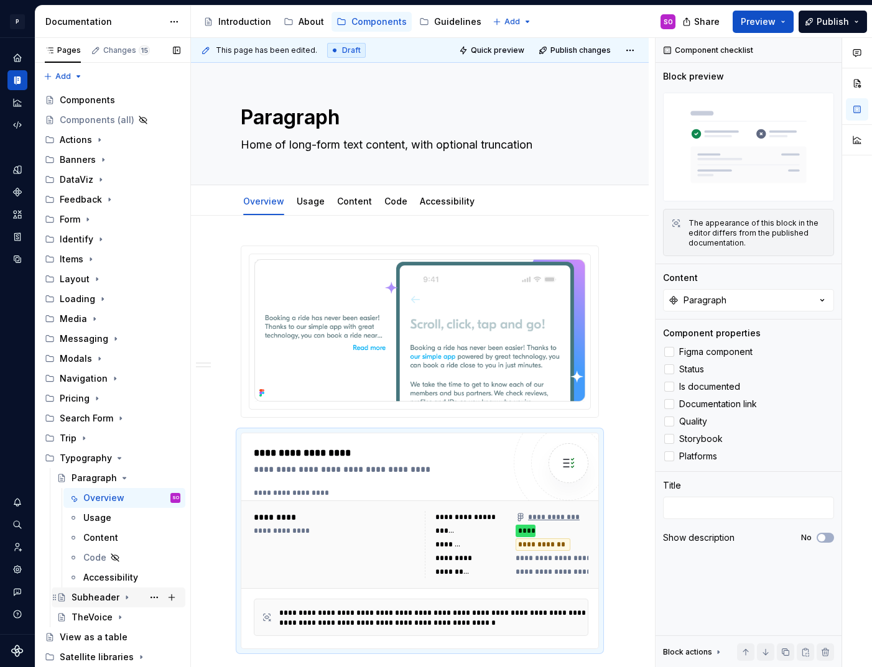
click at [99, 601] on div "Subheader" at bounding box center [96, 598] width 48 height 12
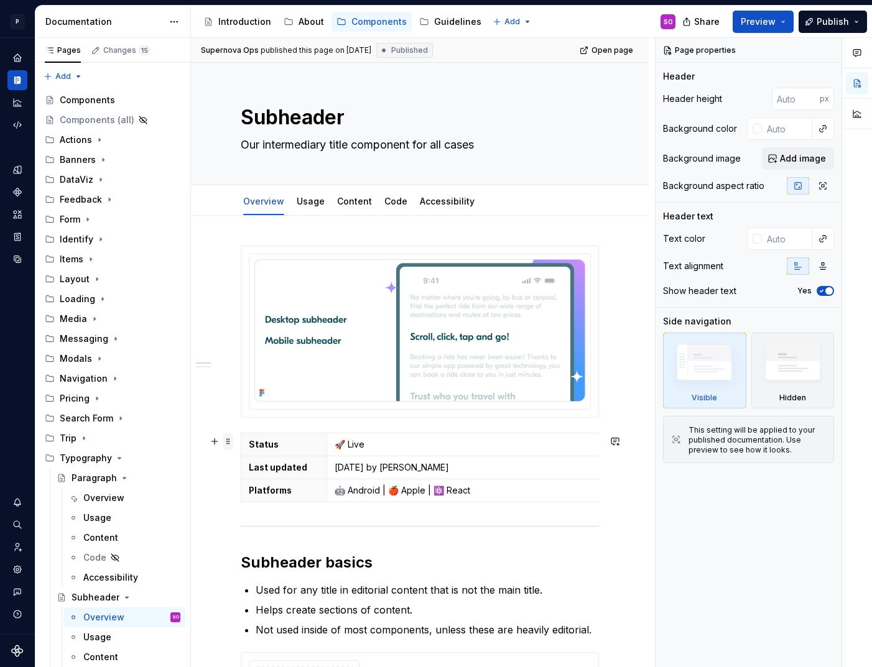
type textarea "*"
click at [230, 443] on span at bounding box center [228, 441] width 10 height 17
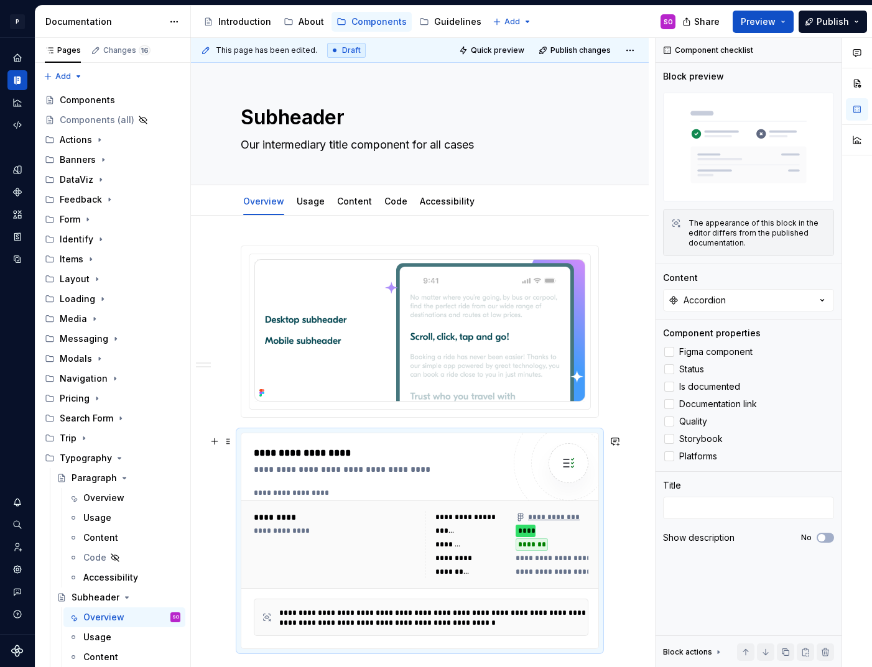
click at [343, 498] on div "**********" at bounding box center [424, 493] width 341 height 10
click at [725, 299] on div "Accordion" at bounding box center [705, 300] width 42 height 12
type input "subhe"
click at [711, 347] on div "Subheader" at bounding box center [695, 351] width 48 height 12
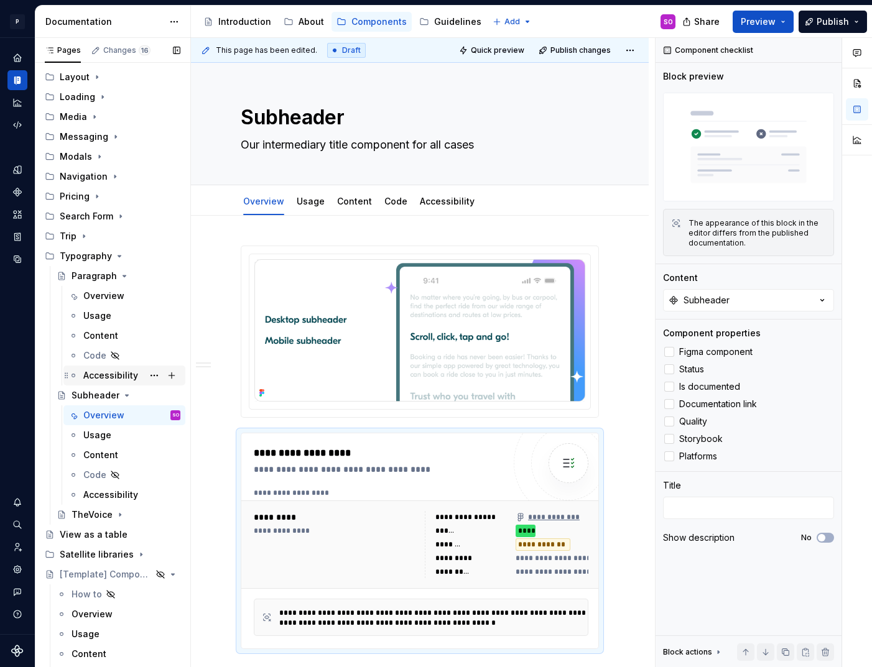
scroll to position [236, 0]
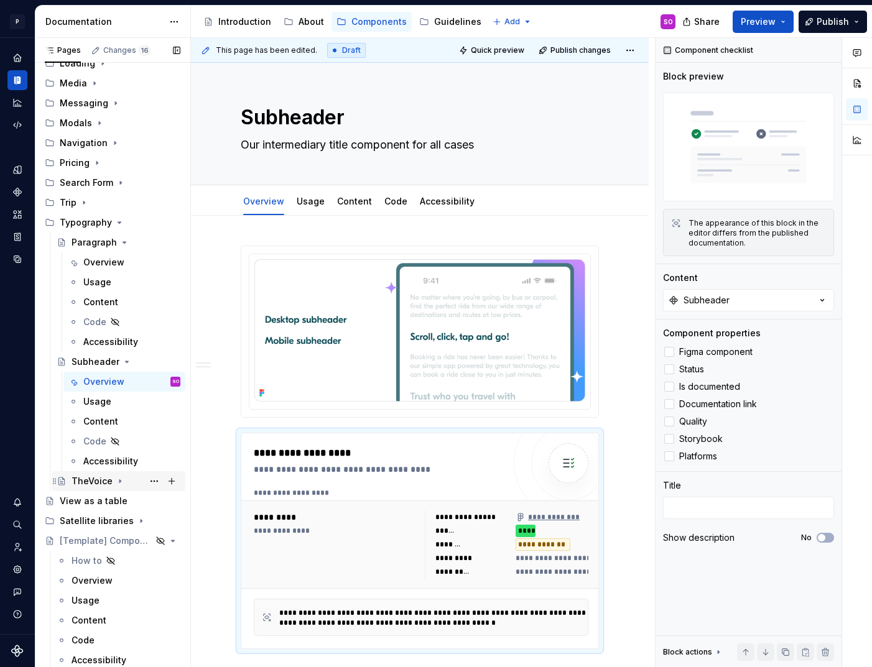
click at [100, 481] on div "TheVoice" at bounding box center [92, 481] width 41 height 12
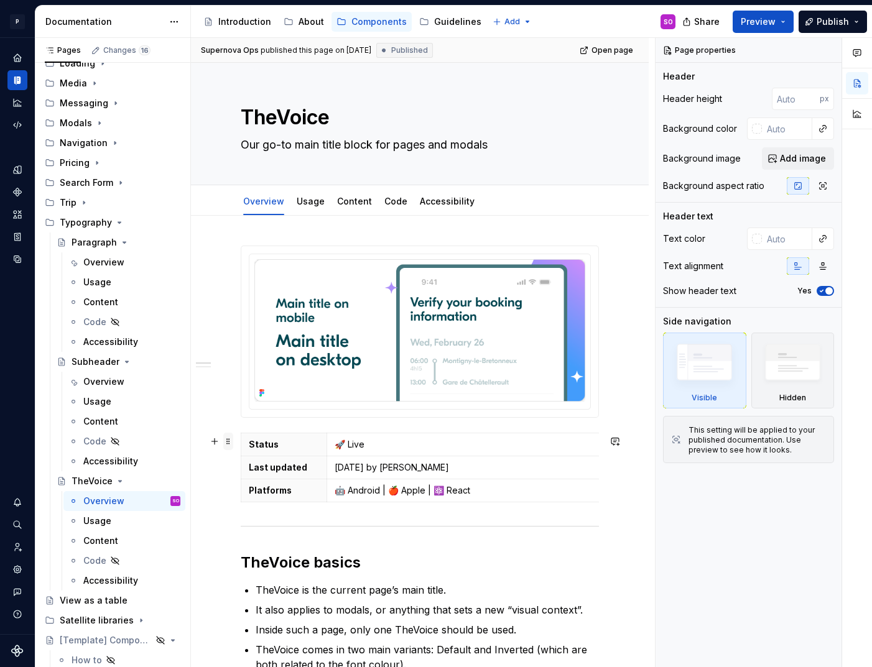
type textarea "*"
click at [230, 446] on span at bounding box center [228, 441] width 10 height 17
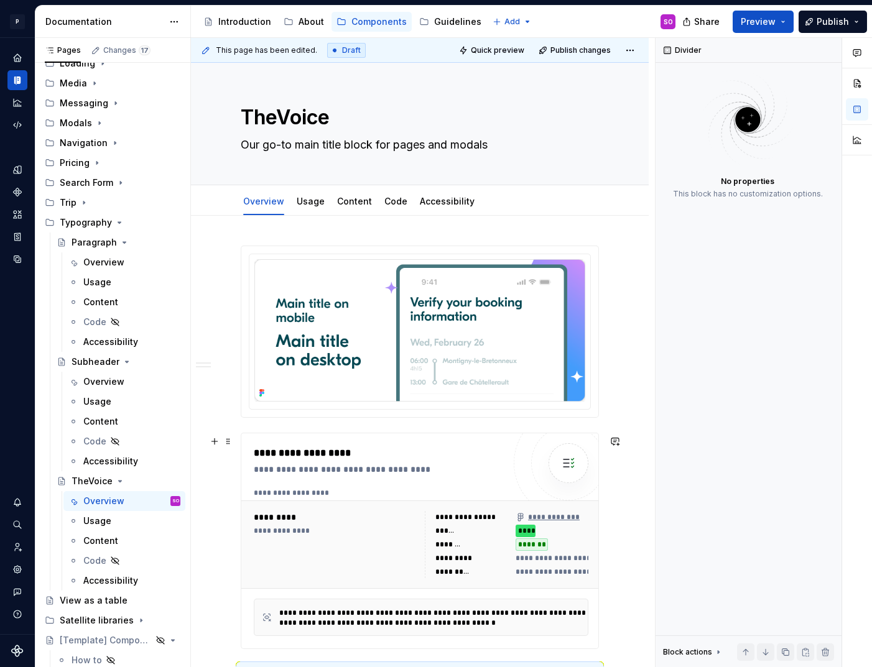
click at [337, 475] on div "**********" at bounding box center [382, 469] width 256 height 12
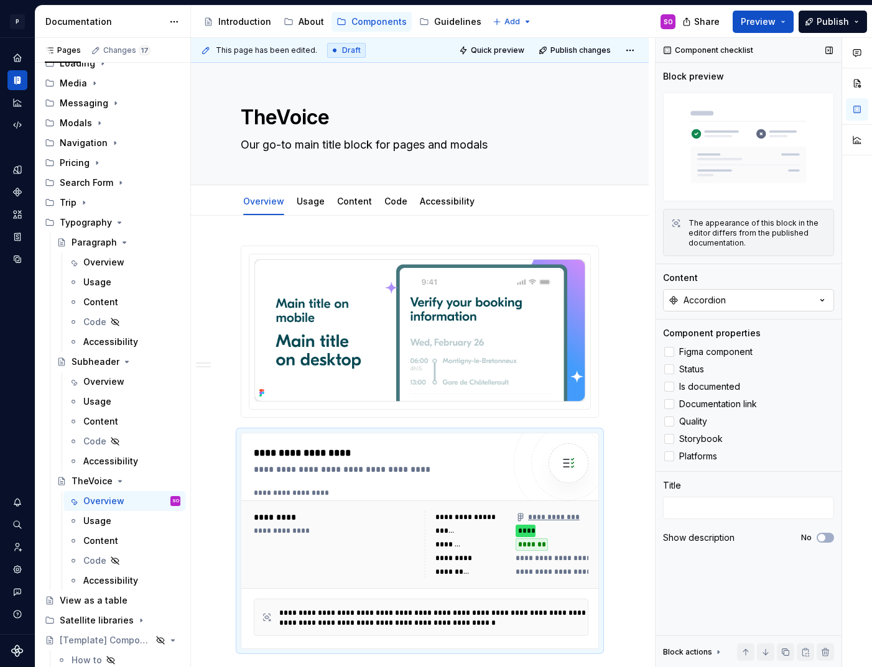
click at [717, 297] on div "Accordion" at bounding box center [705, 300] width 42 height 12
type input "thevoic"
click at [701, 350] on div "TheVoice" at bounding box center [691, 351] width 41 height 12
click at [119, 223] on icon "Page tree" at bounding box center [119, 223] width 10 height 10
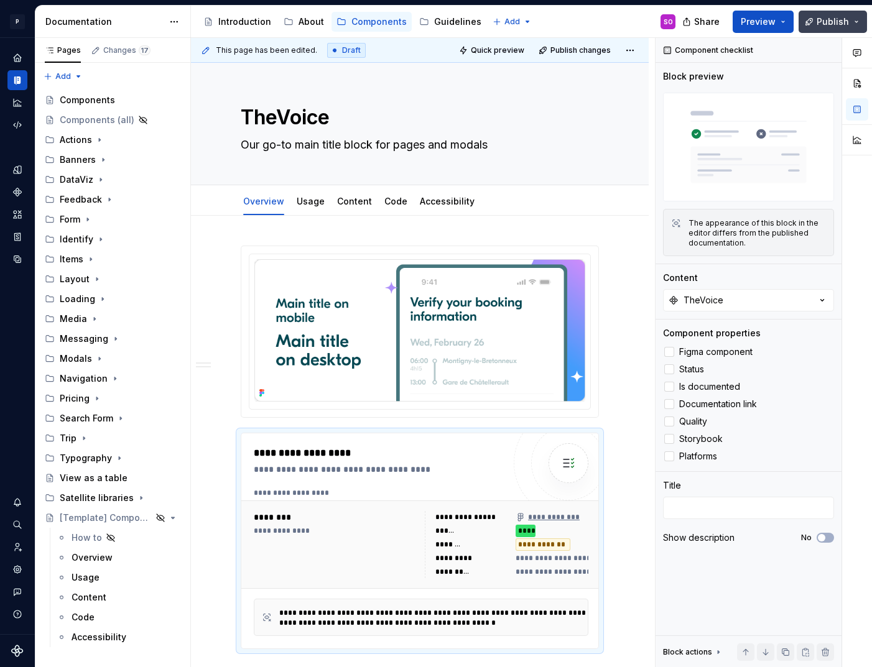
click at [830, 22] on span "Publish" at bounding box center [833, 22] width 32 height 12
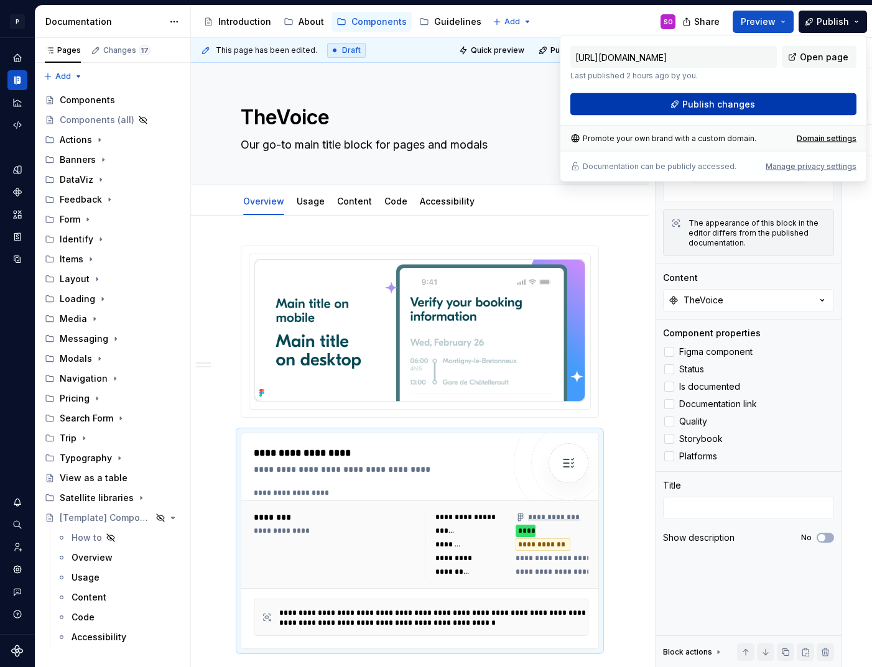
click at [718, 107] on span "Publish changes" at bounding box center [718, 104] width 73 height 12
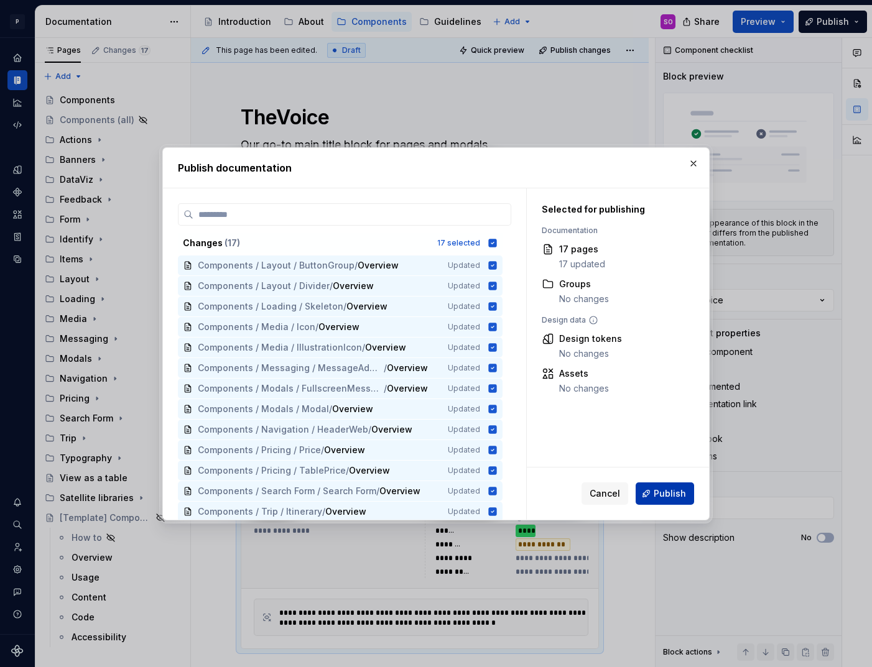
click at [672, 488] on span "Publish" at bounding box center [670, 494] width 32 height 12
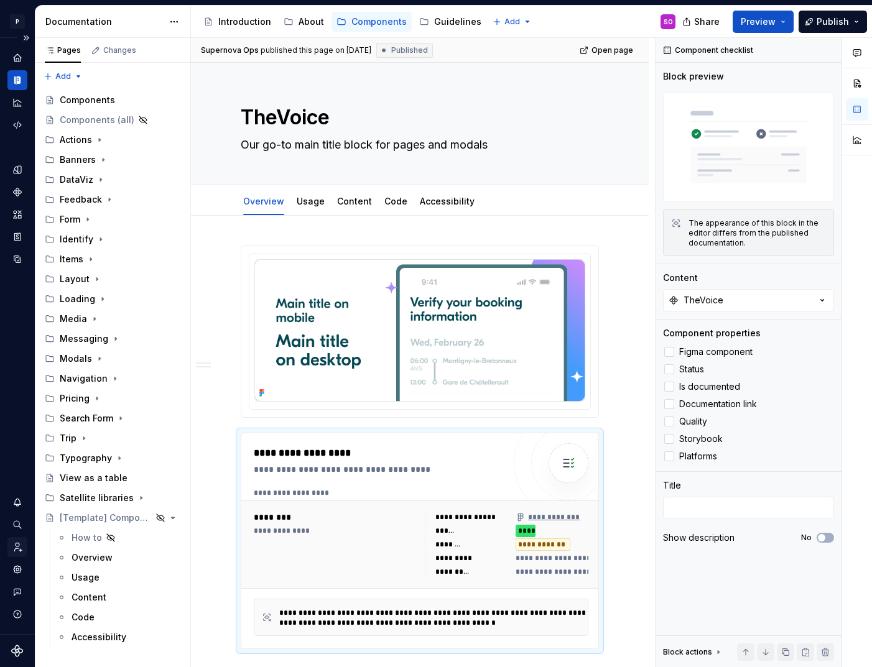
type textarea "*"
